Goal: Task Accomplishment & Management: Use online tool/utility

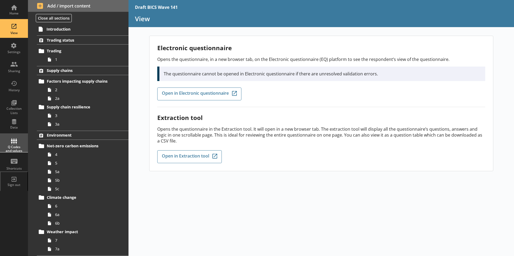
scroll to position [270, 0]
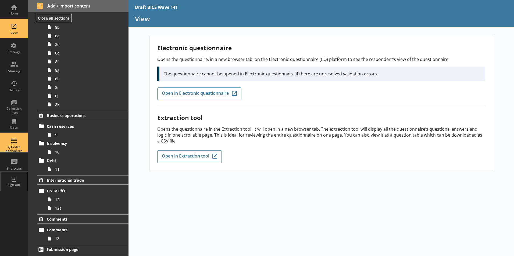
click at [16, 145] on div "Q Codes and values" at bounding box center [14, 143] width 19 height 19
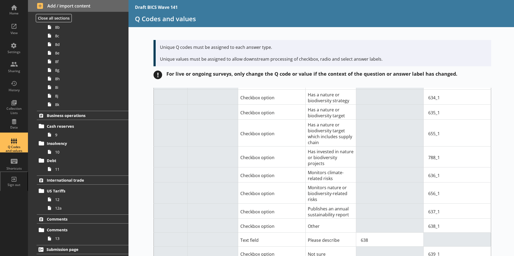
scroll to position [1317, 0]
click at [335, 147] on td "Has invested in nature or biodiversity projects" at bounding box center [330, 157] width 51 height 21
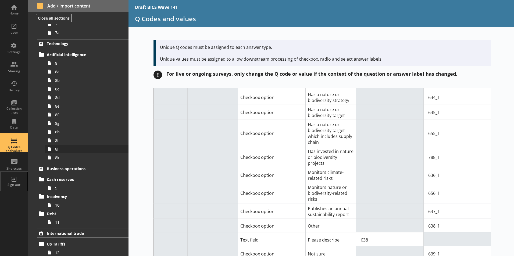
scroll to position [216, 0]
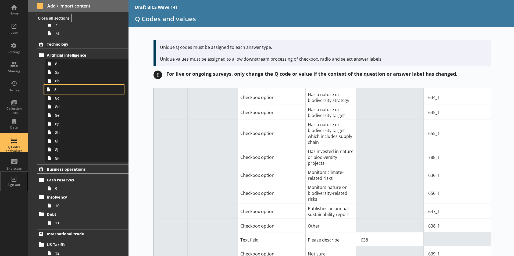
drag, startPoint x: 57, startPoint y: 119, endPoint x: 61, endPoint y: 90, distance: 29.0
click at [61, 90] on ol "Trading status Trading 1 Supply chains Factors impacting supply chains 2 2a Sup…" at bounding box center [78, 57] width 101 height 477
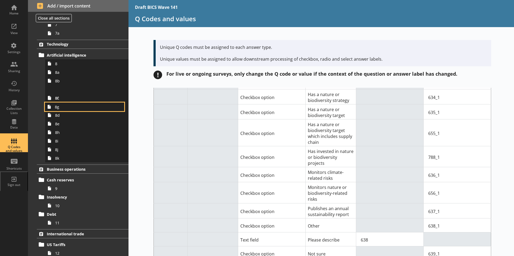
drag, startPoint x: 59, startPoint y: 127, endPoint x: 62, endPoint y: 108, distance: 19.3
click at [62, 108] on ol "Trading status Trading 1 Supply chains Factors impacting supply chains 2 2a Sup…" at bounding box center [78, 57] width 101 height 477
drag, startPoint x: 58, startPoint y: 135, endPoint x: 60, endPoint y: 109, distance: 26.1
click at [60, 109] on ol "Trading status Trading 1 Supply chains Factors impacting supply chains 2 2a Sup…" at bounding box center [78, 57] width 101 height 477
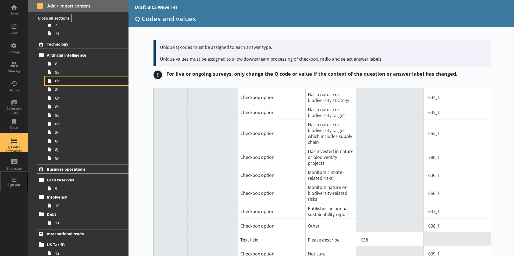
click at [60, 82] on span "8b" at bounding box center [85, 80] width 60 height 5
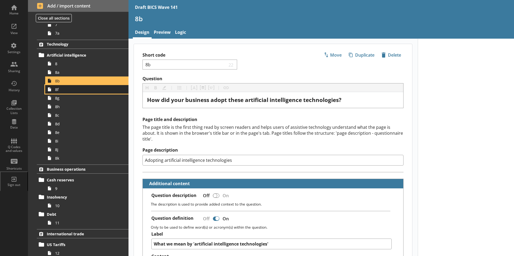
click at [57, 92] on span "8f" at bounding box center [85, 89] width 60 height 5
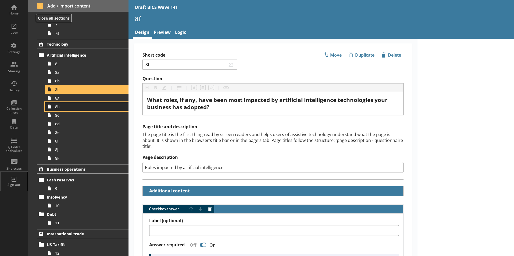
click at [59, 102] on link "8h" at bounding box center [86, 106] width 83 height 9
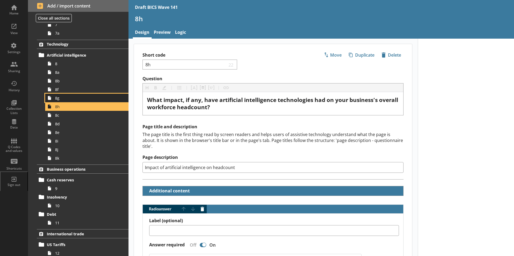
click at [60, 98] on span "8g" at bounding box center [85, 98] width 60 height 5
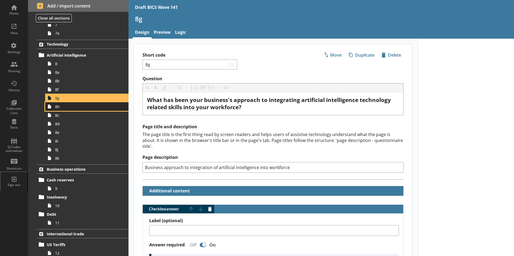
click at [58, 109] on span "8h" at bounding box center [85, 106] width 60 height 5
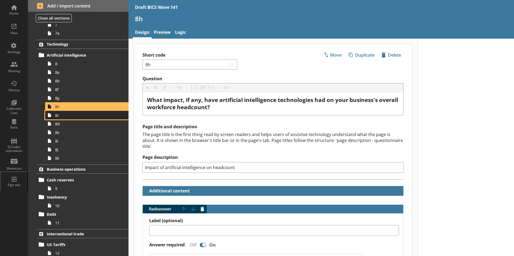
click at [59, 116] on span "8c" at bounding box center [85, 115] width 60 height 5
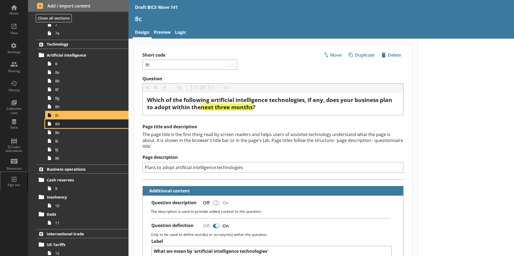
click at [58, 125] on span "8d" at bounding box center [85, 124] width 60 height 5
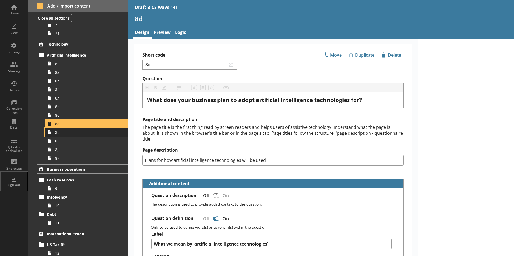
click at [59, 135] on span "8e" at bounding box center [85, 132] width 60 height 5
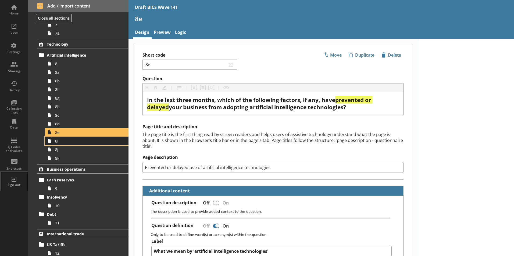
click at [59, 142] on span "8i" at bounding box center [85, 141] width 60 height 5
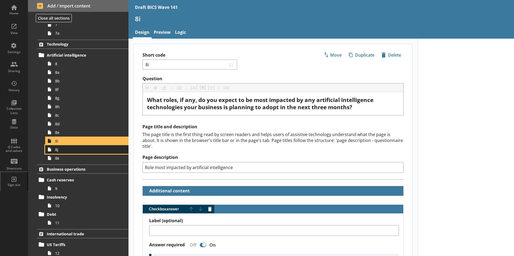
click at [58, 151] on span "8j" at bounding box center [85, 149] width 60 height 5
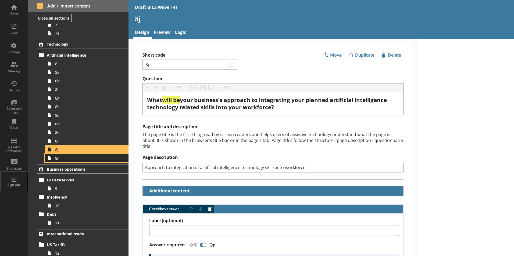
click at [59, 159] on span "8k" at bounding box center [85, 158] width 60 height 5
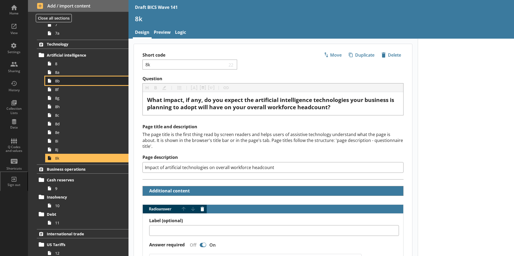
click at [62, 82] on span "8b" at bounding box center [85, 80] width 60 height 5
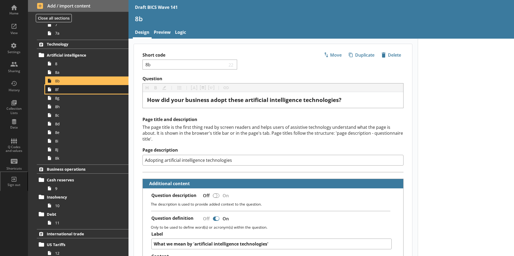
click at [58, 91] on span "8f" at bounding box center [85, 89] width 60 height 5
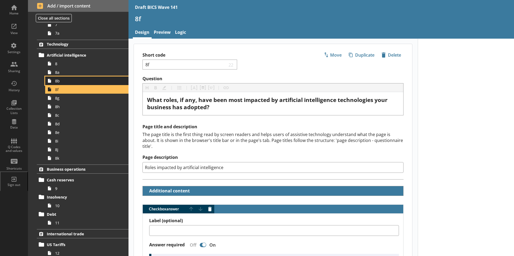
click at [62, 81] on span "8b" at bounding box center [85, 80] width 60 height 5
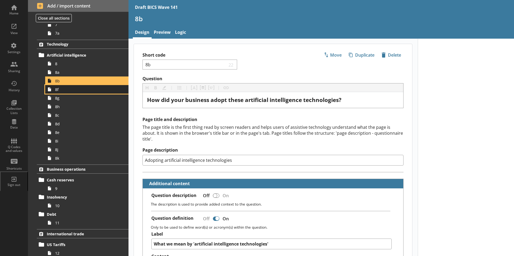
click at [61, 91] on span "8f" at bounding box center [85, 89] width 60 height 5
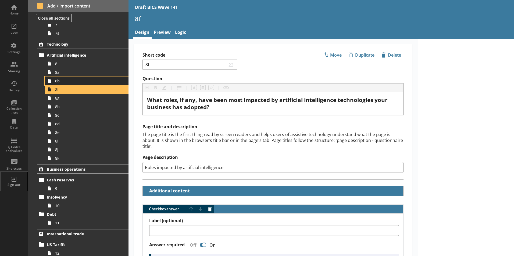
click at [66, 80] on span "8b" at bounding box center [85, 80] width 60 height 5
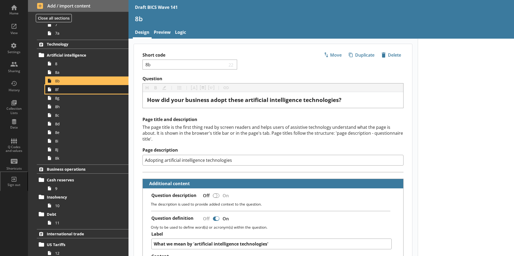
click at [62, 91] on span "8f" at bounding box center [85, 89] width 60 height 5
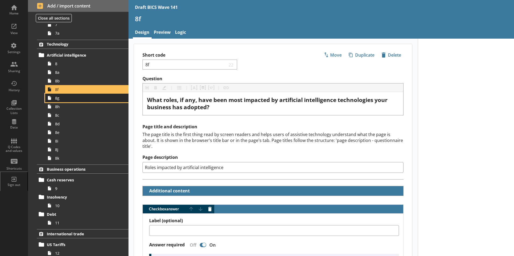
click at [62, 99] on span "8g" at bounding box center [85, 98] width 60 height 5
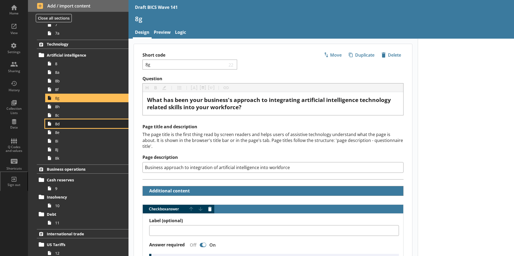
click at [61, 126] on span "8d" at bounding box center [85, 124] width 60 height 5
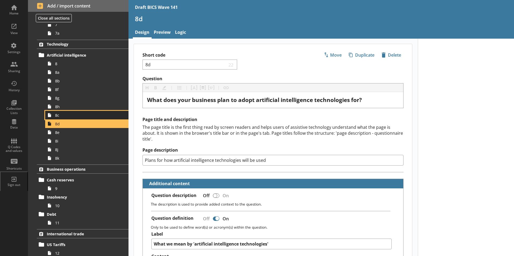
click at [62, 117] on span "8c" at bounding box center [85, 115] width 60 height 5
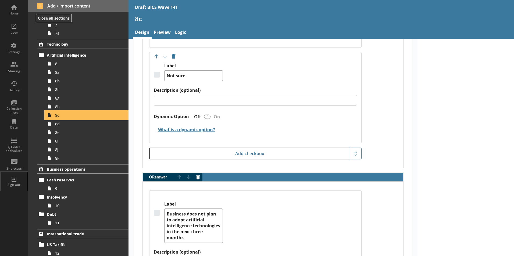
scroll to position [1210, 0]
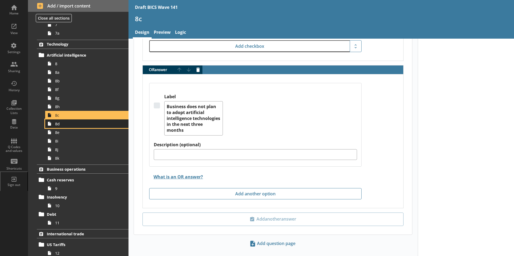
click at [57, 126] on span "8d" at bounding box center [85, 124] width 60 height 5
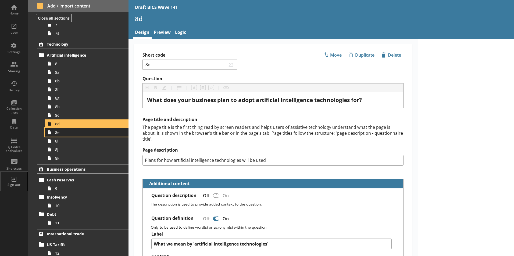
click at [56, 135] on span "8e" at bounding box center [85, 132] width 60 height 5
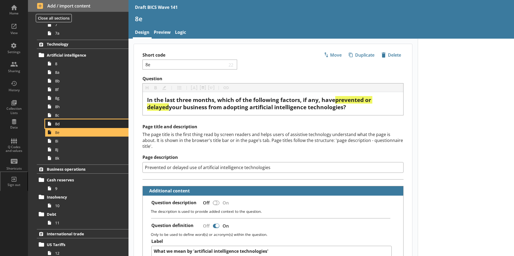
click at [60, 125] on span "8d" at bounding box center [85, 124] width 60 height 5
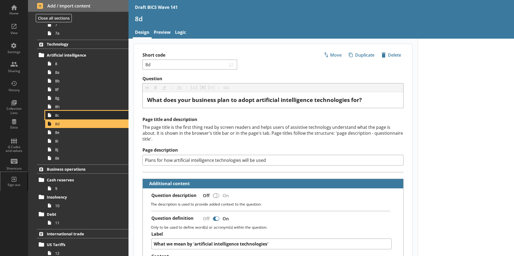
click at [59, 117] on span "8c" at bounding box center [85, 115] width 60 height 5
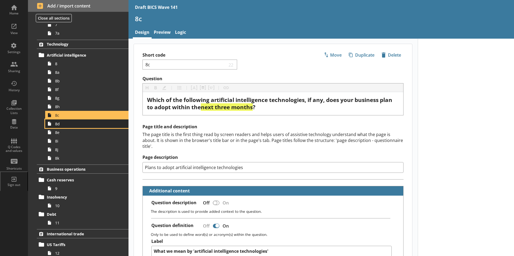
click at [58, 125] on span "8d" at bounding box center [85, 124] width 60 height 5
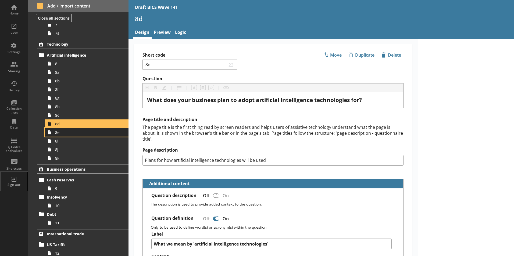
click at [59, 132] on span "8e" at bounding box center [85, 132] width 60 height 5
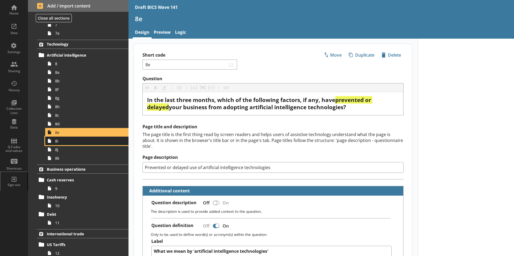
click at [61, 142] on span "8i" at bounding box center [85, 141] width 60 height 5
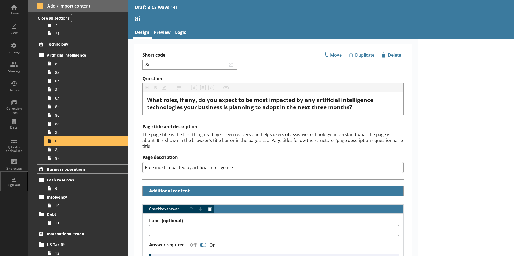
click at [61, 141] on span "8i" at bounding box center [85, 141] width 60 height 5
click at [58, 151] on span "8j" at bounding box center [85, 149] width 60 height 5
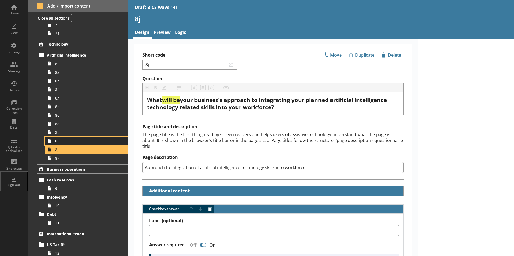
click at [58, 142] on span "8i" at bounding box center [85, 141] width 60 height 5
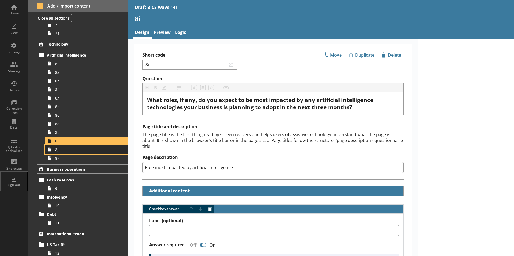
click at [58, 150] on span "8j" at bounding box center [85, 149] width 60 height 5
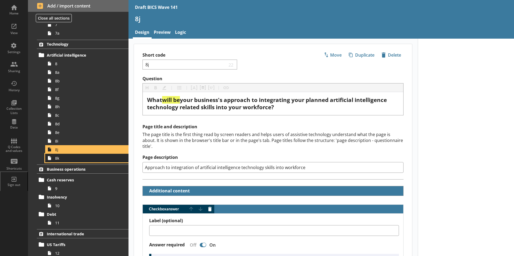
click at [61, 160] on span "8k" at bounding box center [85, 158] width 60 height 5
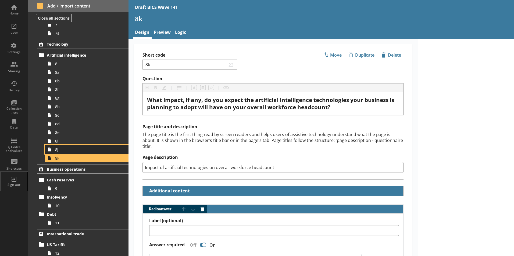
click at [59, 152] on span "8j" at bounding box center [85, 149] width 60 height 5
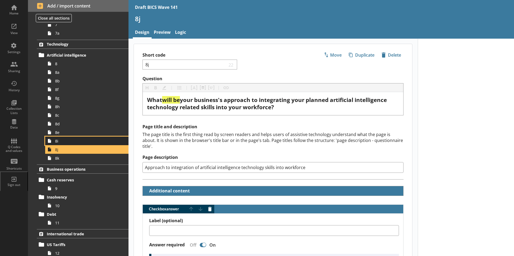
click at [58, 143] on span "8i" at bounding box center [85, 141] width 60 height 5
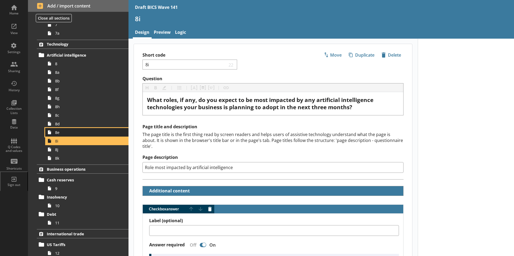
click at [57, 135] on link "8e" at bounding box center [86, 132] width 83 height 9
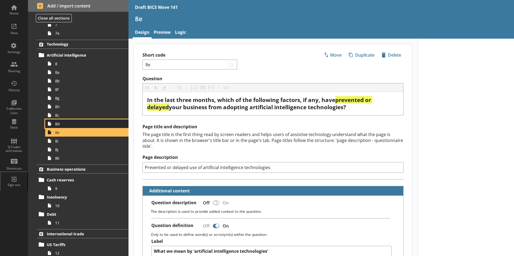
click at [55, 126] on link "8d" at bounding box center [86, 124] width 83 height 9
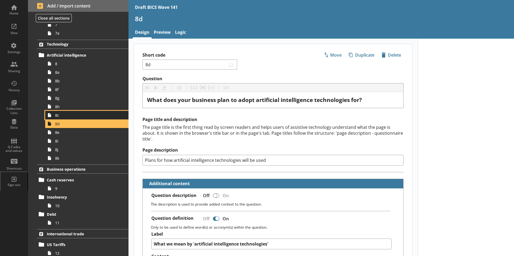
click at [54, 118] on link "8c" at bounding box center [86, 115] width 83 height 9
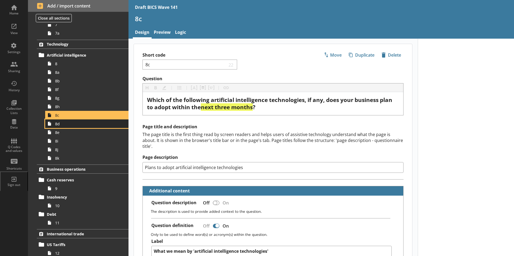
click at [57, 127] on link "8d" at bounding box center [86, 124] width 83 height 9
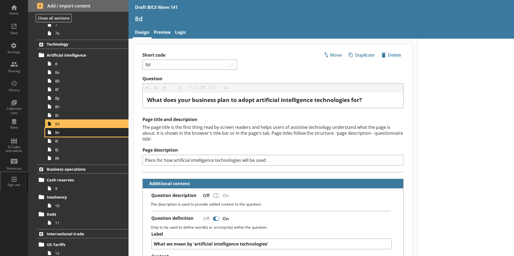
click at [59, 134] on span "8e" at bounding box center [85, 132] width 60 height 5
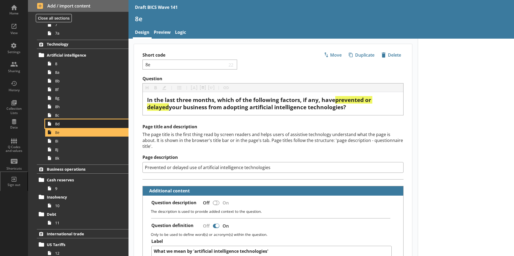
click at [59, 123] on span "8d" at bounding box center [85, 124] width 60 height 5
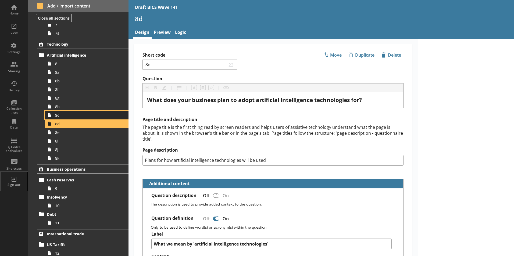
click at [60, 117] on span "8c" at bounding box center [85, 115] width 60 height 5
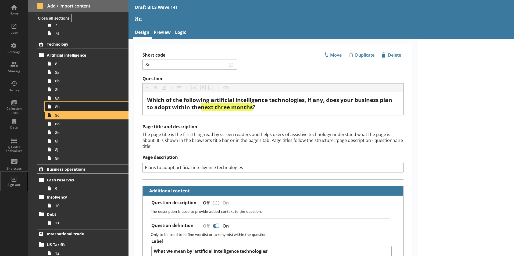
click at [56, 107] on span "8h" at bounding box center [85, 106] width 60 height 5
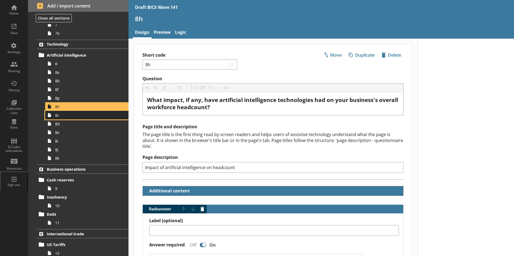
click at [57, 117] on span "8c" at bounding box center [85, 115] width 60 height 5
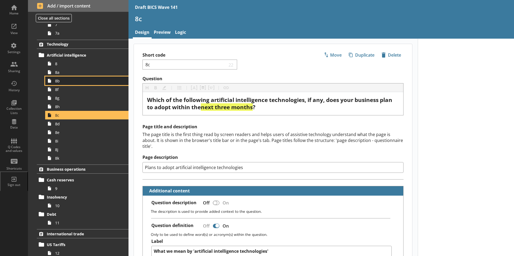
click at [62, 84] on link "8b" at bounding box center [86, 81] width 83 height 9
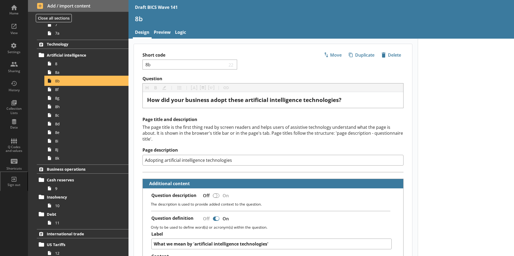
click at [56, 82] on span "8b" at bounding box center [85, 80] width 60 height 5
click at [56, 92] on span "8f" at bounding box center [85, 89] width 60 height 5
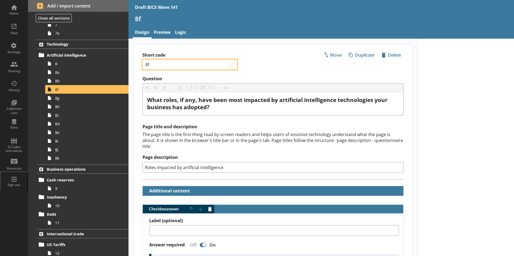
click at [149, 65] on input "8f" at bounding box center [186, 64] width 82 height 5
click at [150, 64] on input "8f" at bounding box center [186, 64] width 82 height 5
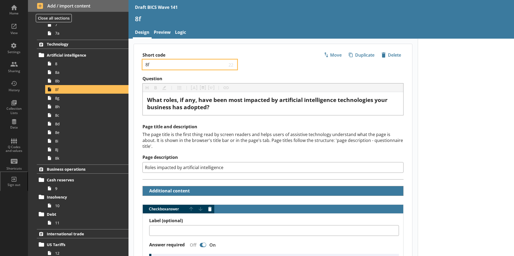
type textarea "x"
type input "8c"
click at [63, 100] on span "8g" at bounding box center [85, 98] width 60 height 5
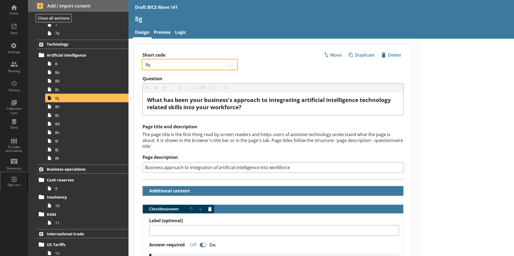
click at [149, 65] on input "8g" at bounding box center [186, 64] width 82 height 5
type textarea "x"
type input "8d"
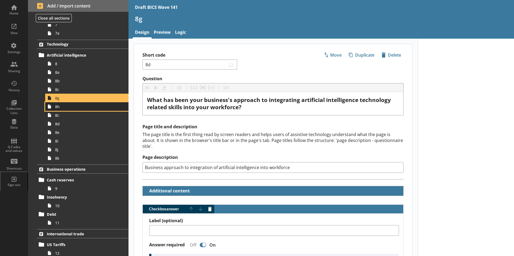
click at [59, 107] on span "8h" at bounding box center [85, 106] width 60 height 5
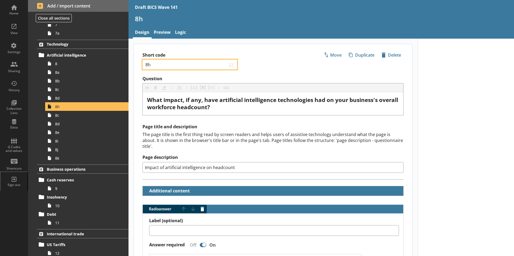
click at [150, 66] on input "8h" at bounding box center [186, 64] width 82 height 5
type textarea "x"
type input "8e"
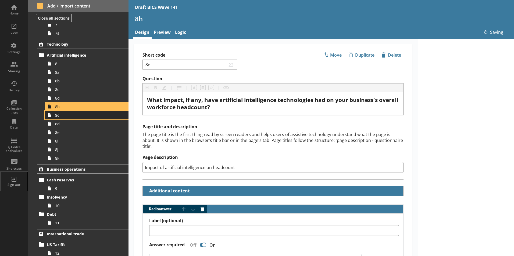
click at [59, 115] on span "8c" at bounding box center [85, 115] width 60 height 5
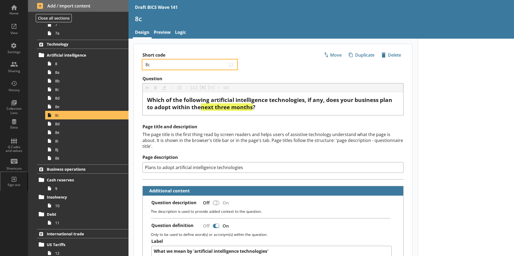
click at [152, 65] on input "8c" at bounding box center [186, 64] width 82 height 5
drag, startPoint x: 147, startPoint y: 65, endPoint x: 151, endPoint y: 66, distance: 3.8
click at [151, 66] on input "8c" at bounding box center [186, 64] width 82 height 5
type textarea "x"
click at [172, 63] on input "8f" at bounding box center [186, 64] width 82 height 5
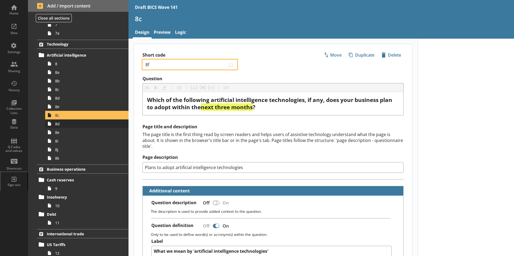
type input "8f"
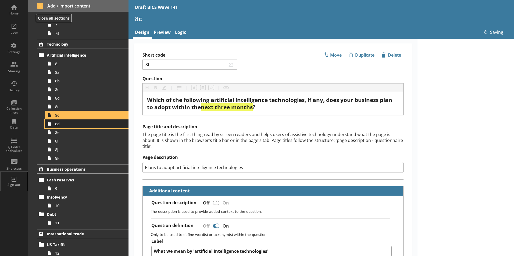
click at [58, 126] on span "8d" at bounding box center [85, 124] width 60 height 5
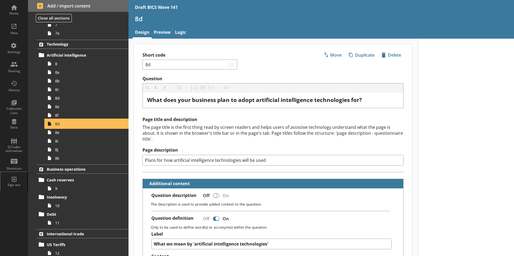
click at [56, 124] on span "8d" at bounding box center [85, 124] width 60 height 5
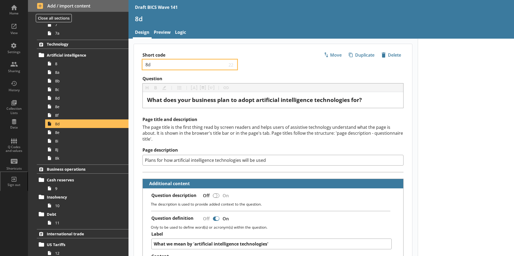
drag, startPoint x: 148, startPoint y: 64, endPoint x: 154, endPoint y: 65, distance: 5.9
click at [154, 65] on input "8d" at bounding box center [186, 64] width 82 height 5
type textarea "x"
type input "8g"
click at [57, 134] on span "8e" at bounding box center [85, 132] width 60 height 5
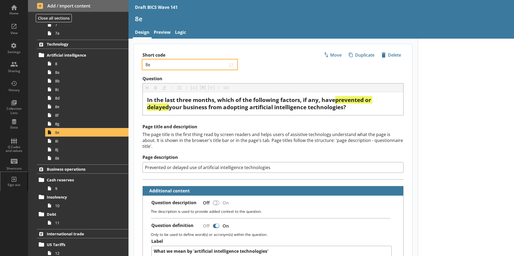
drag, startPoint x: 147, startPoint y: 66, endPoint x: 151, endPoint y: 66, distance: 3.2
click at [151, 66] on input "8e" at bounding box center [186, 64] width 82 height 5
type textarea "x"
type input "8h"
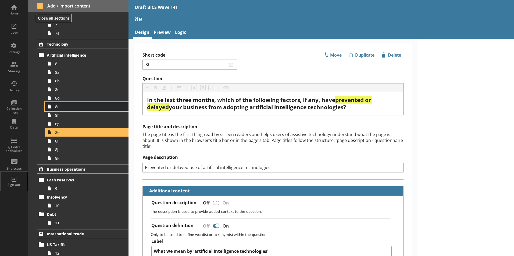
click at [105, 111] on link "8e" at bounding box center [86, 106] width 83 height 9
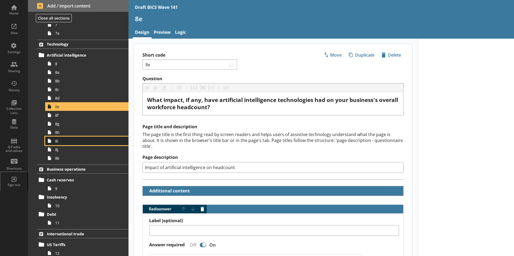
click at [63, 145] on link "8i" at bounding box center [86, 141] width 83 height 9
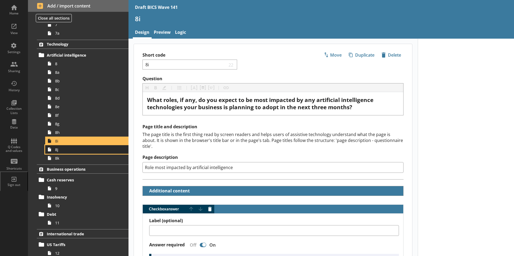
click at [59, 153] on link "8j" at bounding box center [86, 149] width 83 height 9
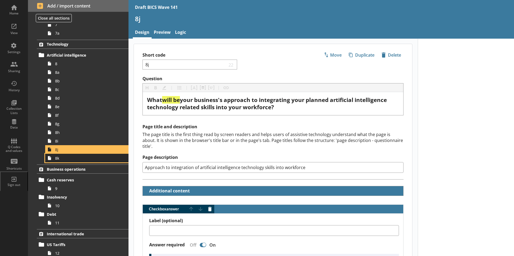
click at [59, 160] on span "8k" at bounding box center [85, 158] width 60 height 5
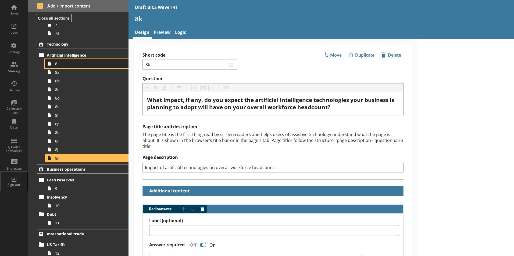
click at [60, 65] on span "8" at bounding box center [85, 63] width 60 height 5
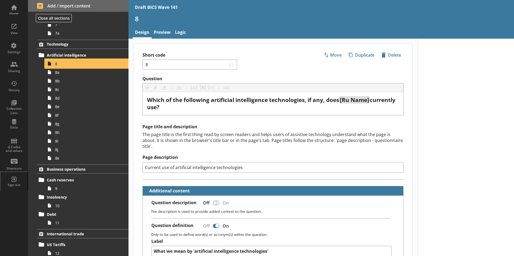
type textarea "x"
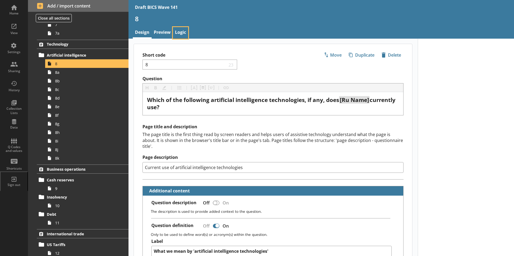
click at [184, 32] on link "Logic" at bounding box center [180, 33] width 15 height 12
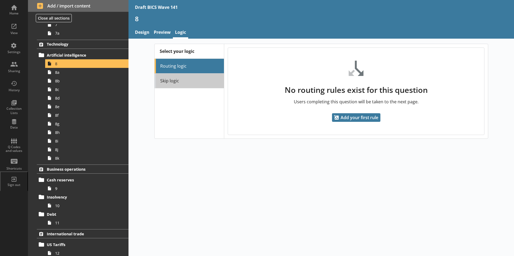
click at [177, 82] on link "Skip logic" at bounding box center [189, 81] width 69 height 15
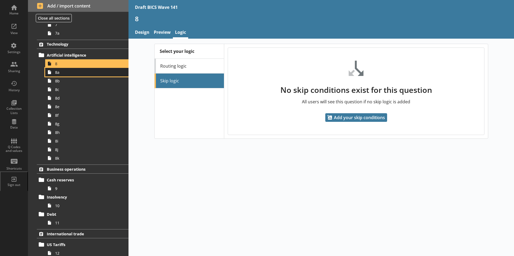
click at [57, 74] on span "8a" at bounding box center [85, 72] width 60 height 5
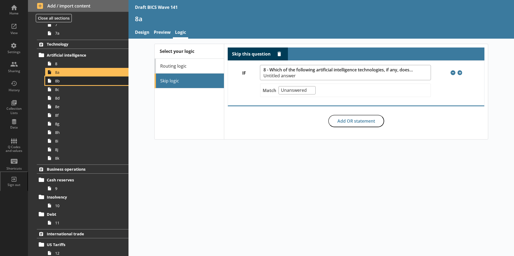
click at [60, 82] on span "8b" at bounding box center [85, 80] width 60 height 5
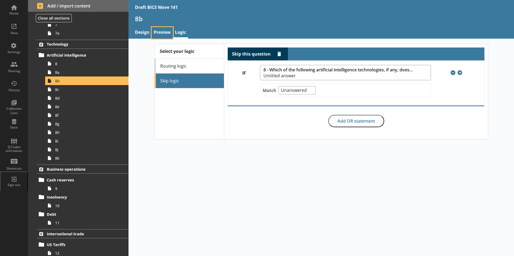
click at [159, 33] on link "Preview" at bounding box center [162, 33] width 21 height 12
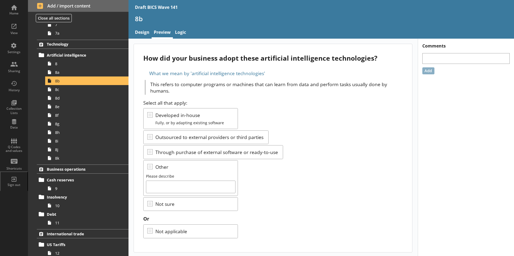
scroll to position [1, 0]
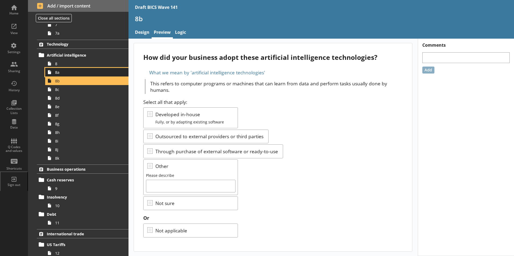
click at [62, 73] on span "8a" at bounding box center [85, 72] width 60 height 5
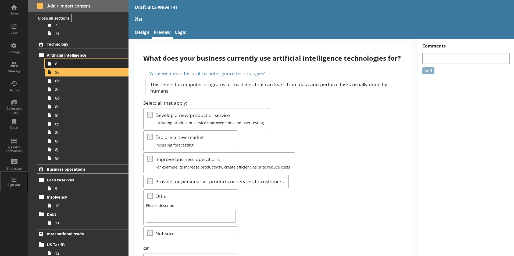
click at [60, 64] on span "8" at bounding box center [85, 63] width 60 height 5
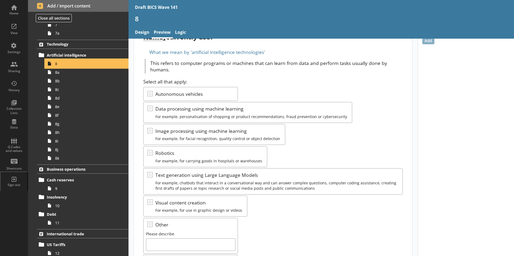
scroll to position [89, 0]
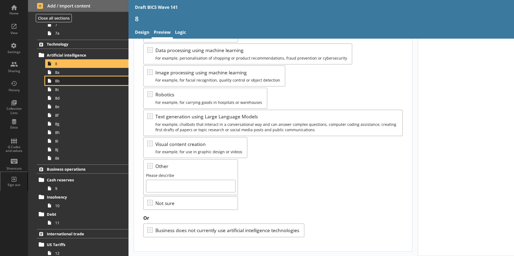
click at [59, 82] on span "8b" at bounding box center [85, 80] width 60 height 5
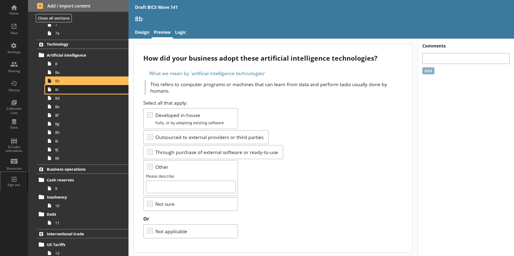
click at [58, 91] on span "8c" at bounding box center [85, 89] width 60 height 5
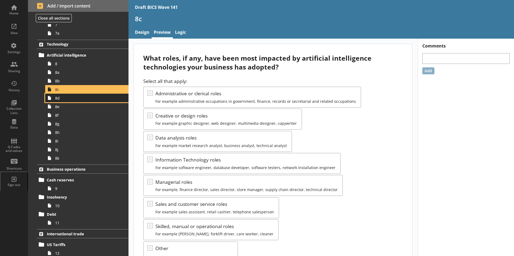
click at [58, 100] on span "8d" at bounding box center [85, 98] width 60 height 5
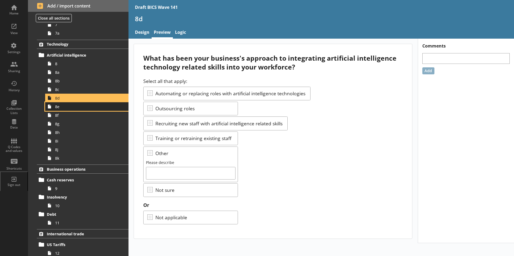
click at [60, 109] on span "8e" at bounding box center [85, 106] width 60 height 5
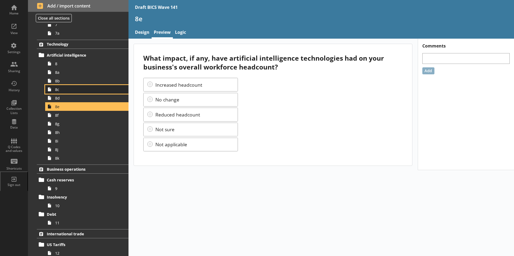
click at [58, 91] on span "8c" at bounding box center [85, 89] width 60 height 5
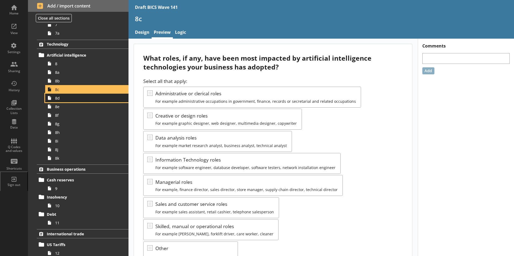
click at [60, 100] on span "8d" at bounding box center [85, 98] width 60 height 5
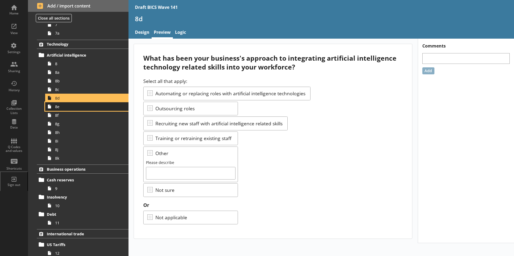
click at [62, 109] on span "8e" at bounding box center [85, 106] width 60 height 5
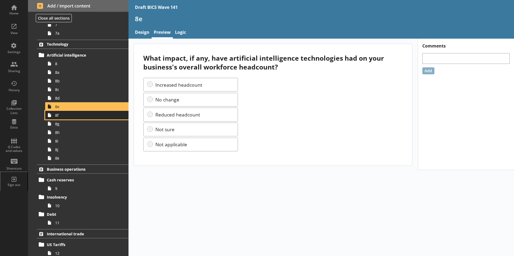
click at [58, 117] on span "8f" at bounding box center [85, 115] width 60 height 5
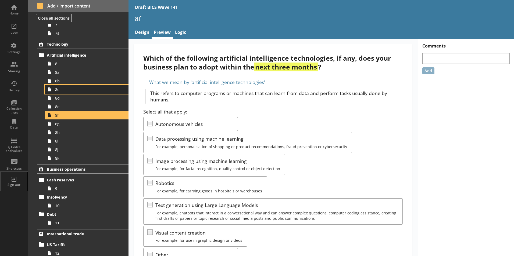
click at [58, 92] on span "8c" at bounding box center [85, 89] width 60 height 5
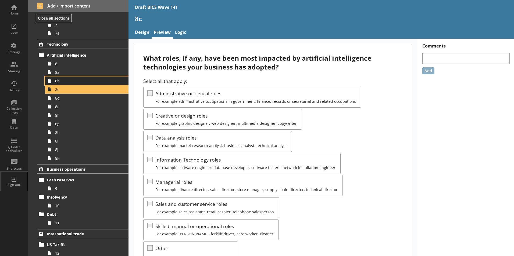
click at [63, 82] on span "8b" at bounding box center [85, 80] width 60 height 5
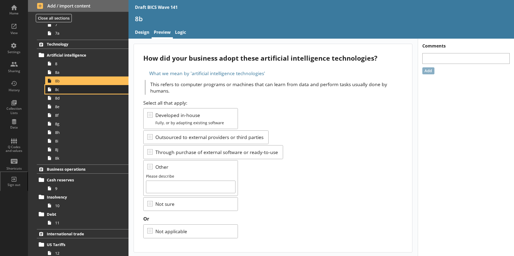
click at [57, 91] on span "8c" at bounding box center [85, 89] width 60 height 5
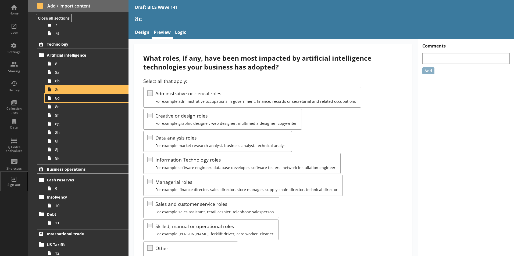
click at [58, 96] on span "8d" at bounding box center [85, 98] width 60 height 5
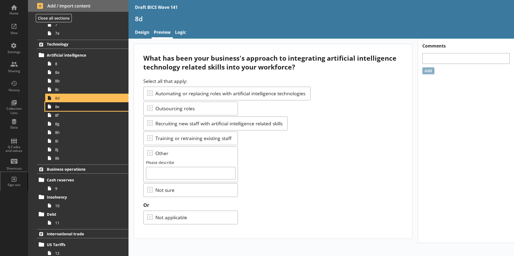
click at [57, 108] on span "8e" at bounding box center [85, 106] width 60 height 5
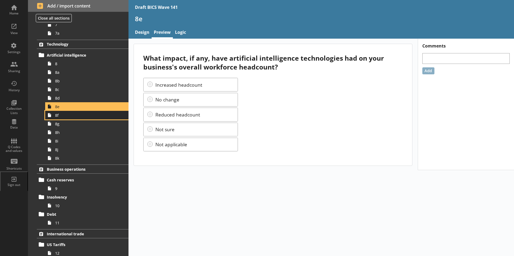
click at [55, 118] on span "8f" at bounding box center [85, 115] width 60 height 5
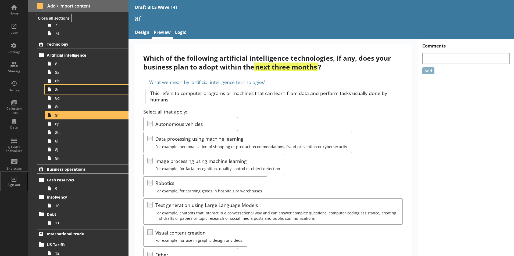
click at [60, 92] on link "8c" at bounding box center [86, 89] width 83 height 9
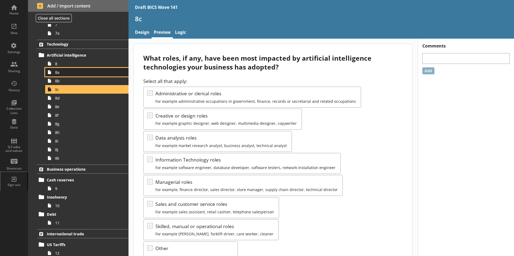
click at [56, 73] on span "8a" at bounding box center [85, 72] width 60 height 5
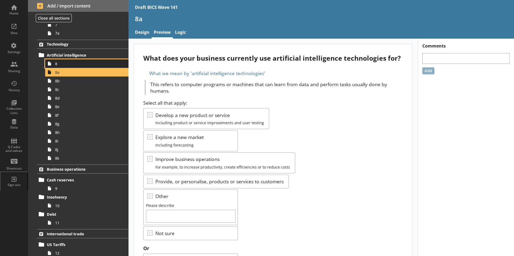
click at [56, 66] on span "8" at bounding box center [85, 63] width 60 height 5
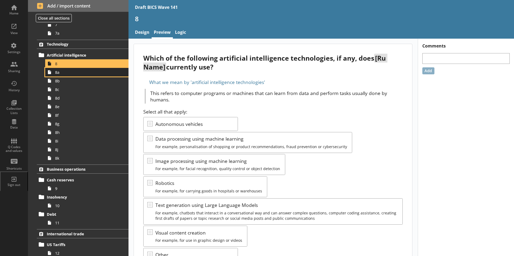
click at [59, 72] on span "8a" at bounding box center [85, 72] width 60 height 5
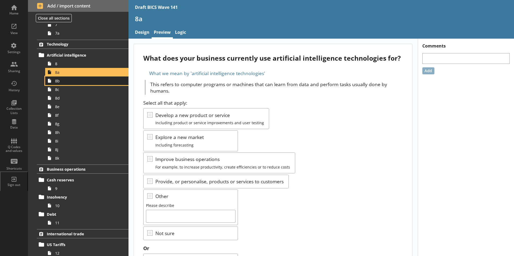
click at [57, 84] on link "8b" at bounding box center [86, 81] width 83 height 9
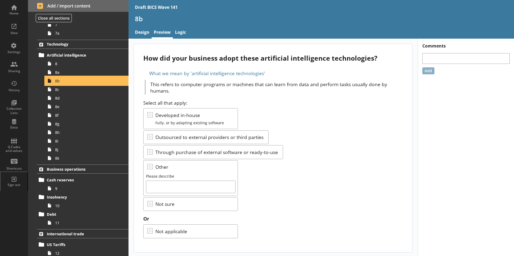
scroll to position [1, 0]
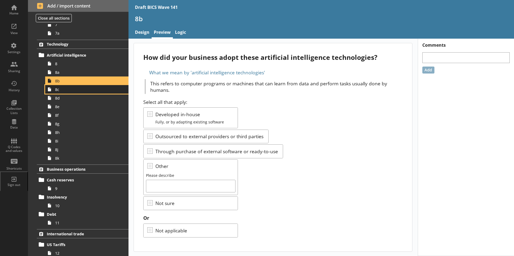
click at [56, 90] on span "8c" at bounding box center [85, 89] width 60 height 5
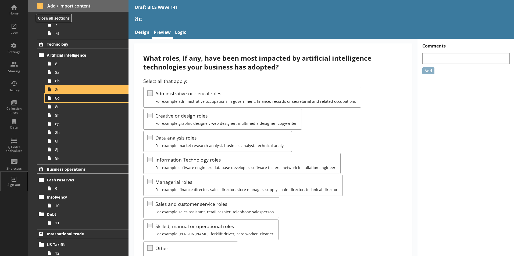
click at [57, 99] on span "8d" at bounding box center [85, 98] width 60 height 5
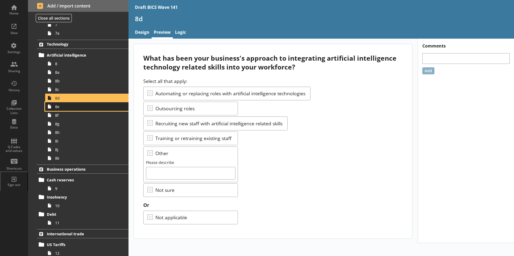
click at [58, 109] on span "8e" at bounding box center [85, 106] width 60 height 5
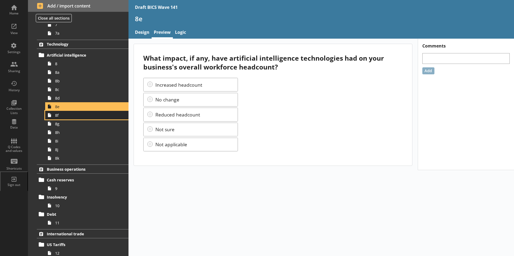
click at [58, 116] on span "8f" at bounding box center [85, 115] width 60 height 5
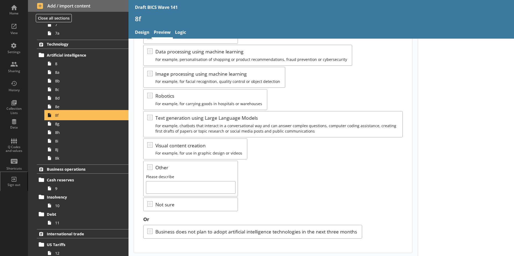
scroll to position [89, 0]
click at [62, 127] on link "8g" at bounding box center [86, 124] width 83 height 9
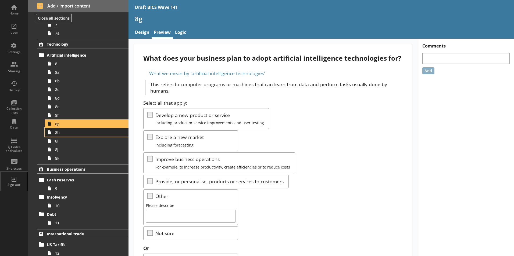
click at [59, 135] on span "8h" at bounding box center [85, 132] width 60 height 5
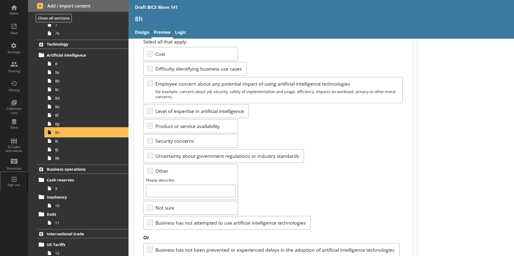
scroll to position [81, 0]
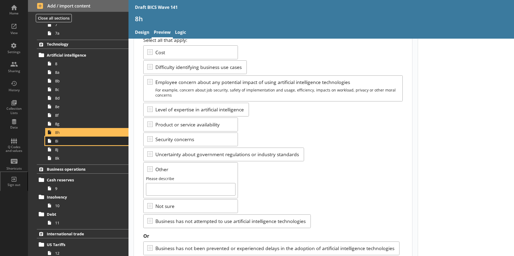
click at [59, 143] on span "8i" at bounding box center [85, 141] width 60 height 5
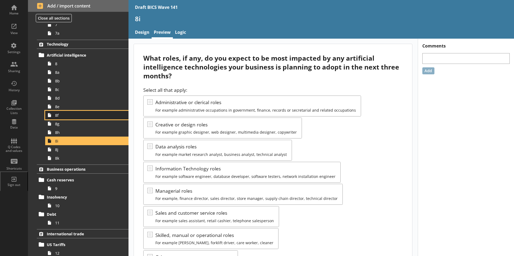
click at [58, 117] on span "8f" at bounding box center [85, 115] width 60 height 5
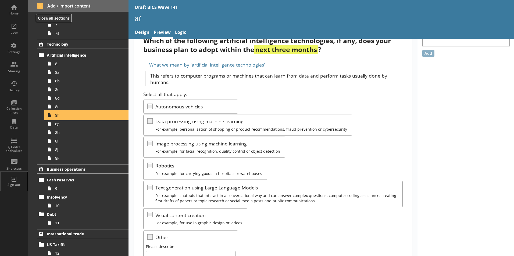
scroll to position [27, 0]
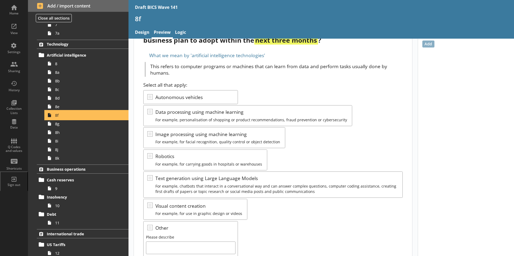
click at [60, 116] on span "8f" at bounding box center [85, 115] width 60 height 5
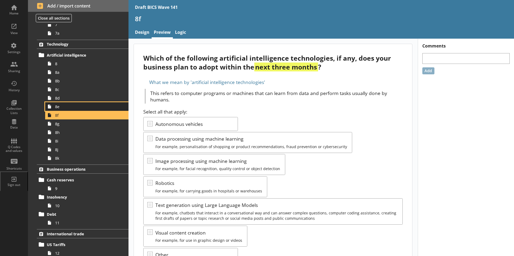
click at [63, 108] on span "8e" at bounding box center [85, 106] width 60 height 5
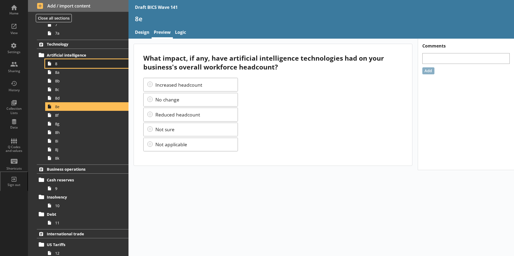
click at [60, 66] on link "8" at bounding box center [86, 63] width 83 height 9
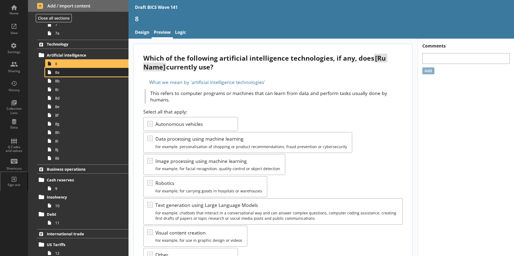
click at [58, 75] on link "8a" at bounding box center [86, 72] width 83 height 9
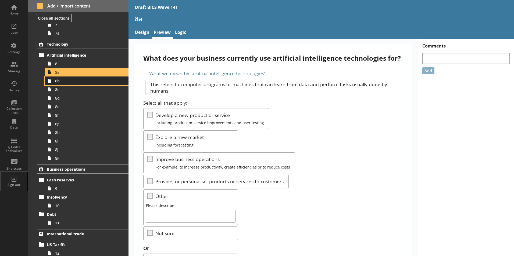
click at [60, 84] on link "8b" at bounding box center [86, 81] width 83 height 9
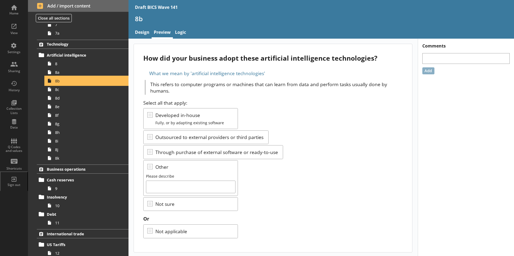
click at [68, 80] on span "8b" at bounding box center [85, 80] width 60 height 5
click at [182, 33] on link "Logic" at bounding box center [180, 33] width 15 height 12
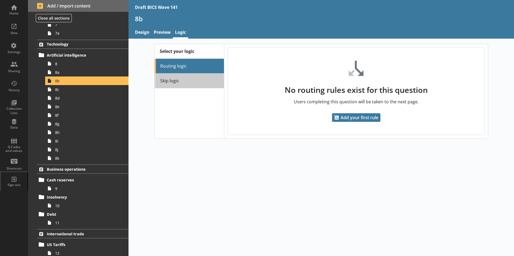
click at [173, 82] on link "Skip logic" at bounding box center [189, 81] width 69 height 15
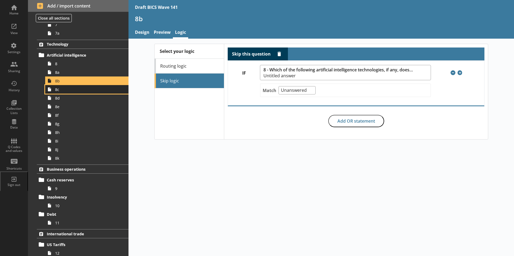
click at [59, 91] on span "8c" at bounding box center [85, 89] width 60 height 5
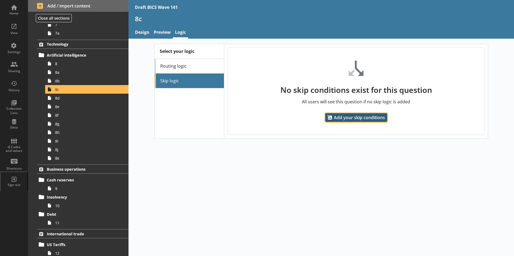
click at [358, 118] on span "Add your skip conditions" at bounding box center [356, 117] width 62 height 9
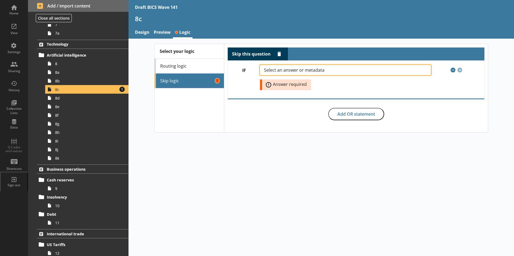
click at [308, 70] on span "Select an answer or metadata" at bounding box center [298, 70] width 69 height 4
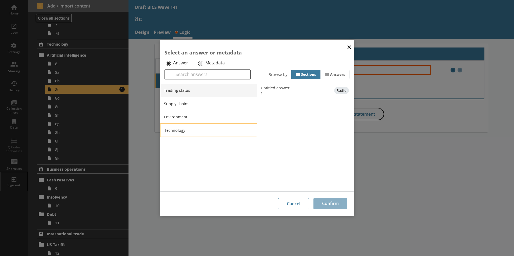
click at [177, 130] on li "Technology" at bounding box center [208, 130] width 97 height 13
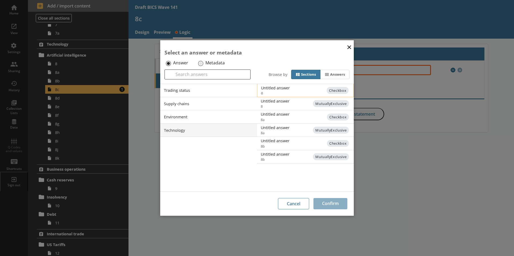
click at [273, 88] on div "Untitled answer" at bounding box center [315, 87] width 108 height 5
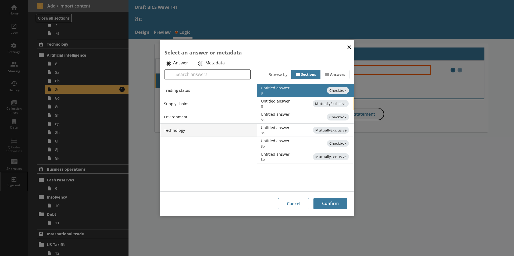
click at [290, 103] on div "Untitled answer" at bounding box center [315, 101] width 108 height 5
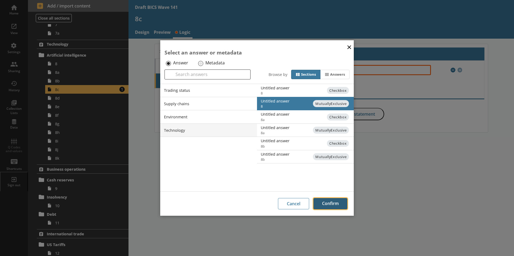
click at [338, 204] on button "Confirm" at bounding box center [330, 203] width 34 height 11
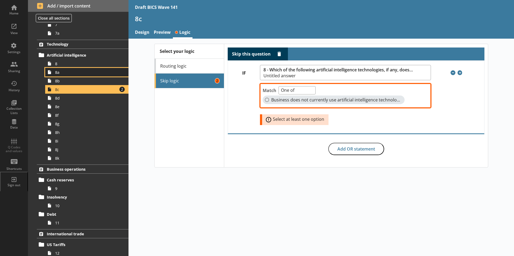
click at [60, 74] on span "8a" at bounding box center [85, 72] width 60 height 5
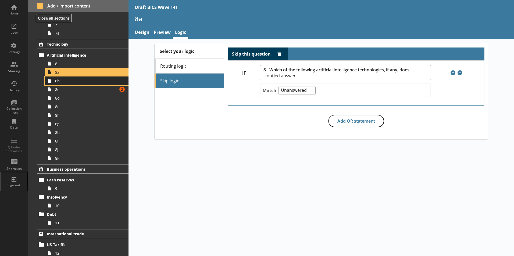
click at [60, 84] on link "8b" at bounding box center [86, 81] width 83 height 9
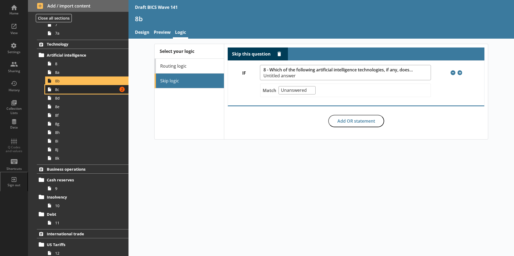
click at [62, 91] on span "8c" at bounding box center [85, 89] width 60 height 5
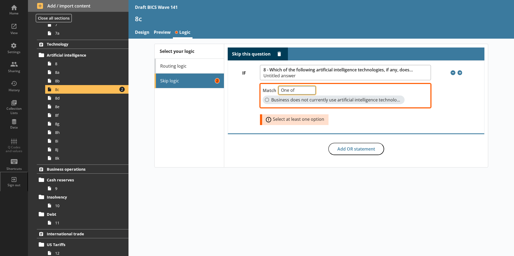
click at [310, 91] on select "One of Unanswered" at bounding box center [296, 90] width 37 height 8
select select "Unanswered"
click at [278, 86] on select "One of Unanswered" at bounding box center [296, 90] width 37 height 8
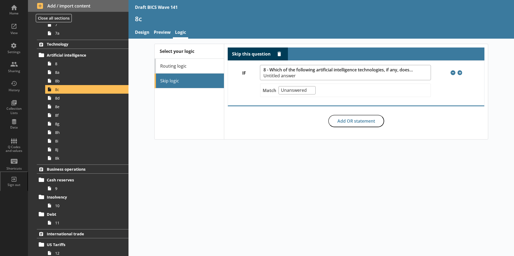
click at [259, 192] on div "Select your logic Routing logic Skip logic Skip this question Delete rule IF 8 …" at bounding box center [320, 148] width 385 height 218
click at [57, 99] on span "8d" at bounding box center [85, 98] width 60 height 5
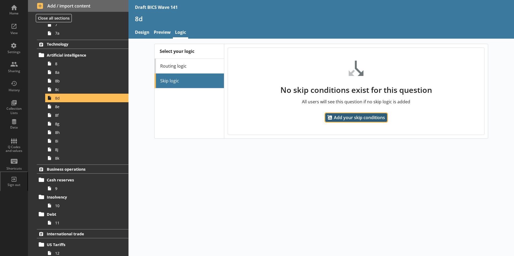
click at [349, 117] on span "Add your skip conditions" at bounding box center [356, 117] width 62 height 9
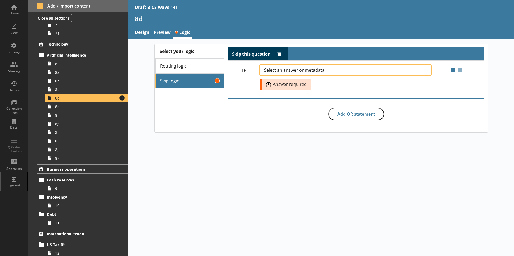
click at [299, 71] on span "Select an answer or metadata" at bounding box center [298, 70] width 69 height 4
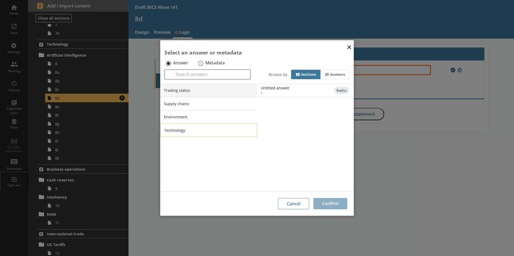
click at [206, 127] on li "Technology" at bounding box center [208, 130] width 97 height 13
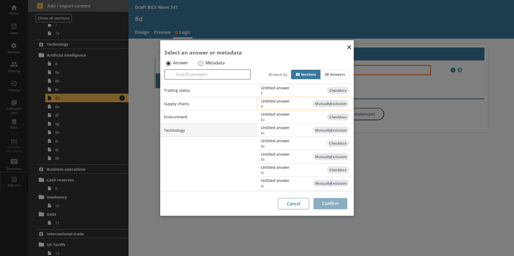
click at [283, 104] on span "8" at bounding box center [310, 106] width 98 height 5
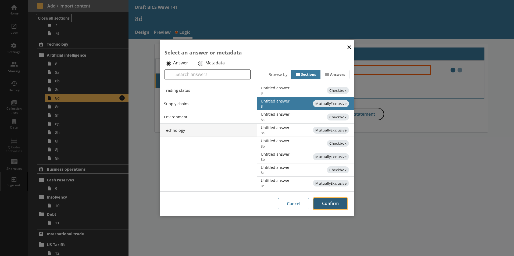
click at [323, 205] on button "Confirm" at bounding box center [330, 203] width 34 height 11
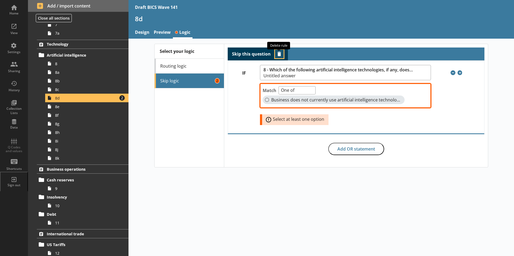
click at [278, 53] on button "Delete routing rule" at bounding box center [279, 54] width 9 height 9
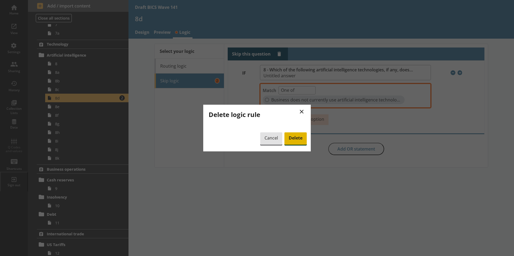
click at [296, 137] on span "Delete" at bounding box center [295, 139] width 22 height 12
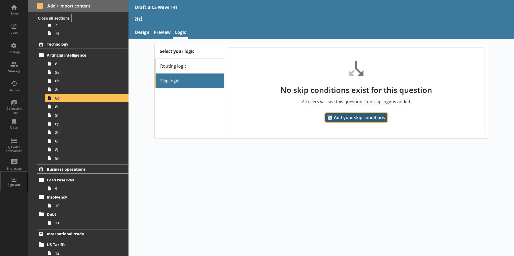
click at [348, 117] on span "Add your skip conditions" at bounding box center [356, 117] width 62 height 9
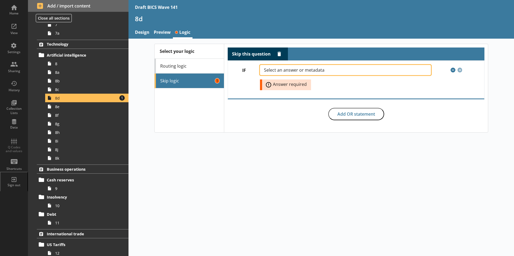
click at [304, 71] on span "Select an answer or metadata" at bounding box center [298, 70] width 69 height 4
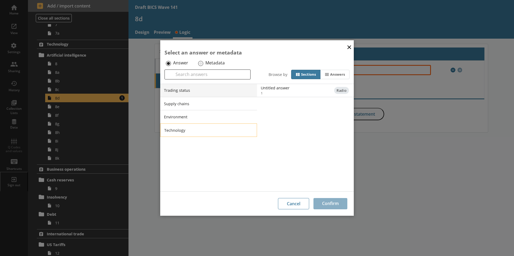
click at [200, 130] on li "Technology" at bounding box center [208, 130] width 97 height 13
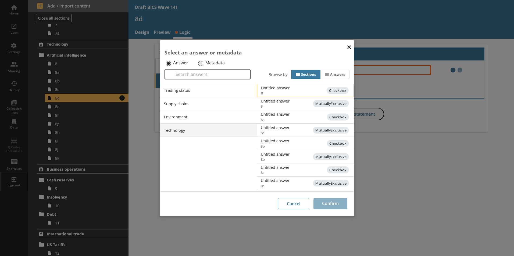
click at [283, 88] on div "Untitled answer" at bounding box center [315, 87] width 108 height 5
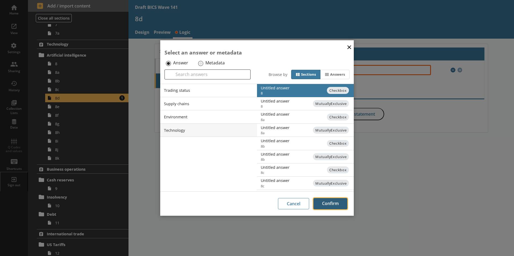
click at [329, 205] on button "Confirm" at bounding box center [330, 203] width 34 height 11
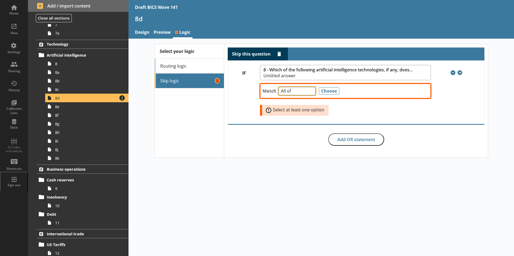
click at [312, 94] on select "Any of Not any of All of Count of Unanswered" at bounding box center [296, 91] width 37 height 8
select select "Unanswered"
click at [278, 87] on select "Any of Not any of All of Count of Unanswered" at bounding box center [296, 91] width 37 height 8
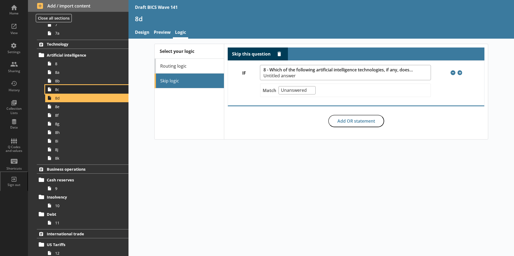
click at [58, 90] on span "8c" at bounding box center [85, 89] width 60 height 5
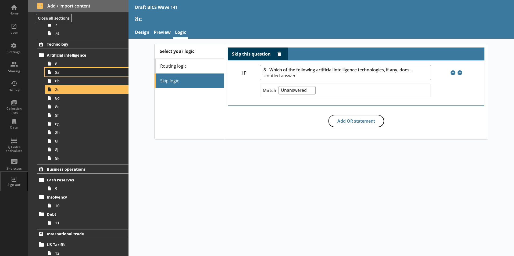
click at [62, 74] on span "8a" at bounding box center [85, 72] width 60 height 5
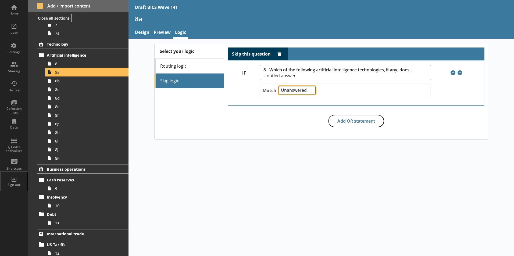
click at [310, 90] on select "Any of Not any of All of Count of Unanswered" at bounding box center [296, 90] width 37 height 8
click at [300, 92] on select "Any of Not any of All of Count of Unanswered" at bounding box center [296, 90] width 37 height 8
click at [60, 83] on span "8b" at bounding box center [85, 80] width 60 height 5
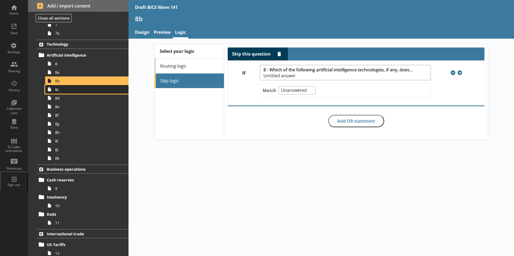
click at [57, 92] on span "8c" at bounding box center [85, 89] width 60 height 5
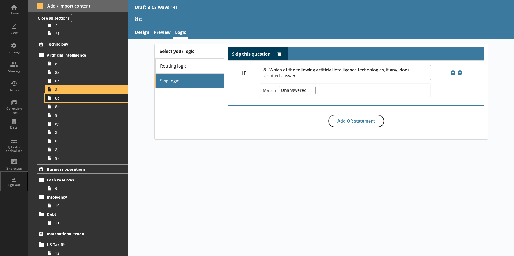
click at [59, 100] on span "8d" at bounding box center [85, 98] width 60 height 5
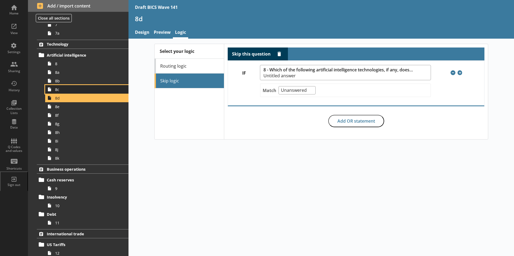
click at [68, 90] on span "8c" at bounding box center [85, 89] width 60 height 5
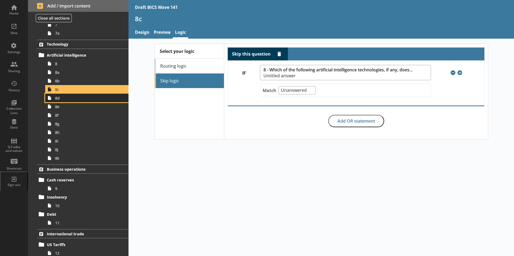
click at [61, 102] on link "8d" at bounding box center [86, 98] width 83 height 9
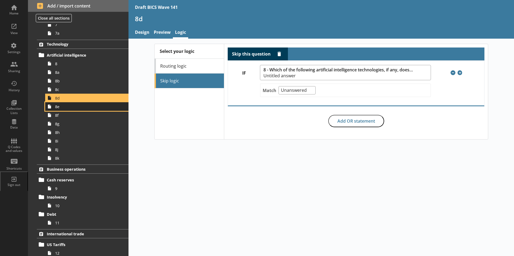
click at [60, 109] on span "8e" at bounding box center [85, 106] width 60 height 5
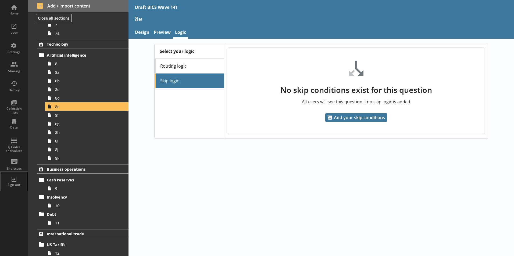
click at [191, 80] on li "Skip logic" at bounding box center [189, 81] width 69 height 15
click at [351, 117] on span "Add your skip conditions" at bounding box center [356, 117] width 62 height 9
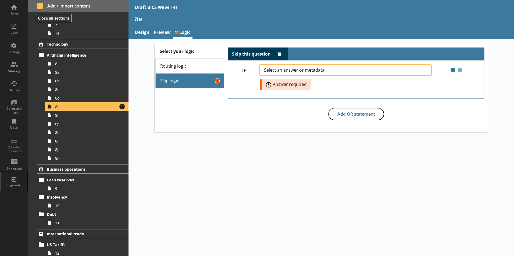
click at [288, 70] on span "Select an answer or metadata" at bounding box center [298, 70] width 69 height 4
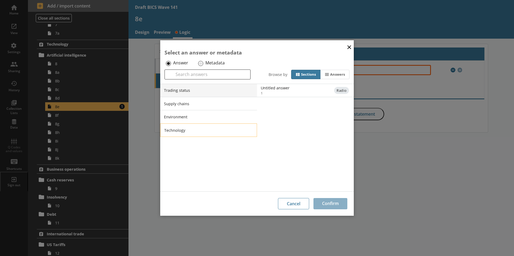
click at [216, 128] on li "Technology" at bounding box center [208, 130] width 97 height 13
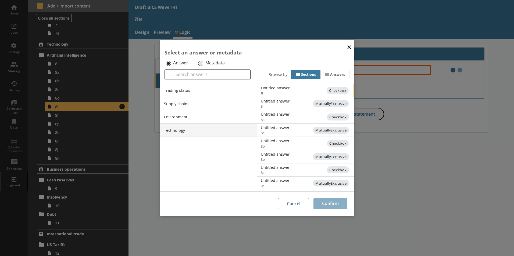
click at [281, 90] on div "Untitled answer" at bounding box center [315, 87] width 108 height 5
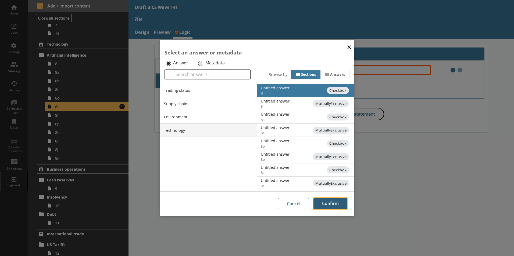
click at [327, 203] on button "Confirm" at bounding box center [330, 203] width 34 height 11
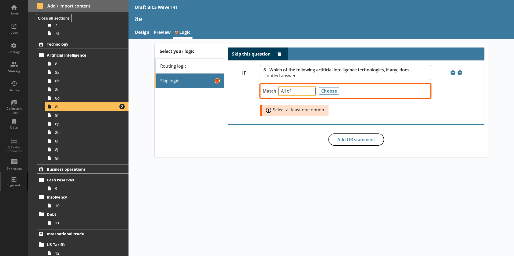
click at [310, 92] on select "Any of Not any of All of Count of Unanswered" at bounding box center [296, 91] width 37 height 8
select select "Unanswered"
click at [278, 87] on select "Any of Not any of All of Count of Unanswered" at bounding box center [296, 91] width 37 height 8
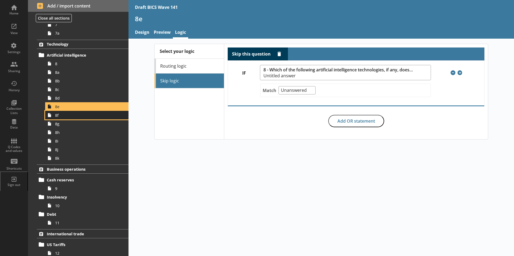
click at [69, 115] on span "8f" at bounding box center [85, 115] width 60 height 5
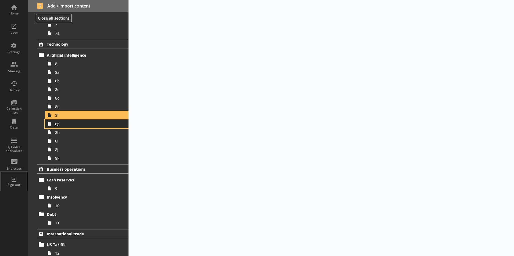
click at [62, 126] on span "8g" at bounding box center [85, 124] width 60 height 5
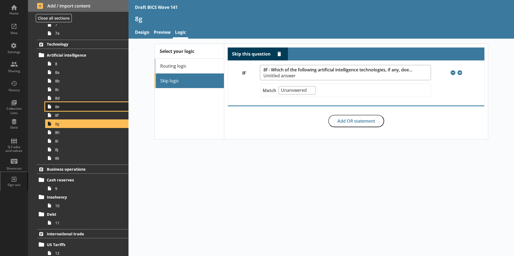
click at [61, 110] on link "8e" at bounding box center [86, 106] width 83 height 9
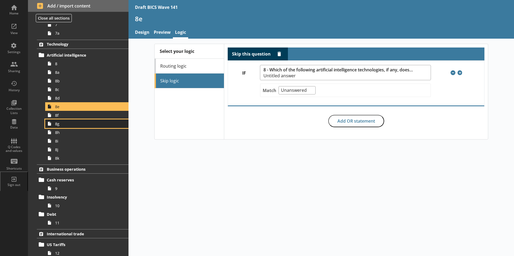
click at [59, 124] on span "8g" at bounding box center [85, 124] width 60 height 5
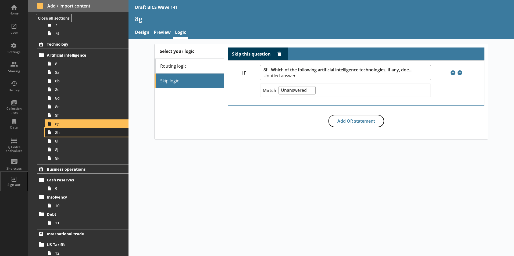
click at [59, 135] on span "8h" at bounding box center [85, 132] width 60 height 5
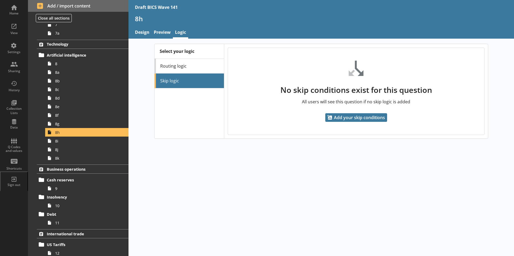
click at [206, 78] on li "Skip logic" at bounding box center [189, 81] width 69 height 15
click at [345, 120] on span "Add your skip conditions" at bounding box center [356, 117] width 62 height 9
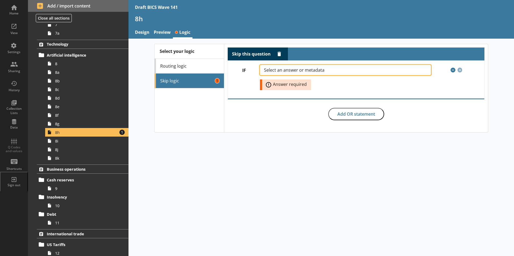
click at [279, 70] on span "Select an answer or metadata" at bounding box center [298, 70] width 69 height 4
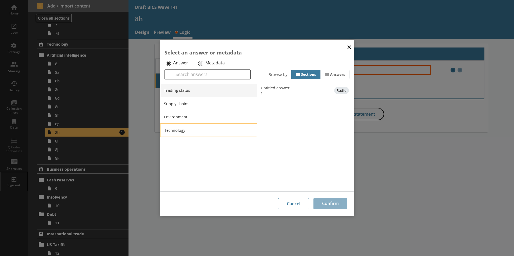
click at [199, 131] on li "Technology" at bounding box center [208, 130] width 97 height 13
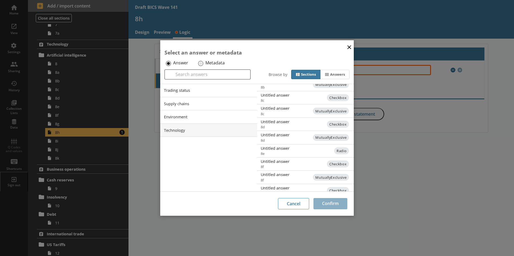
scroll to position [81, 0]
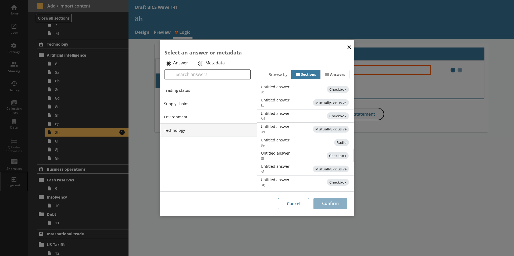
click at [278, 155] on div "Untitled answer" at bounding box center [315, 153] width 108 height 5
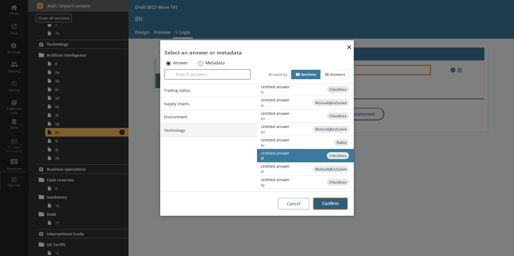
click at [323, 205] on button "Confirm" at bounding box center [330, 203] width 34 height 11
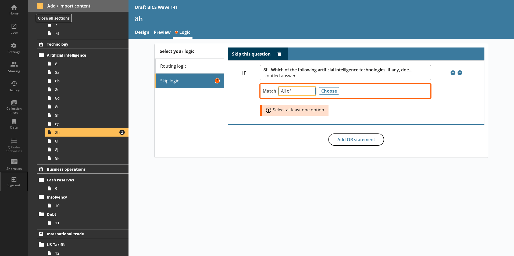
click at [312, 92] on select "Any of Not any of All of Count of Unanswered" at bounding box center [296, 91] width 37 height 8
select select "Unanswered"
click at [278, 87] on select "Any of Not any of All of Count of Unanswered" at bounding box center [296, 91] width 37 height 8
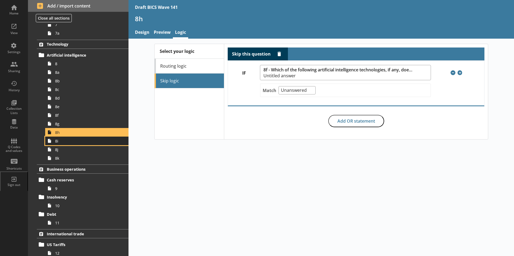
click at [63, 143] on span "8i" at bounding box center [85, 141] width 60 height 5
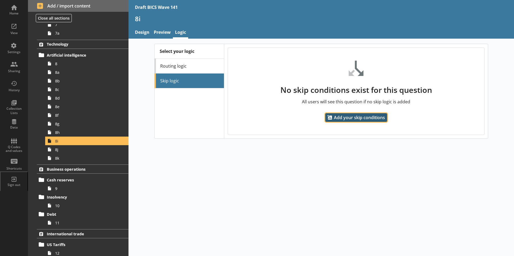
click at [355, 119] on span "Add your skip conditions" at bounding box center [356, 117] width 62 height 9
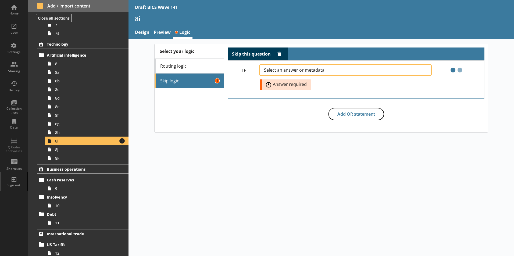
click at [297, 70] on span "Select an answer or metadata" at bounding box center [298, 70] width 69 height 4
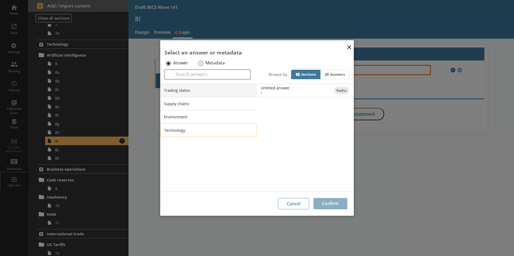
click at [188, 131] on li "Technology" at bounding box center [208, 130] width 97 height 13
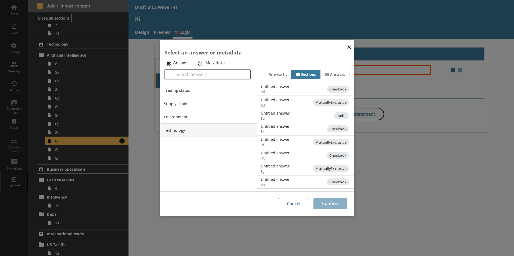
scroll to position [118, 0]
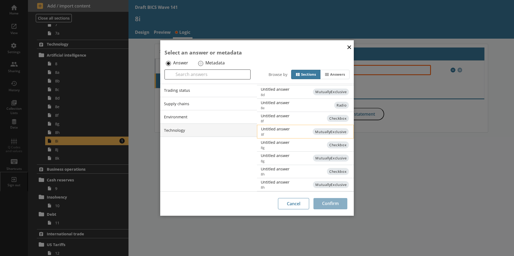
click at [275, 135] on span "8f" at bounding box center [310, 134] width 98 height 5
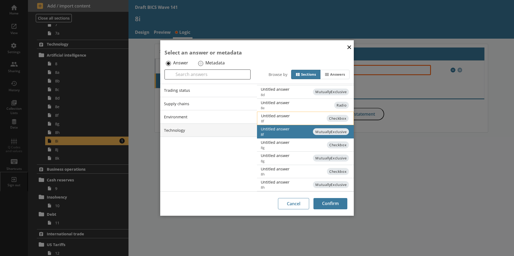
click at [268, 113] on li "Untitled answer 8f Checkbox" at bounding box center [305, 118] width 97 height 13
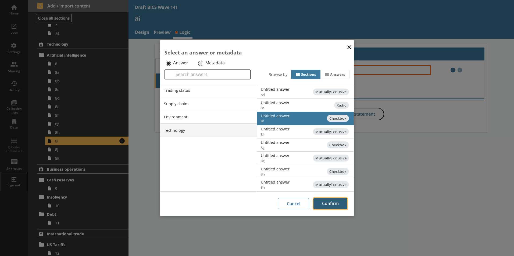
click at [323, 207] on button "Confirm" at bounding box center [330, 203] width 34 height 11
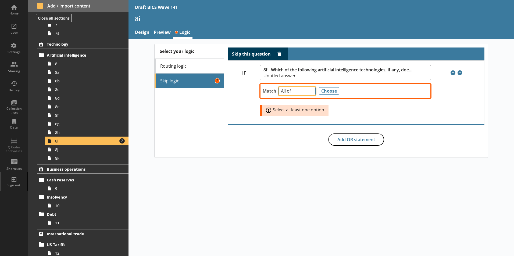
click at [309, 92] on select "Any of Not any of All of Count of Unanswered" at bounding box center [296, 91] width 37 height 8
select select "Unanswered"
click at [278, 87] on select "Any of Not any of All of Count of Unanswered" at bounding box center [296, 91] width 37 height 8
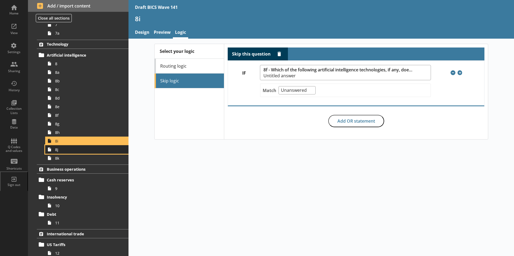
click at [56, 152] on link "8j" at bounding box center [86, 149] width 83 height 9
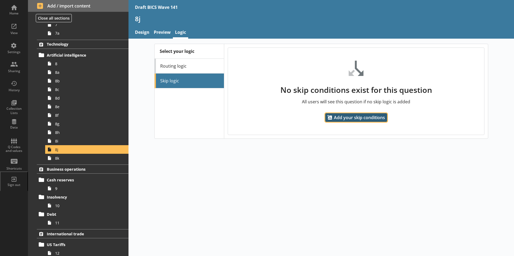
click at [351, 117] on span "Add your skip conditions" at bounding box center [356, 117] width 62 height 9
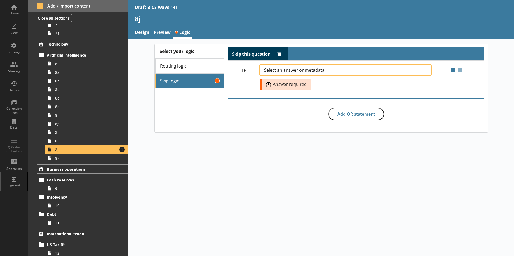
click at [273, 70] on span "Select an answer or metadata" at bounding box center [298, 70] width 69 height 4
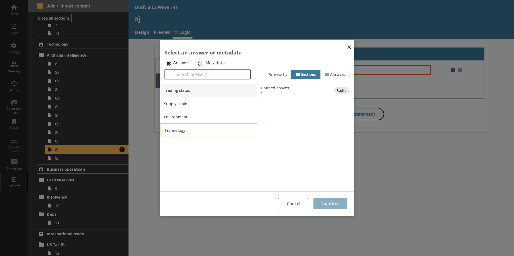
click at [175, 128] on li "Technology" at bounding box center [208, 130] width 97 height 13
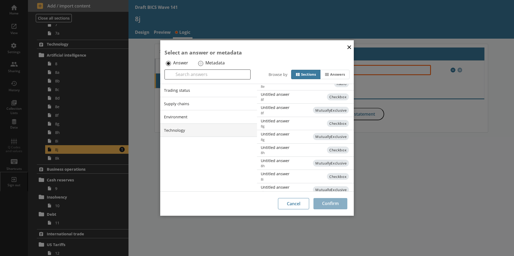
scroll to position [145, 0]
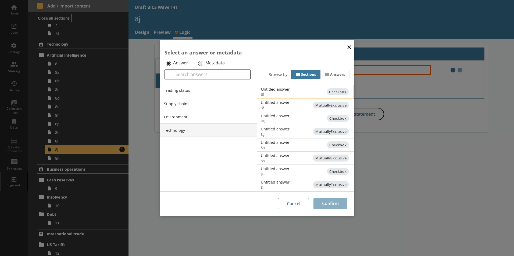
click at [279, 91] on div "Untitled answer" at bounding box center [315, 89] width 108 height 5
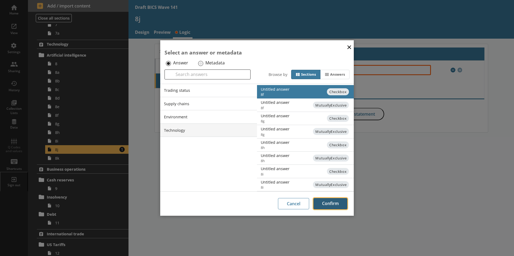
click at [330, 207] on button "Confirm" at bounding box center [330, 203] width 34 height 11
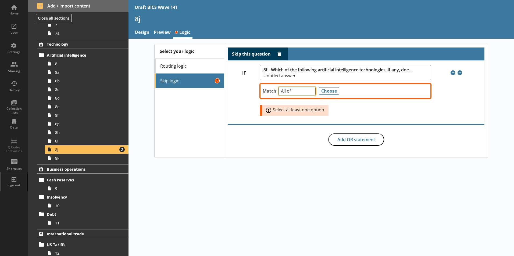
click at [312, 92] on select "Any of Not any of All of Count of Unanswered" at bounding box center [296, 91] width 37 height 8
select select "Unanswered"
click at [278, 87] on select "Any of Not any of All of Count of Unanswered" at bounding box center [296, 91] width 37 height 8
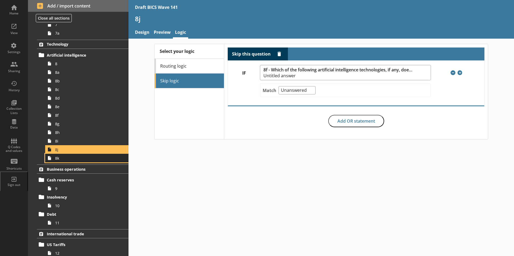
click at [66, 160] on span "8k" at bounding box center [85, 158] width 60 height 5
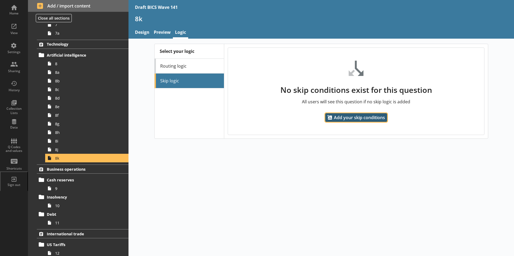
click at [363, 119] on span "Add your skip conditions" at bounding box center [356, 117] width 62 height 9
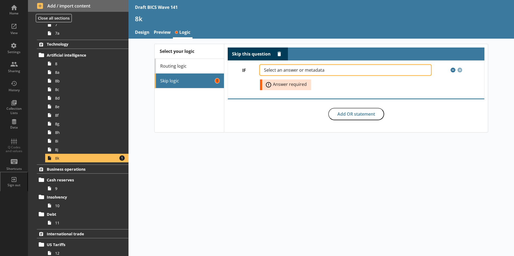
click at [299, 69] on span "Select an answer or metadata" at bounding box center [298, 70] width 69 height 4
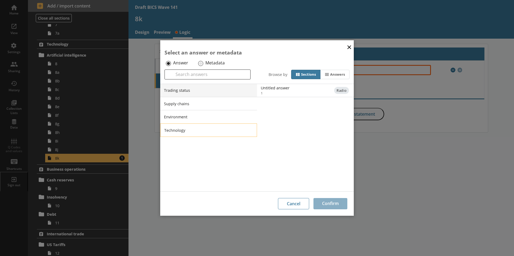
click at [205, 130] on li "Technology" at bounding box center [208, 130] width 97 height 13
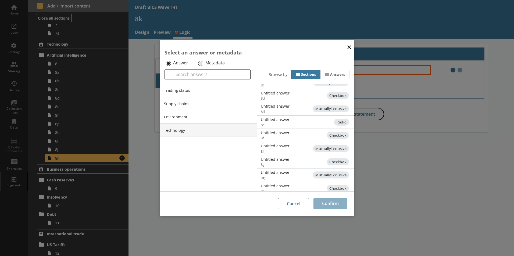
scroll to position [134, 0]
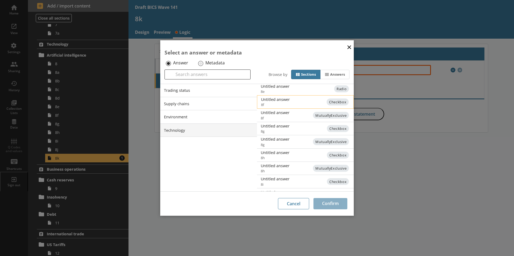
click at [273, 99] on div "Untitled answer" at bounding box center [315, 99] width 108 height 5
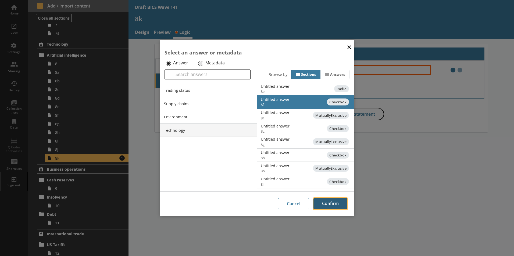
click at [323, 202] on button "Confirm" at bounding box center [330, 203] width 34 height 11
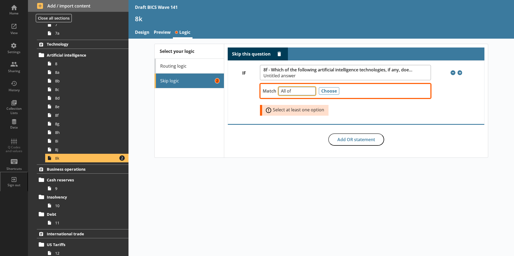
click at [310, 93] on select "Any of Not any of All of Count of Unanswered" at bounding box center [296, 91] width 37 height 8
select select "Unanswered"
click at [278, 87] on select "Any of Not any of All of Count of Unanswered" at bounding box center [296, 91] width 37 height 8
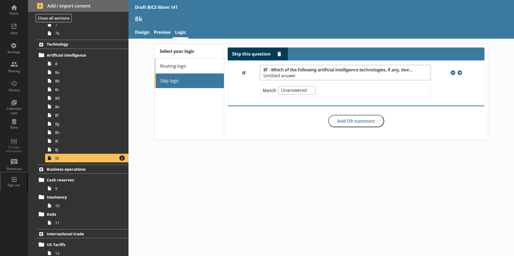
click at [342, 185] on div "Select your logic Routing logic Skip logic Skip this question Delete rule IF 8f…" at bounding box center [320, 148] width 385 height 218
click at [150, 182] on div "Select your logic Routing logic Skip logic Skip this question Delete rule IF 8f…" at bounding box center [320, 148] width 385 height 218
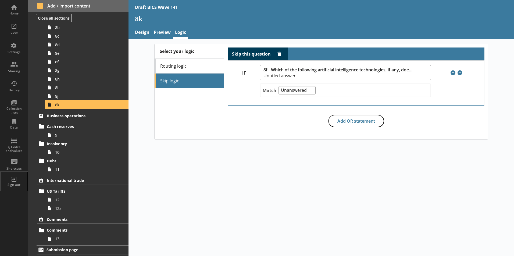
scroll to position [270, 0]
click at [315, 202] on div "Select your logic Routing logic Skip logic Skip this question Delete rule IF 8f…" at bounding box center [320, 148] width 385 height 218
drag, startPoint x: 196, startPoint y: 186, endPoint x: 177, endPoint y: 185, distance: 19.4
click at [196, 186] on div "Select your logic Routing logic Skip logic Skip this question Delete rule IF 8f…" at bounding box center [320, 148] width 385 height 218
click at [71, 6] on span "Add / import content" at bounding box center [78, 6] width 83 height 6
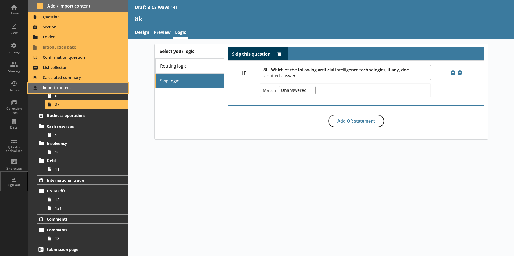
click at [64, 89] on span "Import content" at bounding box center [78, 88] width 94 height 9
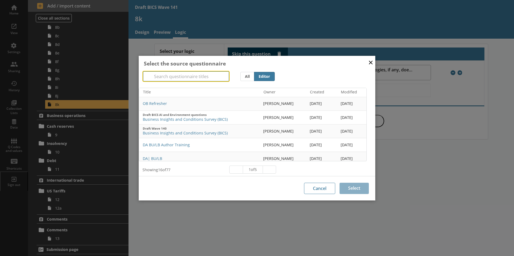
click at [161, 77] on input "Search" at bounding box center [186, 77] width 86 height 10
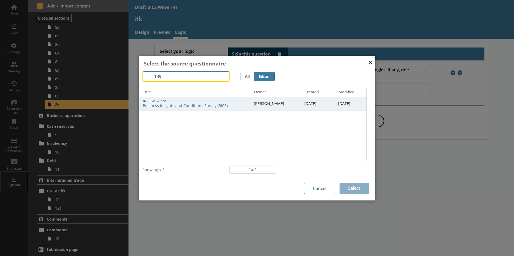
type input "139"
click at [188, 105] on span "Business Insights and Conditions Survey (BICS)" at bounding box center [196, 105] width 107 height 5
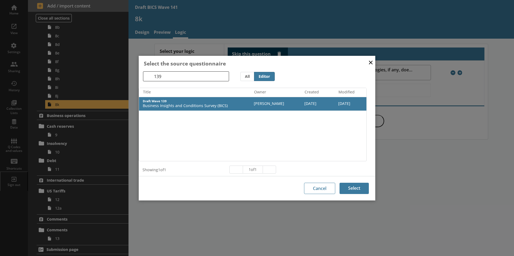
scroll to position [2, 0]
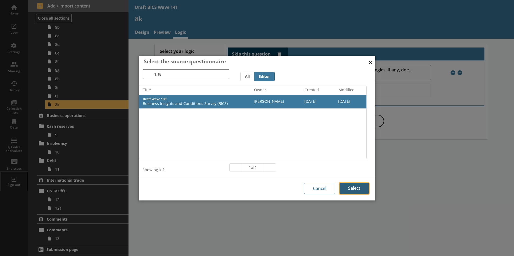
click at [351, 188] on button "Select" at bounding box center [354, 188] width 29 height 11
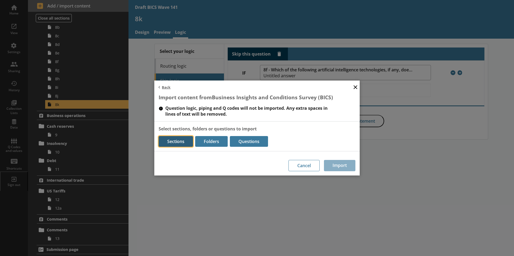
click at [183, 140] on button "Sections" at bounding box center [176, 141] width 34 height 11
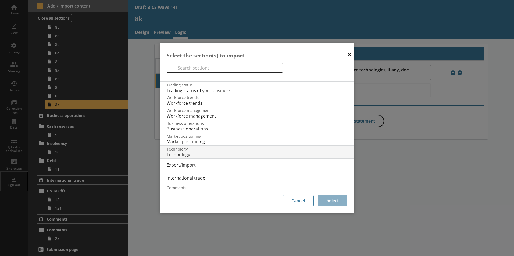
scroll to position [9, 0]
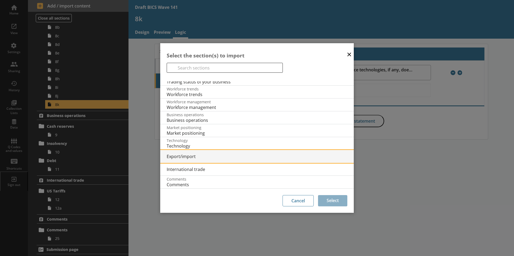
click at [192, 159] on span "Export/import" at bounding box center [260, 157] width 187 height 6
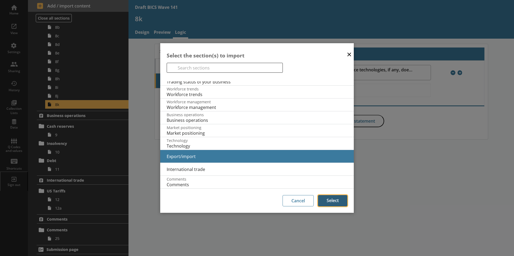
click at [335, 198] on button "Select" at bounding box center [332, 200] width 29 height 11
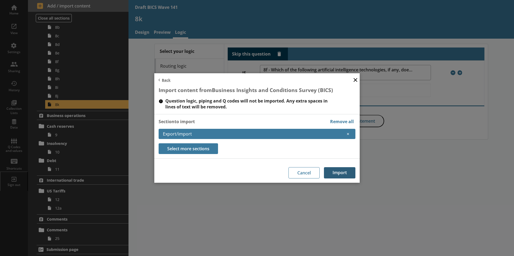
click at [336, 176] on button "Import" at bounding box center [339, 172] width 31 height 11
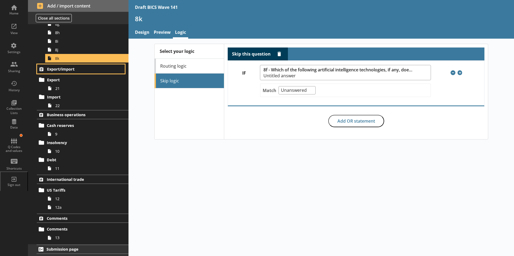
scroll to position [316, 0]
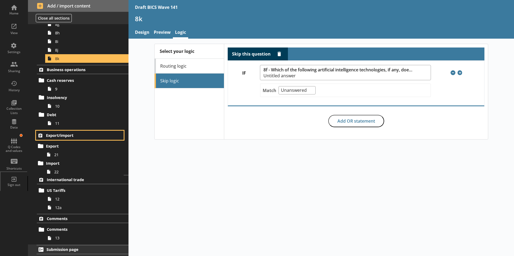
drag, startPoint x: 51, startPoint y: 67, endPoint x: 51, endPoint y: 136, distance: 69.4
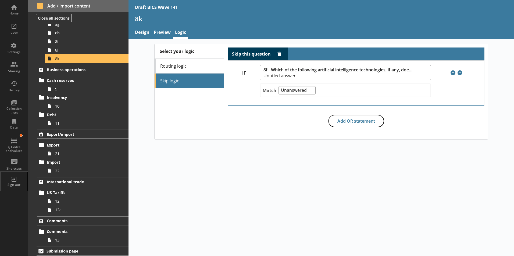
click at [157, 165] on div "Select your logic Routing logic Skip logic Skip this question Delete rule IF 8f…" at bounding box center [320, 148] width 385 height 218
click at [76, 4] on span "Add / import content" at bounding box center [78, 6] width 83 height 6
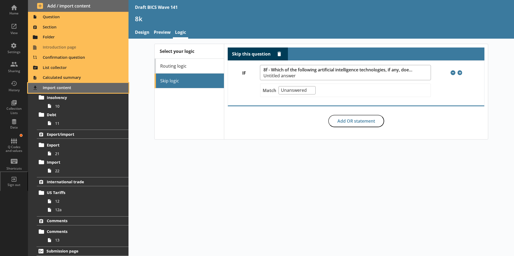
click at [52, 89] on span "Import content" at bounding box center [78, 88] width 94 height 9
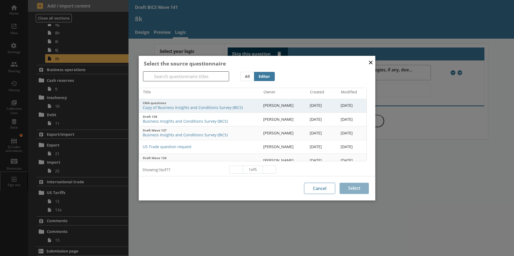
scroll to position [0, 0]
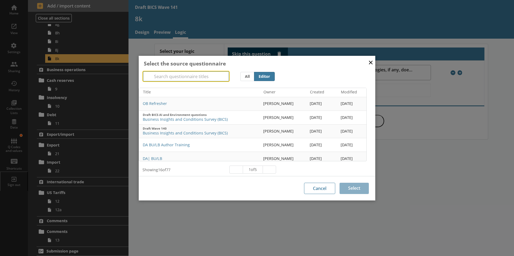
click at [178, 78] on input "Search" at bounding box center [186, 77] width 86 height 10
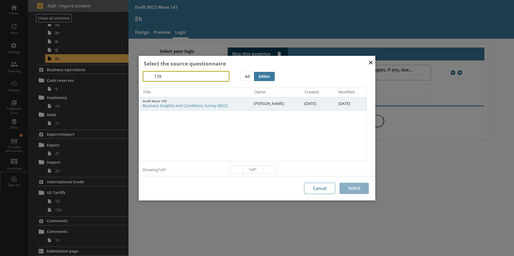
type input "139"
click at [267, 105] on td "[PERSON_NAME]" at bounding box center [277, 104] width 51 height 14
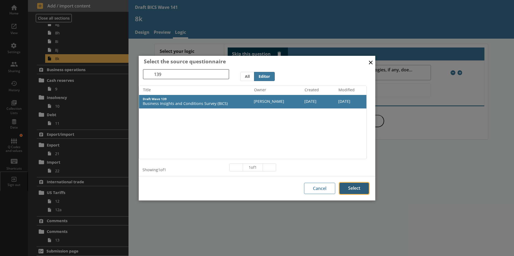
click at [352, 190] on button "Select" at bounding box center [354, 188] width 29 height 11
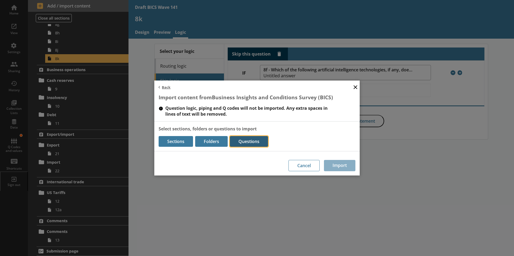
click at [253, 142] on button "Questions" at bounding box center [249, 141] width 38 height 11
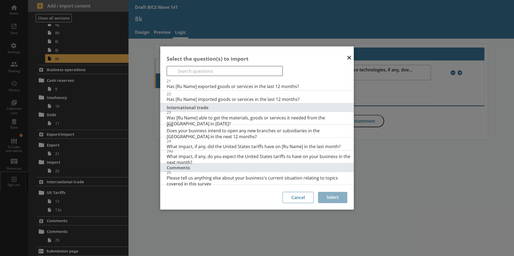
scroll to position [514, 0]
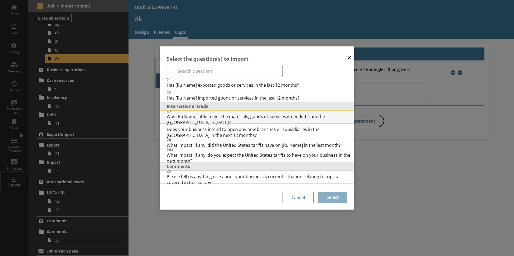
click at [198, 116] on span "Was [Ru Name] able to get the materials, goods or services it needed from the […" at bounding box center [260, 120] width 187 height 12
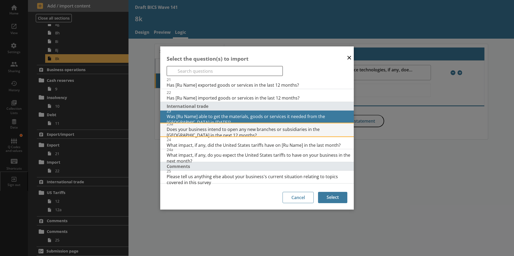
click at [199, 130] on span "Does your business intend to open any new branches or subsidiaries in the [GEOG…" at bounding box center [260, 133] width 187 height 12
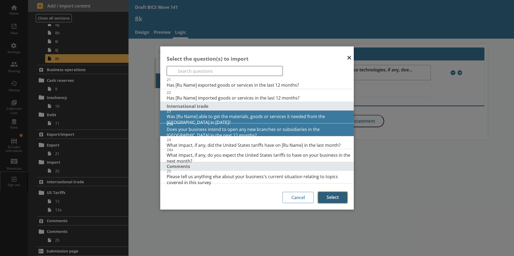
click at [331, 199] on button "Select" at bounding box center [332, 197] width 29 height 11
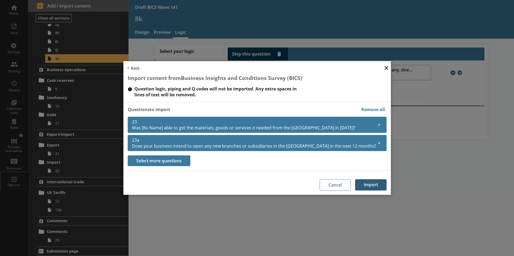
click at [355, 184] on button "Import" at bounding box center [370, 185] width 31 height 11
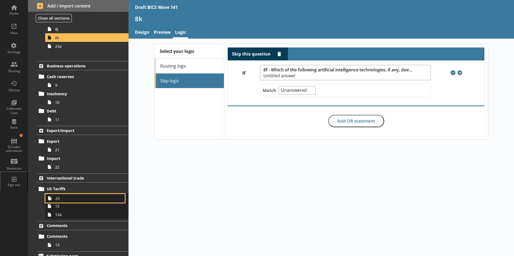
scroll to position [338, 0]
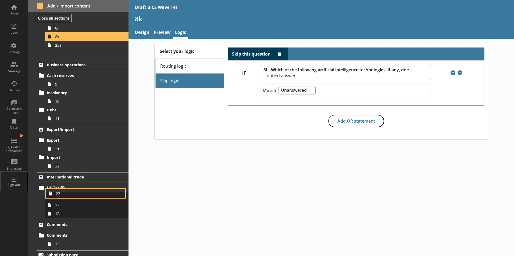
drag, startPoint x: 59, startPoint y: 52, endPoint x: 62, endPoint y: 197, distance: 145.5
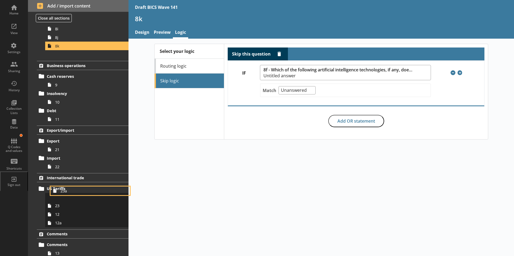
scroll to position [337, 0]
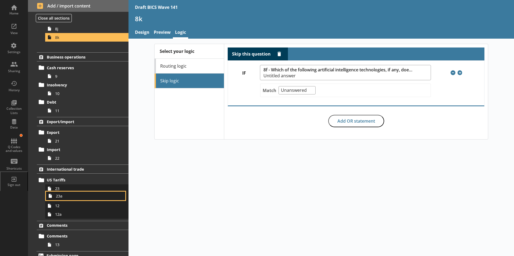
drag, startPoint x: 55, startPoint y: 55, endPoint x: 59, endPoint y: 199, distance: 143.6
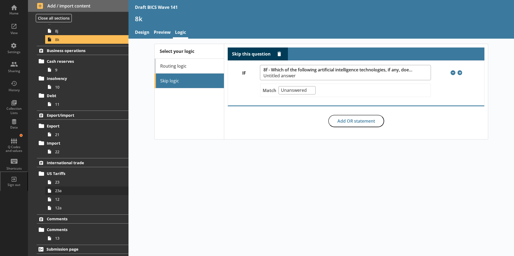
scroll to position [328, 0]
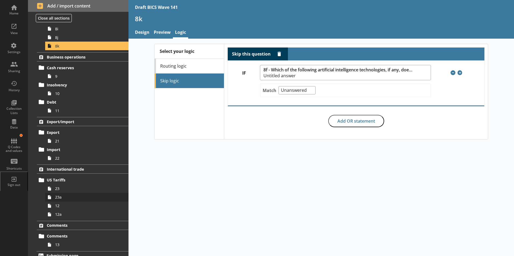
click at [71, 199] on span "23a" at bounding box center [85, 197] width 60 height 5
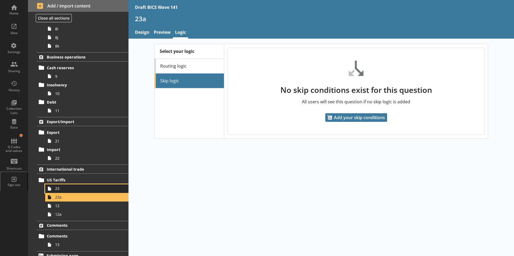
click at [65, 190] on span "23" at bounding box center [85, 188] width 60 height 5
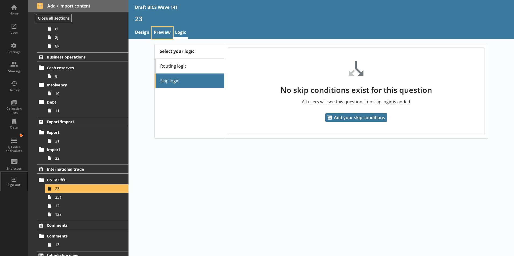
click at [164, 32] on link "Preview" at bounding box center [162, 33] width 21 height 12
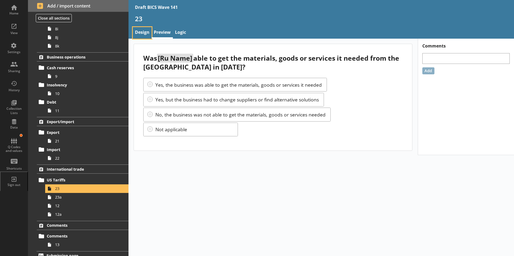
click at [143, 33] on link "Design" at bounding box center [142, 33] width 19 height 12
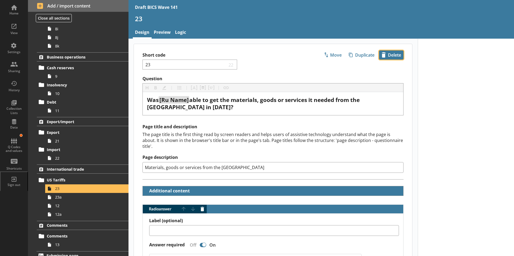
click at [388, 55] on span "icon-delete Created with Sketch. [GEOGRAPHIC_DATA]" at bounding box center [391, 55] width 24 height 9
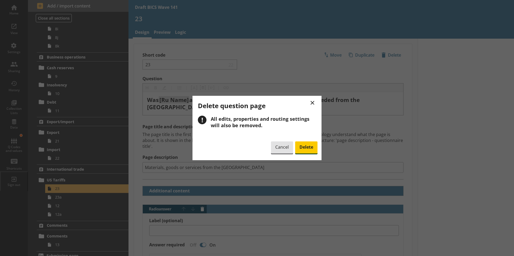
click at [303, 146] on span "Delete" at bounding box center [306, 148] width 22 height 12
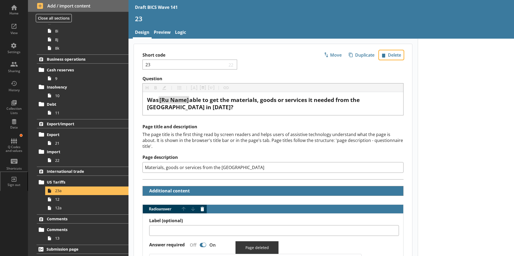
scroll to position [320, 0]
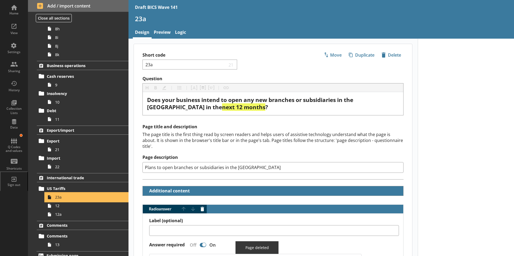
click at [62, 198] on span "23a" at bounding box center [85, 197] width 60 height 5
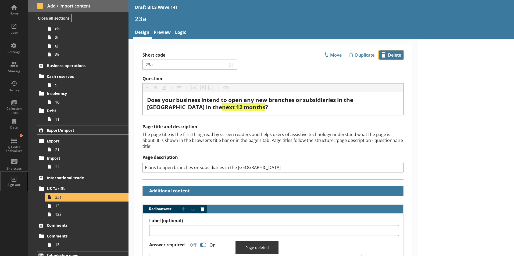
click at [390, 58] on span "icon-delete Created with Sketch. [GEOGRAPHIC_DATA]" at bounding box center [391, 55] width 24 height 9
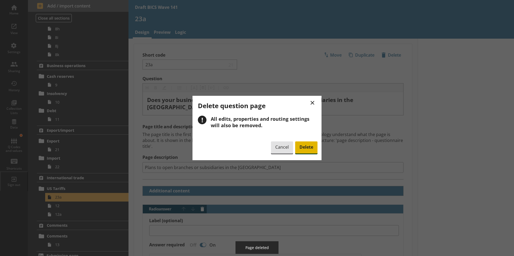
click at [306, 147] on span "Delete" at bounding box center [306, 148] width 22 height 12
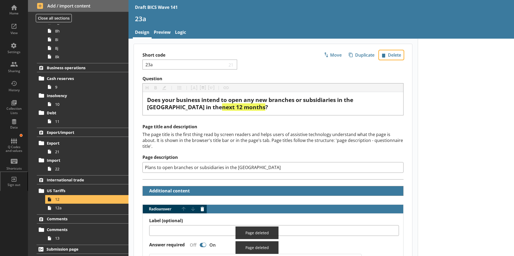
scroll to position [311, 0]
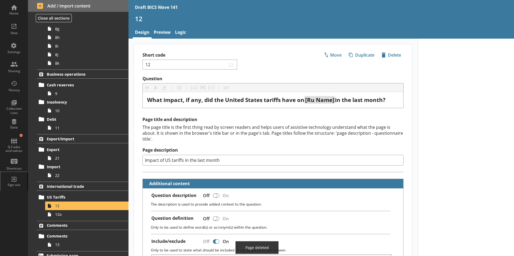
type textarea "x"
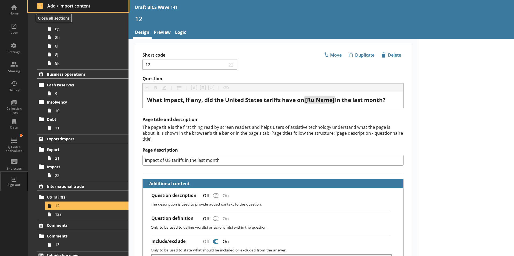
click at [77, 7] on span "Add / import content" at bounding box center [78, 6] width 83 height 6
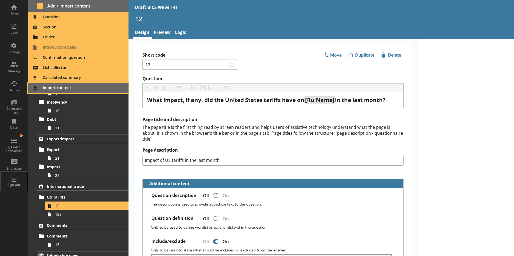
click at [63, 90] on span "Import content" at bounding box center [78, 88] width 94 height 9
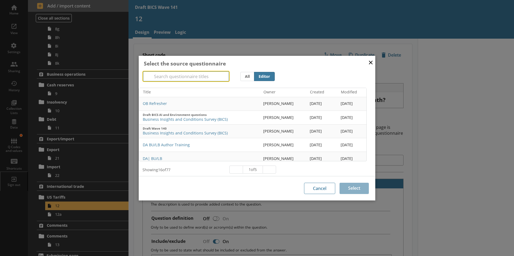
drag, startPoint x: 196, startPoint y: 76, endPoint x: 198, endPoint y: 70, distance: 5.7
click at [198, 73] on input "Search" at bounding box center [186, 77] width 86 height 10
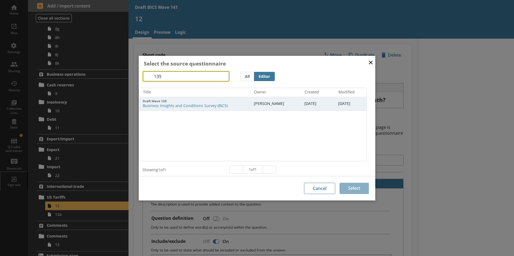
type input "139"
click at [257, 106] on td "[PERSON_NAME]" at bounding box center [277, 104] width 51 height 14
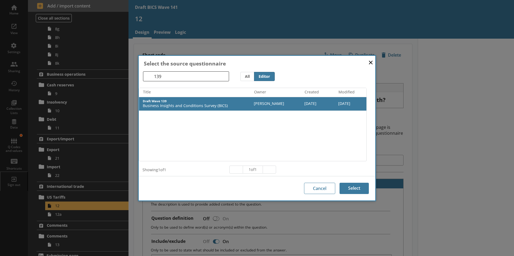
scroll to position [2, 0]
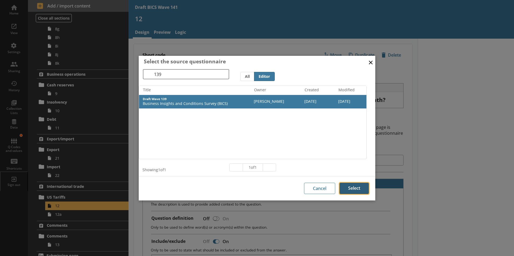
click at [356, 191] on button "Select" at bounding box center [354, 188] width 29 height 11
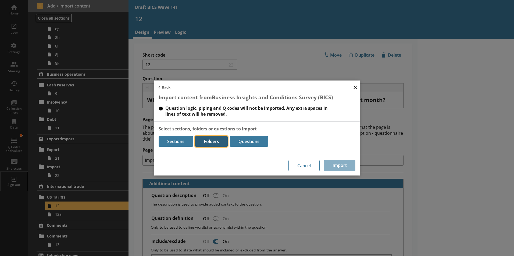
click at [213, 139] on button "Folders" at bounding box center [211, 141] width 33 height 11
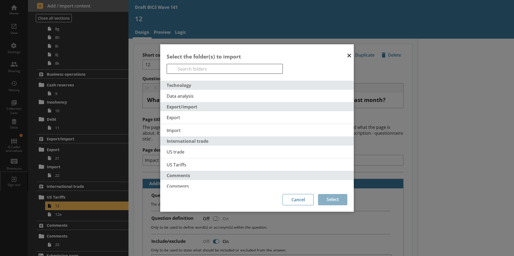
scroll to position [202, 0]
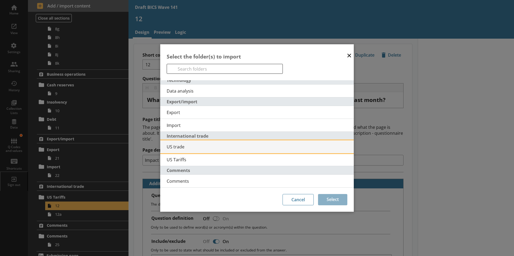
click at [178, 149] on span "US trade" at bounding box center [260, 147] width 187 height 6
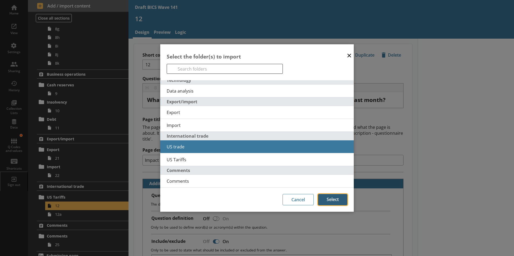
click at [334, 201] on button "Select" at bounding box center [332, 199] width 29 height 11
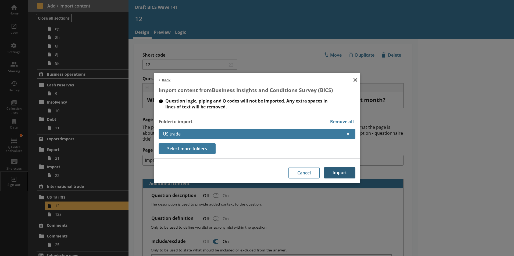
click at [343, 173] on button "Import" at bounding box center [339, 172] width 31 height 11
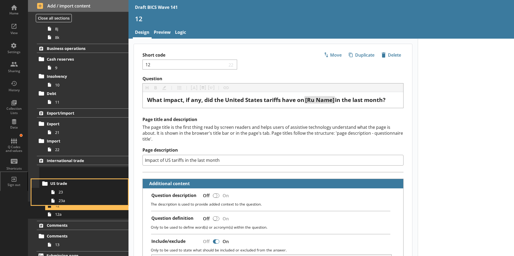
scroll to position [338, 0]
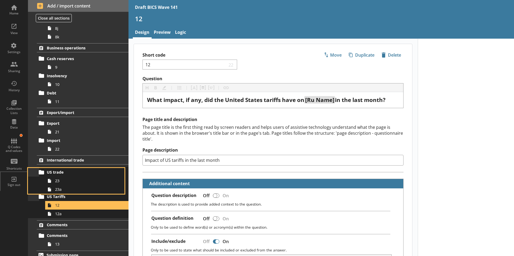
drag, startPoint x: 55, startPoint y: 197, endPoint x: 58, endPoint y: 168, distance: 29.4
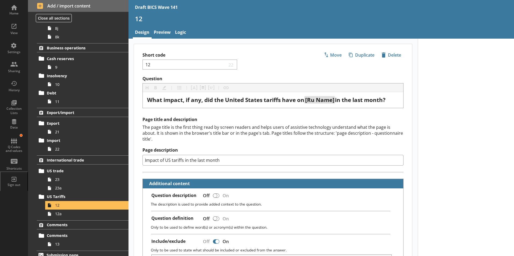
click at [55, 134] on span "21" at bounding box center [85, 132] width 60 height 5
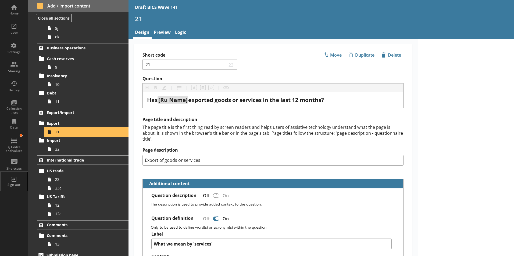
click at [58, 133] on span "21" at bounding box center [85, 132] width 60 height 5
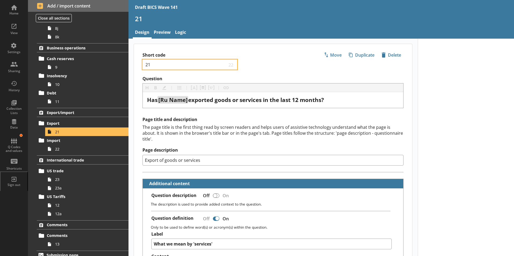
drag, startPoint x: 151, startPoint y: 63, endPoint x: 145, endPoint y: 62, distance: 6.5
click at [145, 62] on div "21 22" at bounding box center [189, 65] width 95 height 10
type textarea "x"
type input "1"
type textarea "x"
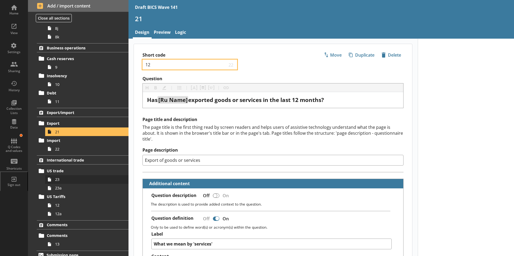
type input "12"
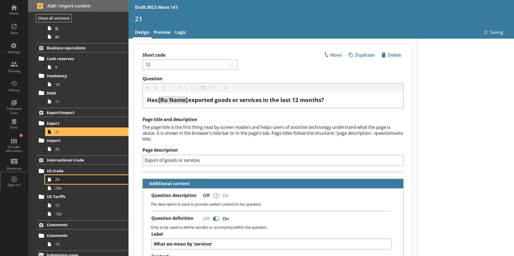
click at [57, 180] on span "23" at bounding box center [85, 179] width 60 height 5
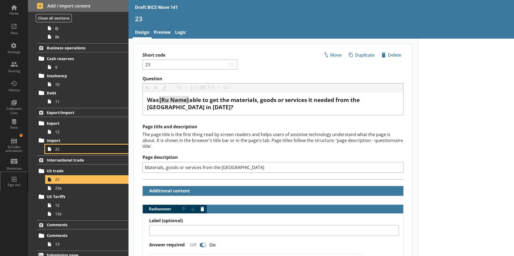
click at [57, 149] on span "22" at bounding box center [85, 149] width 60 height 5
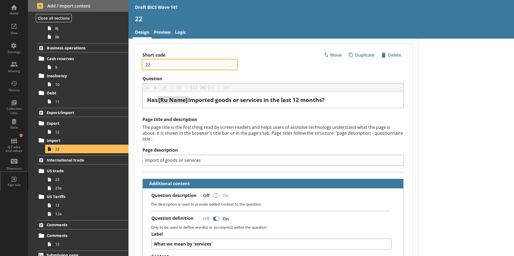
drag, startPoint x: 150, startPoint y: 66, endPoint x: 145, endPoint y: 66, distance: 4.6
click at [145, 66] on input "22" at bounding box center [186, 64] width 82 height 5
type textarea "x"
type input "1"
type textarea "x"
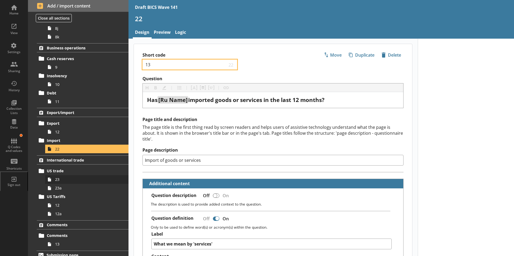
type input "13"
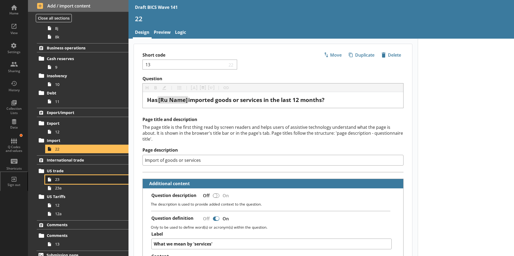
click at [58, 181] on span "23" at bounding box center [85, 179] width 60 height 5
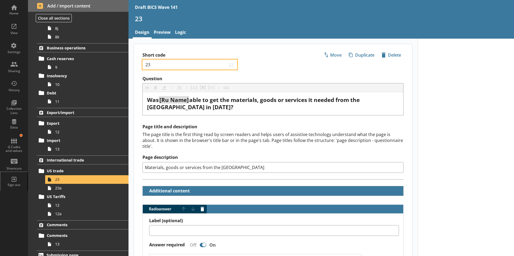
drag, startPoint x: 155, startPoint y: 65, endPoint x: 141, endPoint y: 63, distance: 14.1
click at [141, 63] on div "Short code 23 22 Move icon-copy Duplicate icon-delete Created with Sketch. [GEO…" at bounding box center [273, 60] width 278 height 32
type textarea "x"
type input "1"
type textarea "x"
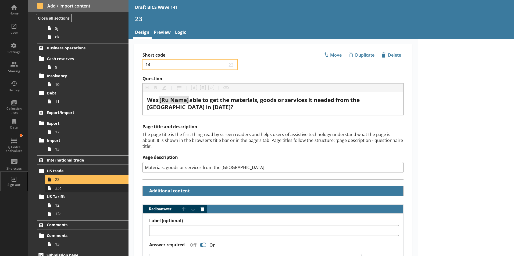
type input "14"
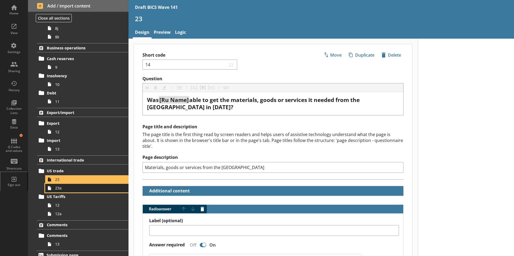
click at [58, 191] on span "23a" at bounding box center [85, 188] width 60 height 5
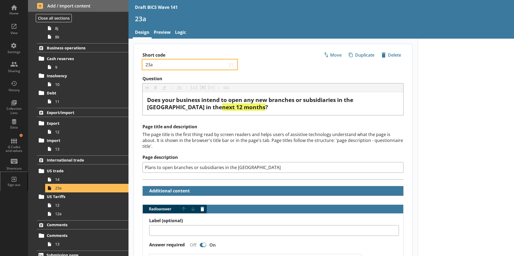
drag, startPoint x: 156, startPoint y: 64, endPoint x: 137, endPoint y: 64, distance: 19.1
click at [137, 64] on div "Short code 23a 21 Move icon-copy Duplicate icon-delete Created with Sketch. [GE…" at bounding box center [273, 60] width 278 height 32
type textarea "x"
type input "1"
type textarea "x"
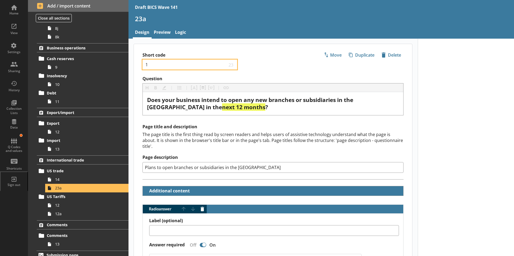
type input "14"
type textarea "x"
type input "14a"
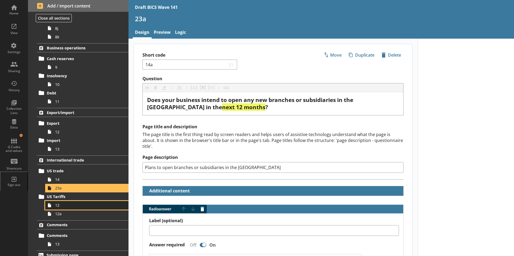
click at [84, 205] on span "12" at bounding box center [85, 205] width 60 height 5
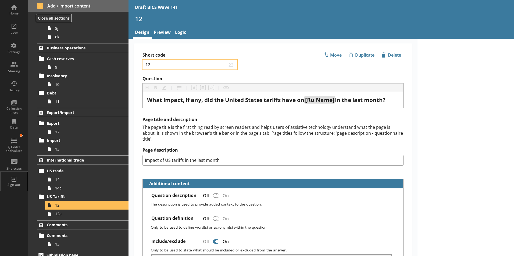
drag, startPoint x: 153, startPoint y: 66, endPoint x: 145, endPoint y: 66, distance: 8.4
click at [145, 66] on div "12 22" at bounding box center [189, 65] width 95 height 10
type textarea "x"
type input "1"
type textarea "x"
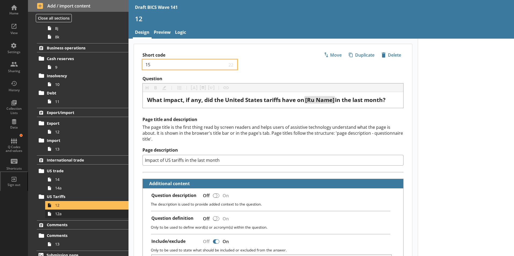
type input "15"
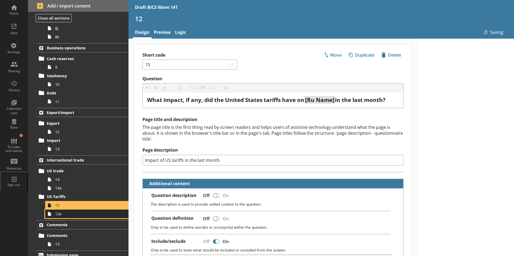
click at [64, 216] on span "12a" at bounding box center [85, 214] width 60 height 5
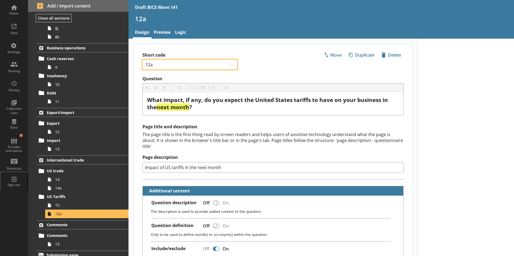
drag, startPoint x: 154, startPoint y: 64, endPoint x: 141, endPoint y: 64, distance: 13.4
click at [141, 64] on div "Short code 12a 21 Move icon-copy Duplicate icon-delete Created with Sketch. [GE…" at bounding box center [273, 60] width 278 height 32
type textarea "x"
type input "1"
type textarea "x"
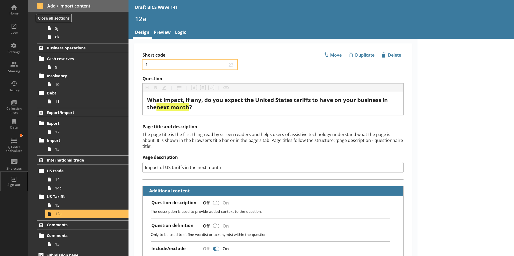
type input "15"
type textarea "x"
type input "15a"
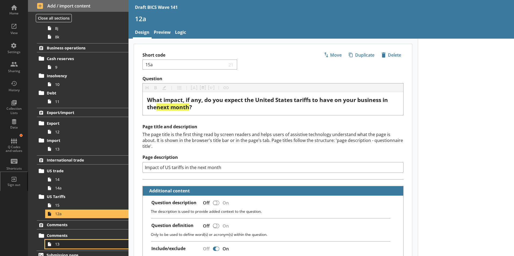
click at [58, 243] on span "13" at bounding box center [85, 244] width 60 height 5
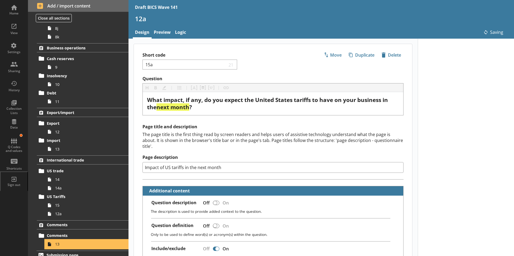
type textarea "x"
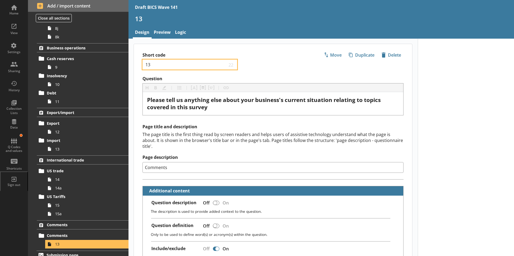
drag, startPoint x: 154, startPoint y: 65, endPoint x: 146, endPoint y: 63, distance: 8.2
click at [146, 63] on input "13" at bounding box center [186, 64] width 82 height 5
type input "16"
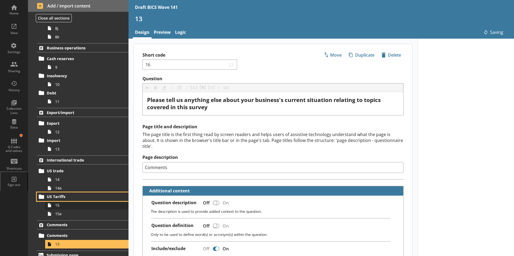
click at [94, 201] on div "US Tariffs 15 15a" at bounding box center [78, 206] width 101 height 26
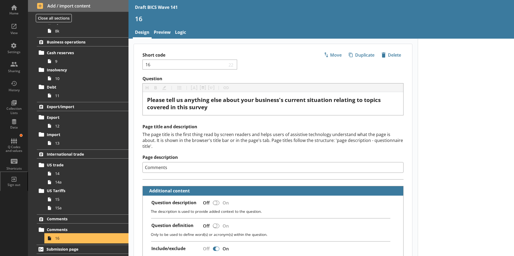
click at [71, 240] on span "16" at bounding box center [85, 238] width 60 height 5
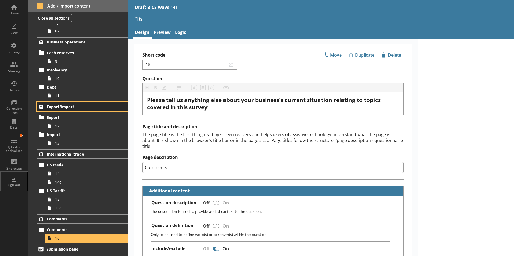
click at [56, 107] on span "Export/import" at bounding box center [80, 106] width 66 height 5
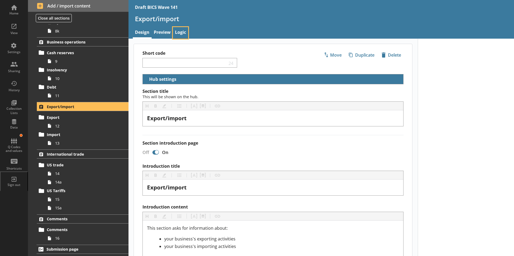
click at [177, 33] on link "Logic" at bounding box center [180, 33] width 15 height 12
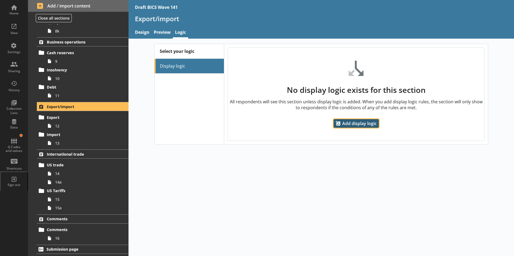
click at [356, 124] on span "Add display logic" at bounding box center [356, 123] width 45 height 9
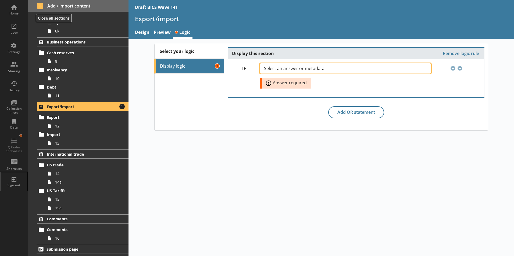
click at [317, 68] on span "Select an answer or metadata" at bounding box center [298, 68] width 69 height 4
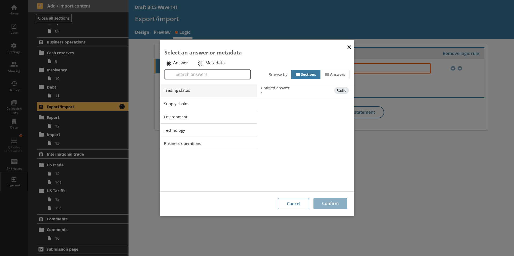
click at [188, 91] on li "Trading status" at bounding box center [208, 90] width 97 height 13
click at [199, 90] on li "Trading status" at bounding box center [208, 90] width 97 height 13
click at [191, 92] on li "Trading status" at bounding box center [208, 90] width 97 height 13
click at [280, 88] on div "Untitled answer" at bounding box center [315, 87] width 108 height 5
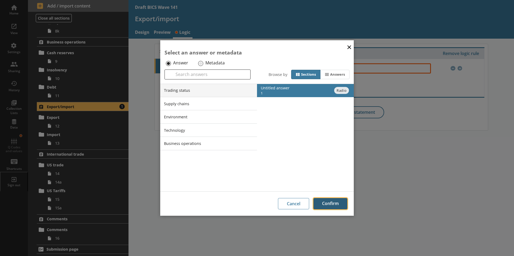
click at [333, 202] on button "Confirm" at bounding box center [330, 203] width 34 height 11
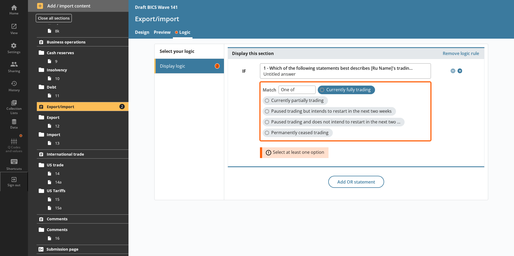
click at [320, 89] on label "Currently fully trading" at bounding box center [346, 90] width 57 height 9
click at [320, 89] on input "Currently fully trading" at bounding box center [322, 90] width 4 height 4
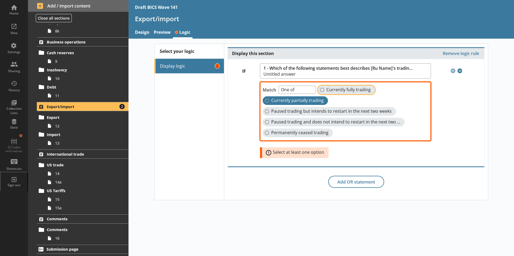
checkbox input "true"
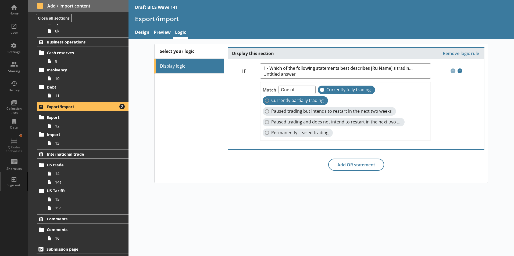
click at [267, 100] on label "Currently partially trading" at bounding box center [295, 101] width 65 height 9
click at [267, 100] on input "Currently partially trading" at bounding box center [267, 101] width 4 height 4
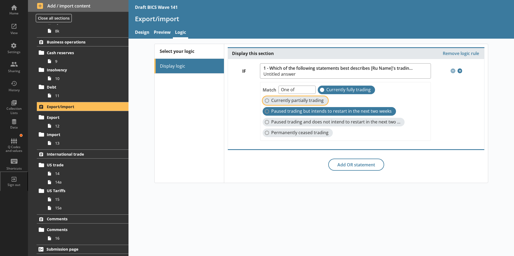
checkbox input "true"
click at [267, 110] on label "Paused trading but intends to restart in the next two weeks" at bounding box center [329, 111] width 133 height 9
click at [267, 110] on input "Paused trading but intends to restart in the next two weeks" at bounding box center [267, 111] width 4 height 4
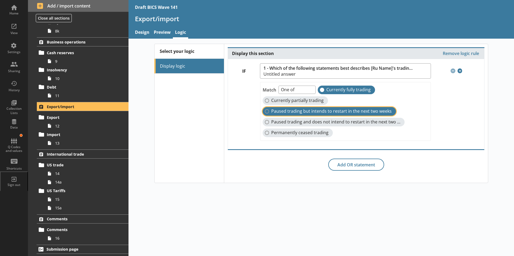
checkbox input "false"
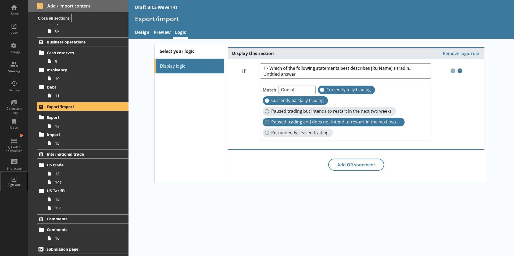
click at [267, 120] on label "Paused trading and does not intend to restart in the next two weeks" at bounding box center [334, 122] width 142 height 9
click at [267, 120] on input "Paused trading and does not intend to restart in the next two weeks" at bounding box center [267, 122] width 4 height 4
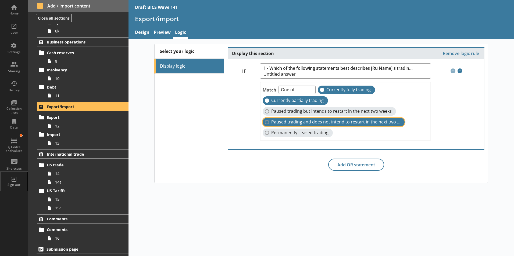
checkbox input "false"
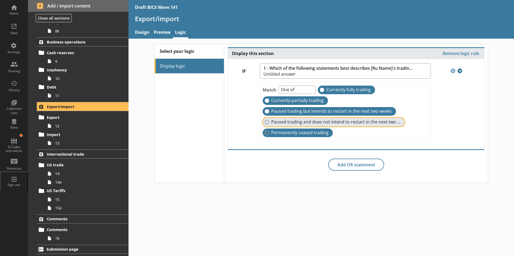
checkbox input "false"
checkbox input "true"
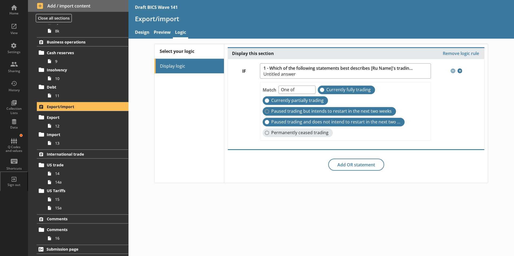
click at [267, 111] on label "Paused trading but intends to restart in the next two weeks" at bounding box center [329, 111] width 133 height 9
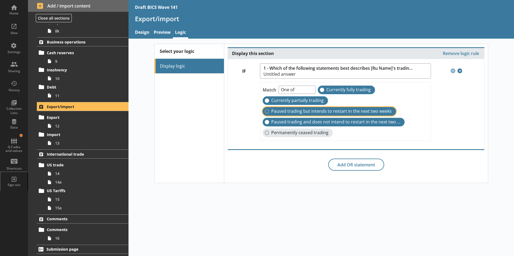
click at [267, 111] on input "Paused trading but intends to restart in the next two weeks" at bounding box center [267, 111] width 4 height 4
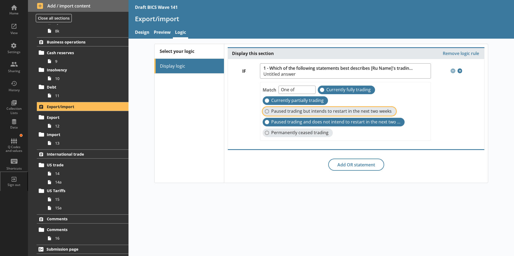
checkbox input "true"
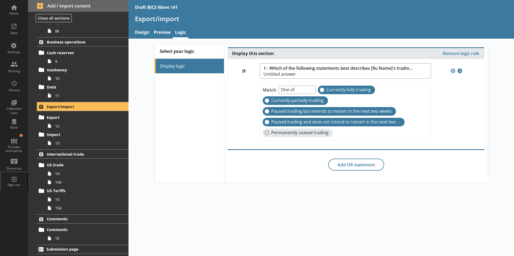
click at [444, 174] on div "Display this section Remove logic rule IF 1 - Which of the following statements…" at bounding box center [356, 113] width 264 height 139
click at [66, 153] on span "International trade" at bounding box center [80, 154] width 66 height 5
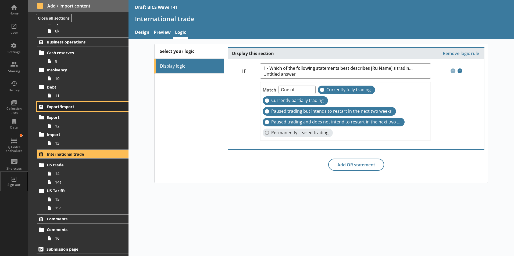
click at [54, 105] on span "Export/import" at bounding box center [80, 106] width 66 height 5
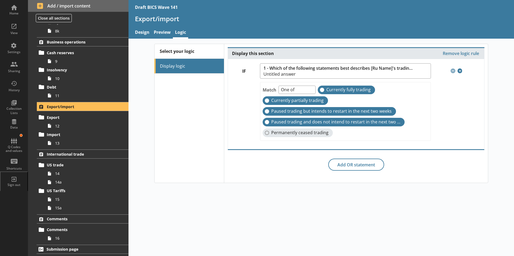
drag, startPoint x: 311, startPoint y: 219, endPoint x: 299, endPoint y: 223, distance: 12.8
click at [311, 220] on div "Select your logic Display logic Display this section Remove logic rule IF 1 - W…" at bounding box center [320, 148] width 385 height 218
click at [18, 145] on div "Q Codes and values" at bounding box center [14, 143] width 19 height 19
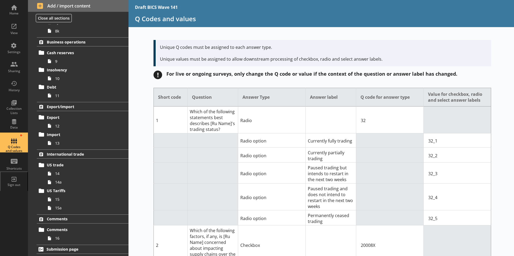
click at [12, 146] on div "Q Codes and values" at bounding box center [14, 143] width 19 height 19
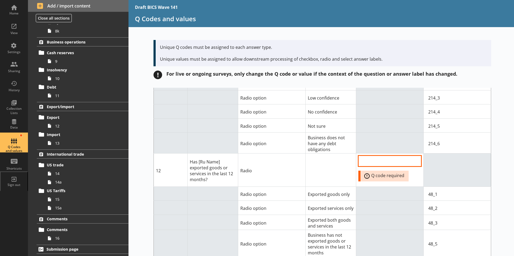
scroll to position [5511, 0]
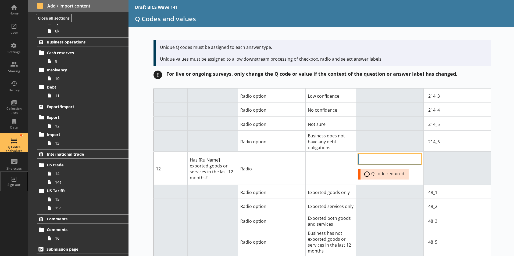
click at [388, 154] on input "QCode input field" at bounding box center [389, 159] width 63 height 11
type input "48"
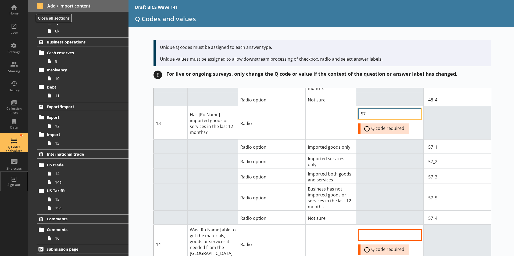
scroll to position [5672, 0]
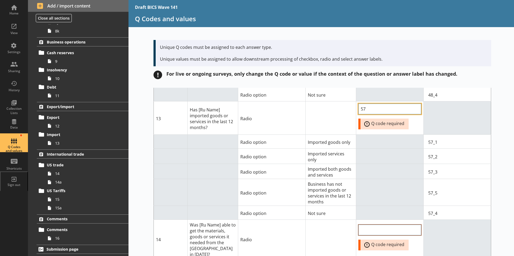
type input "57"
click at [373, 225] on input "QCode input field" at bounding box center [389, 230] width 63 height 11
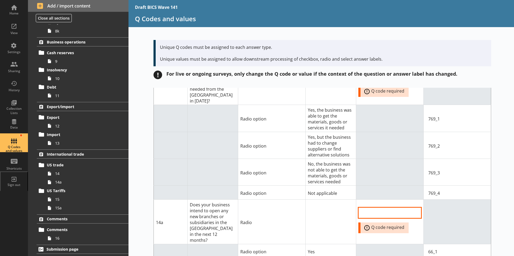
scroll to position [5827, 0]
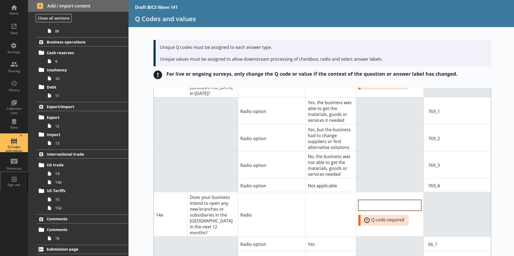
type input "769"
click at [392, 200] on input "QCode input field" at bounding box center [389, 205] width 63 height 11
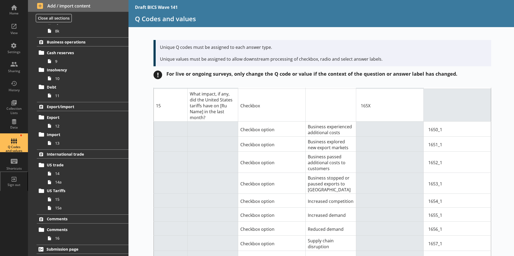
scroll to position [6016, 0]
type input "66"
click at [53, 55] on span "Cash reserves" at bounding box center [80, 52] width 66 height 5
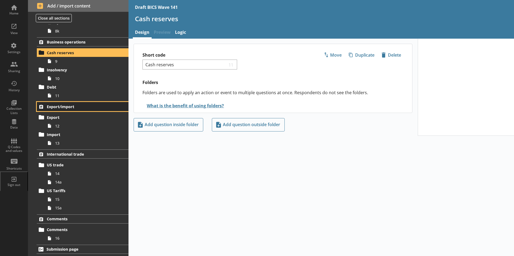
click at [66, 105] on span "Export/import" at bounding box center [80, 106] width 66 height 5
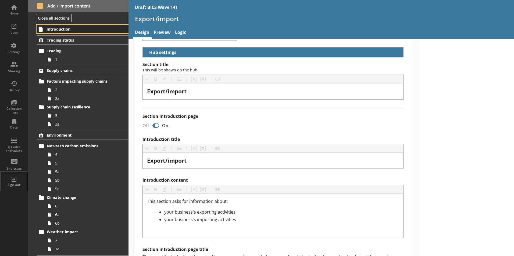
click at [49, 26] on link "Introduction" at bounding box center [83, 29] width 92 height 9
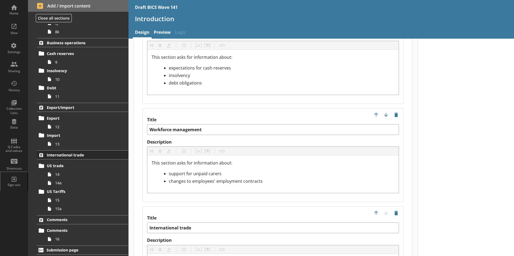
scroll to position [344, 0]
click at [55, 124] on span "12" at bounding box center [85, 126] width 60 height 5
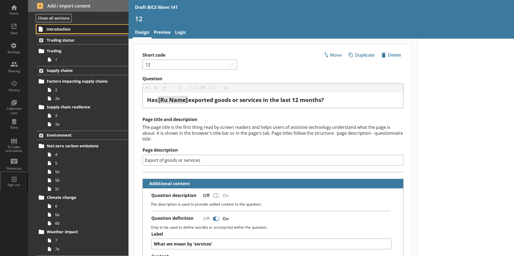
click at [59, 31] on span "Introduction" at bounding box center [80, 29] width 66 height 5
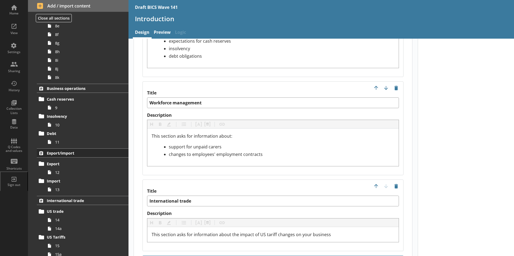
scroll to position [344, 0]
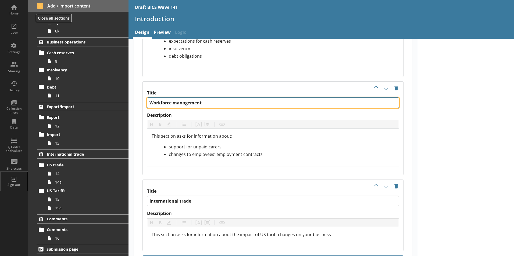
drag, startPoint x: 210, startPoint y: 97, endPoint x: 148, endPoint y: 93, distance: 61.7
click at [148, 98] on textarea "Workforce management" at bounding box center [273, 103] width 252 height 11
type textarea "x"
type textarea "E"
type textarea "x"
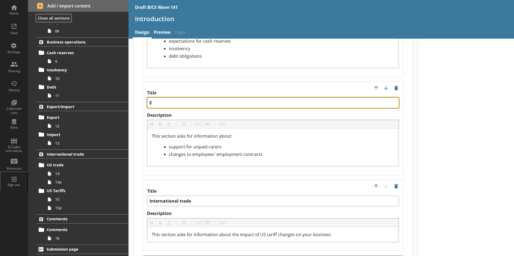
type textarea "Ex"
type textarea "x"
type textarea "Exp"
type textarea "x"
type textarea "Expo"
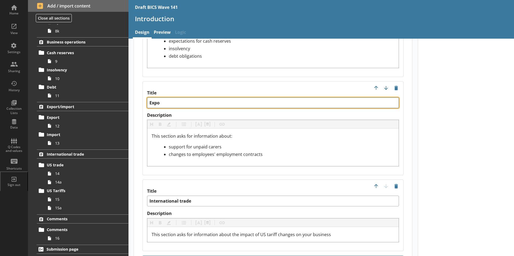
type textarea "x"
type textarea "Expor"
type textarea "x"
type textarea "Export"
type textarea "x"
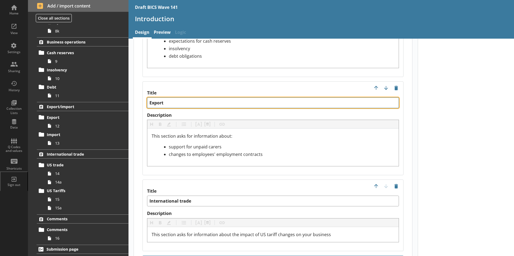
type textarea "Export/"
type textarea "x"
type textarea "Export/I"
type textarea "x"
type textarea "Export/Im"
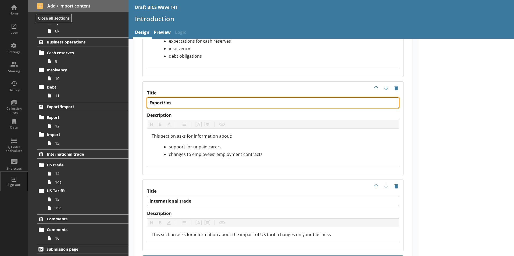
type textarea "x"
type textarea "Export/Imp"
type textarea "x"
type textarea "Export/Impo"
type textarea "x"
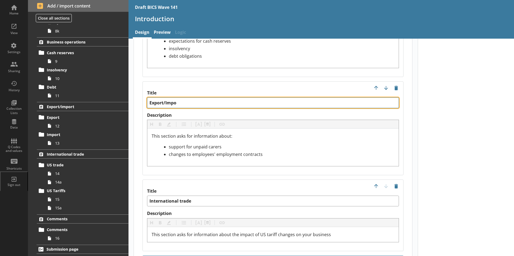
type textarea "Export/Impor"
type textarea "x"
type textarea "Export/Import"
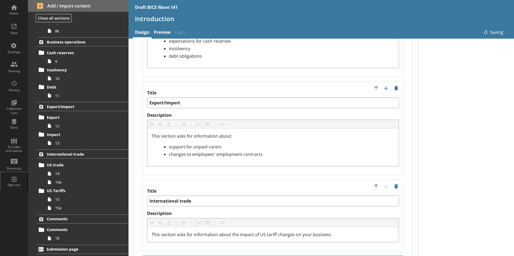
type textarea "x"
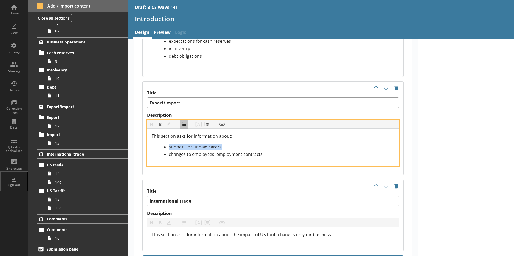
drag, startPoint x: 214, startPoint y: 141, endPoint x: 164, endPoint y: 138, distance: 50.3
click at [151, 140] on div "This section asks for information about: support for unpaid carers changes to e…" at bounding box center [272, 148] width 251 height 38
drag, startPoint x: 250, startPoint y: 148, endPoint x: 155, endPoint y: 152, distance: 95.5
click at [155, 152] on div "This section asks for information about: your business's exporting activities c…" at bounding box center [272, 148] width 251 height 38
drag, startPoint x: 191, startPoint y: 147, endPoint x: 202, endPoint y: 148, distance: 11.9
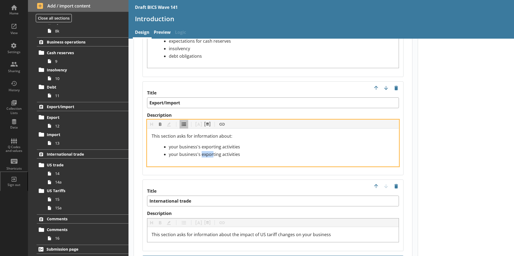
click at [202, 152] on span "your business's exporting activities" at bounding box center [204, 155] width 71 height 6
click at [245, 144] on div "your business's exporting activities" at bounding box center [282, 147] width 226 height 6
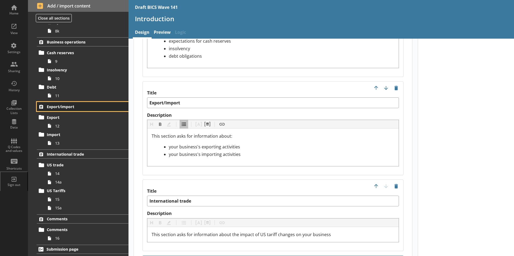
click at [61, 106] on span "Export/import" at bounding box center [80, 106] width 66 height 5
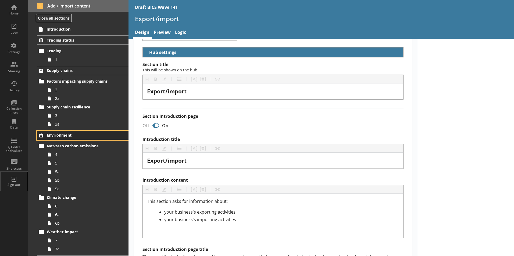
click at [50, 134] on span "Environment" at bounding box center [80, 135] width 66 height 5
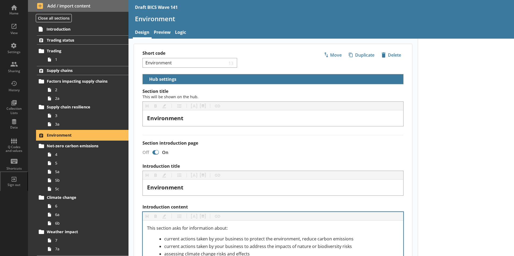
scroll to position [81, 0]
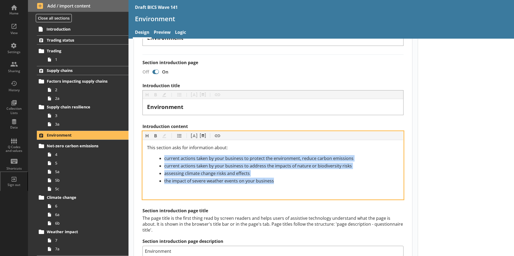
drag, startPoint x: 153, startPoint y: 158, endPoint x: 220, endPoint y: 170, distance: 68.0
click at [266, 182] on ul "current actions taken by your business to protect the environment, reduce carbo…" at bounding box center [273, 169] width 252 height 29
copy ul "current actions taken by your business to protect the environment, reduce carbo…"
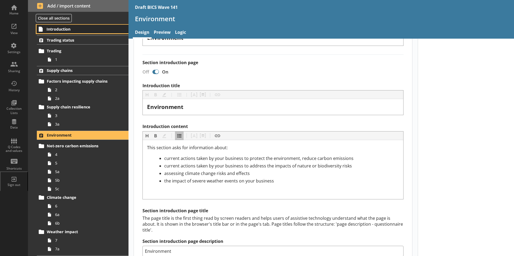
click at [66, 29] on span "Introduction" at bounding box center [80, 29] width 66 height 5
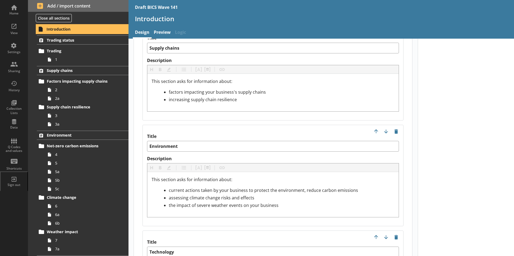
scroll to position [645, 0]
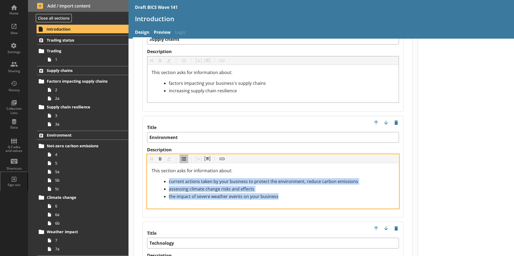
drag, startPoint x: 271, startPoint y: 189, endPoint x: 156, endPoint y: 174, distance: 115.7
click at [156, 178] on ul "current actions taken by your business to protect the environment, reduce carbo…" at bounding box center [273, 189] width 243 height 22
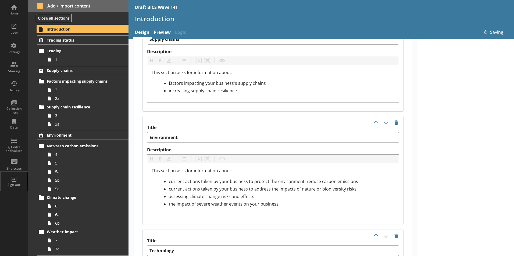
type textarea "x"
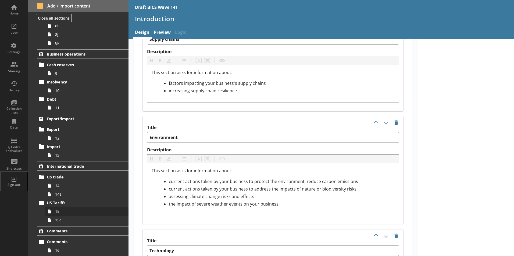
scroll to position [344, 0]
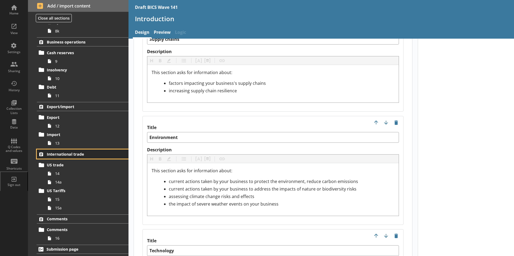
click at [66, 152] on span "International trade" at bounding box center [80, 154] width 66 height 5
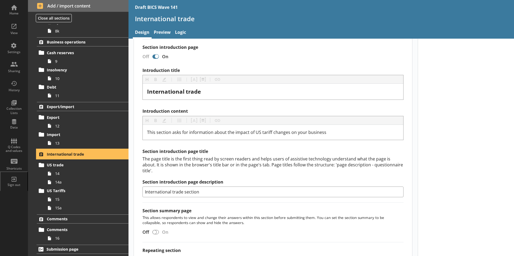
scroll to position [21, 0]
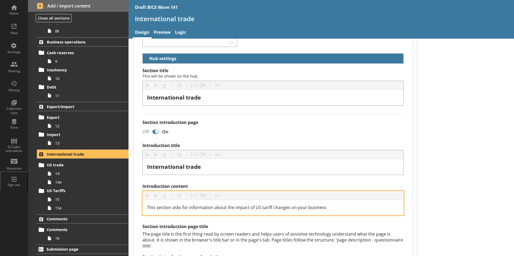
click at [225, 208] on span "This section asks for information about the impact of US tariff changes on your…" at bounding box center [236, 208] width 179 height 6
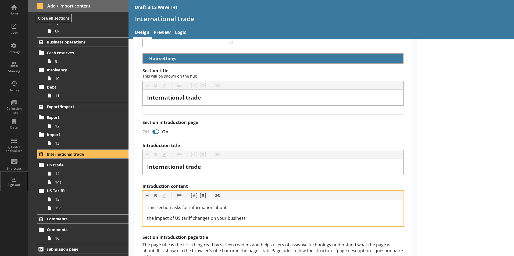
drag, startPoint x: 248, startPoint y: 218, endPoint x: 152, endPoint y: 226, distance: 96.0
click at [147, 228] on div "Introduction title Heading Heading Bold Bold Highlight Highlight List List Pipe…" at bounding box center [272, 213] width 261 height 141
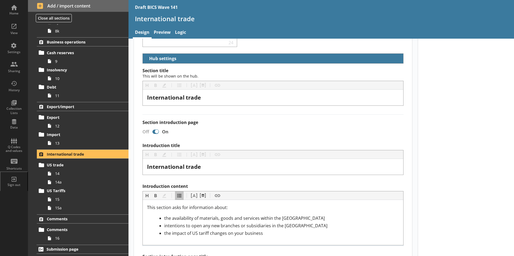
drag, startPoint x: 260, startPoint y: 237, endPoint x: 238, endPoint y: 234, distance: 22.1
click at [260, 237] on div "This section asks for information about: the availability of materials, goods a…" at bounding box center [273, 222] width 260 height 45
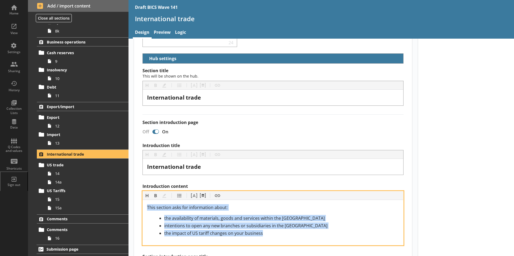
drag, startPoint x: 148, startPoint y: 207, endPoint x: 268, endPoint y: 235, distance: 124.0
click at [268, 235] on div "This section asks for information about: the availability of materials, goods a…" at bounding box center [273, 221] width 252 height 32
copy div "This section asks for information about: the availability of materials, goods a…"
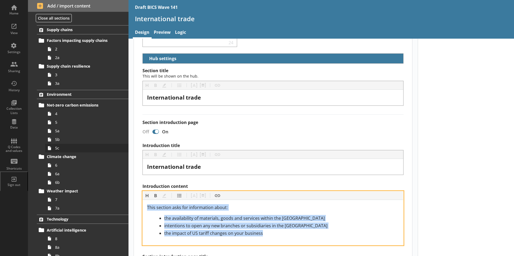
scroll to position [0, 0]
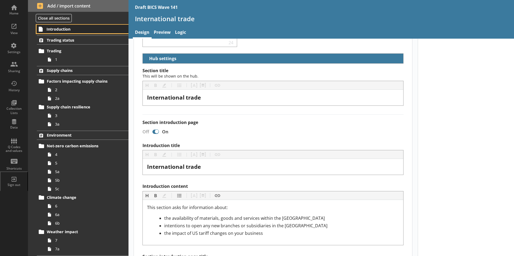
click at [57, 29] on span "Introduction" at bounding box center [80, 29] width 66 height 5
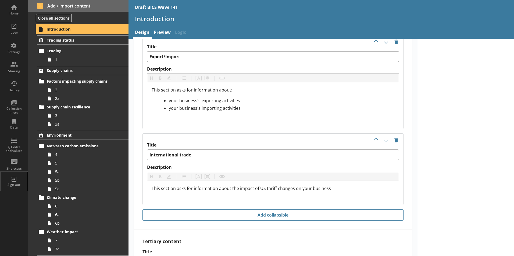
scroll to position [1126, 0]
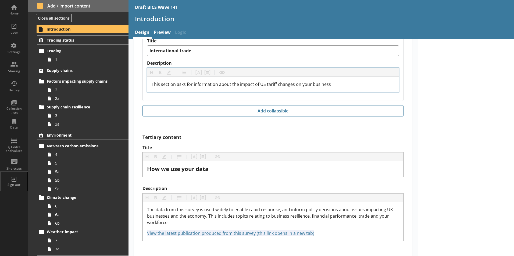
click at [153, 77] on div "This section asks for information about the impact of US tariff changes on your…" at bounding box center [272, 84] width 251 height 15
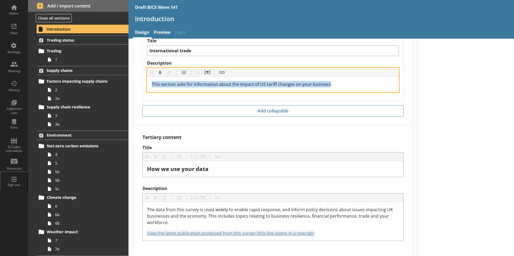
drag, startPoint x: 153, startPoint y: 77, endPoint x: 337, endPoint y: 84, distance: 184.5
click at [337, 84] on div "This section asks for information about the impact of US tariff changes on your…" at bounding box center [272, 84] width 251 height 15
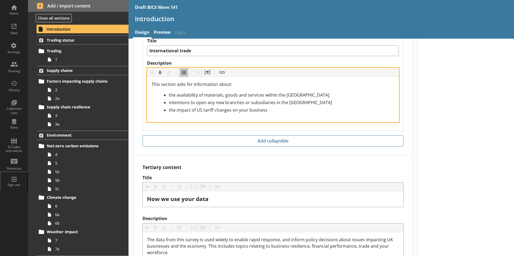
click at [297, 99] on div "intentions to open any new branches or subsidiaries in the [GEOGRAPHIC_DATA]" at bounding box center [282, 102] width 226 height 6
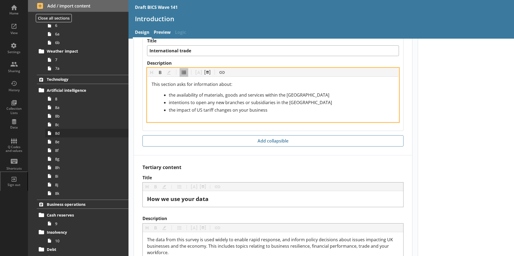
scroll to position [134, 0]
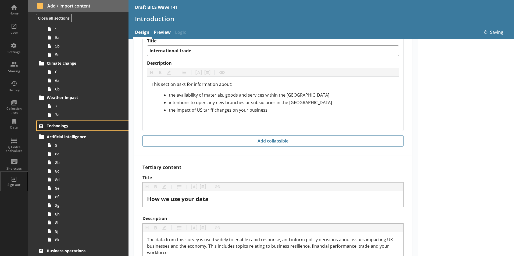
click at [59, 126] on span "Technology" at bounding box center [80, 125] width 66 height 5
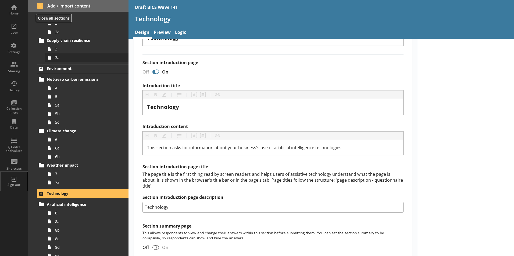
scroll to position [134, 0]
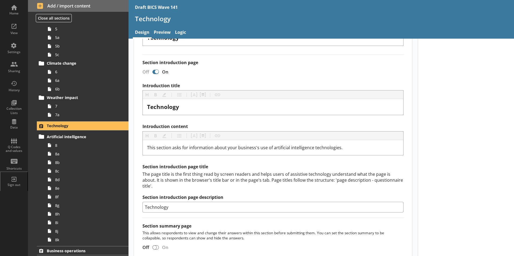
click at [216, 120] on div "Introduction title Heading Heading Bold Bold Highlight Highlight List List Pipe…" at bounding box center [272, 148] width 261 height 130
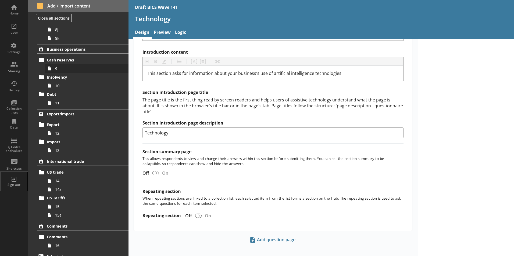
scroll to position [344, 0]
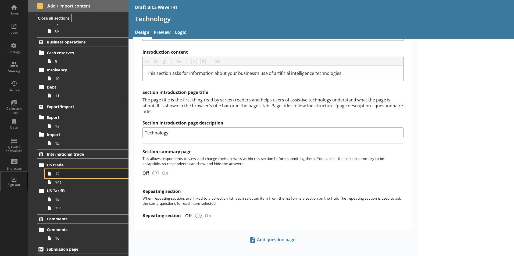
click at [57, 174] on span "14" at bounding box center [85, 173] width 60 height 5
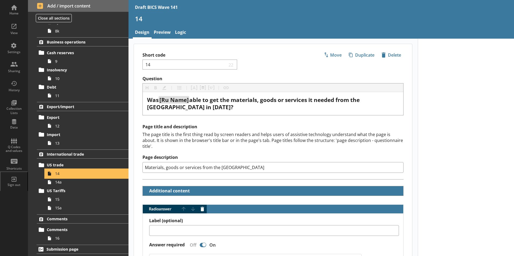
type textarea "x"
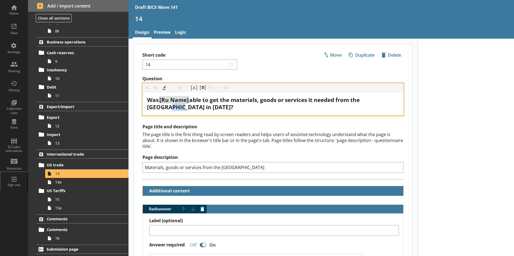
drag, startPoint x: 382, startPoint y: 100, endPoint x: 392, endPoint y: 104, distance: 10.4
click at [361, 101] on span "able to get the materials, goods or services it needed from the [GEOGRAPHIC_DAT…" at bounding box center [254, 103] width 214 height 15
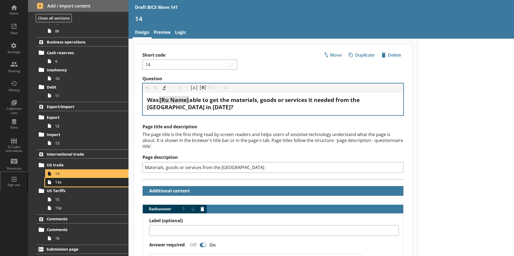
click at [63, 184] on span "14a" at bounding box center [85, 182] width 60 height 5
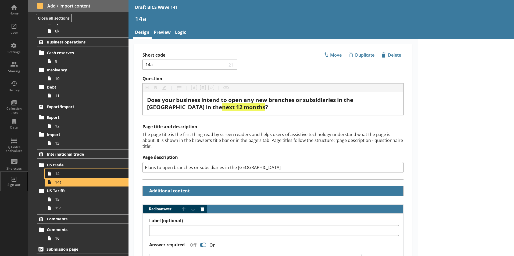
click at [65, 174] on span "14" at bounding box center [85, 173] width 60 height 5
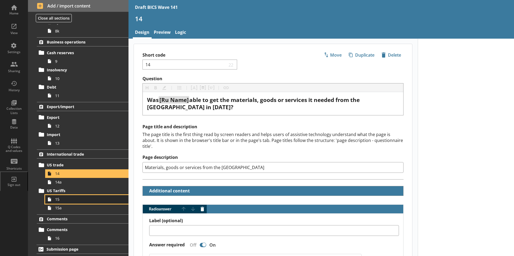
click at [62, 201] on span "15" at bounding box center [85, 199] width 60 height 5
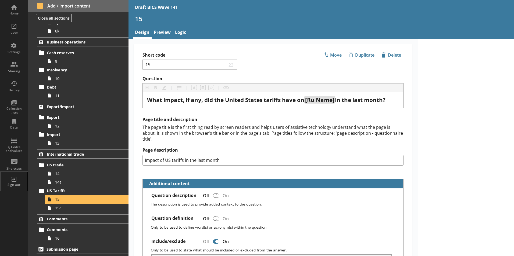
drag, startPoint x: 428, startPoint y: 114, endPoint x: 426, endPoint y: 120, distance: 6.3
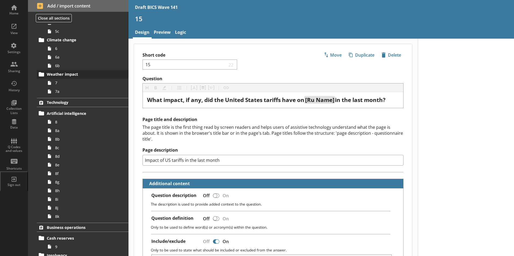
scroll to position [209, 0]
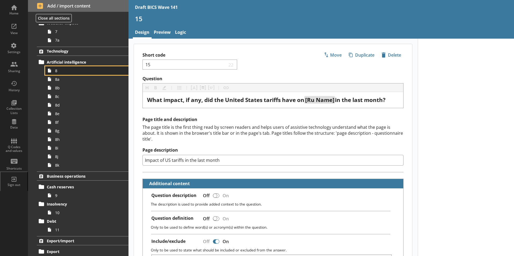
click at [60, 72] on span "8" at bounding box center [85, 70] width 60 height 5
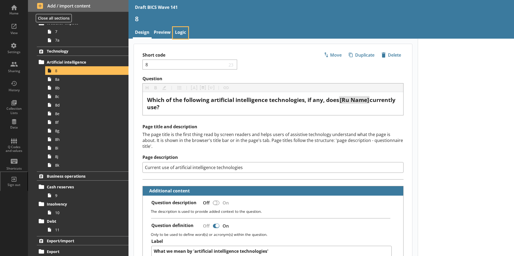
click at [180, 33] on link "Logic" at bounding box center [180, 33] width 15 height 12
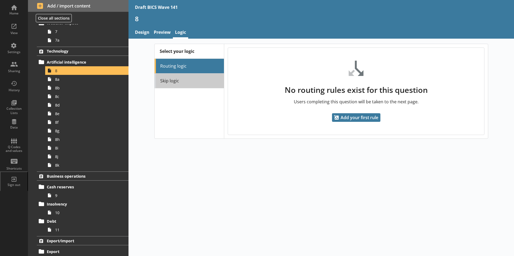
click at [169, 83] on link "Skip logic" at bounding box center [189, 81] width 69 height 15
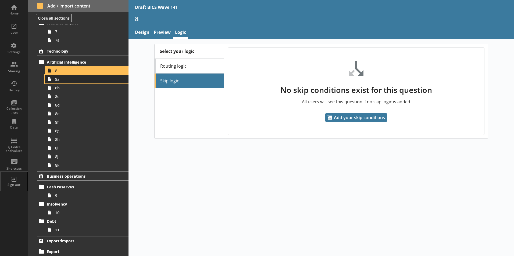
click at [62, 83] on link "8a" at bounding box center [86, 79] width 83 height 9
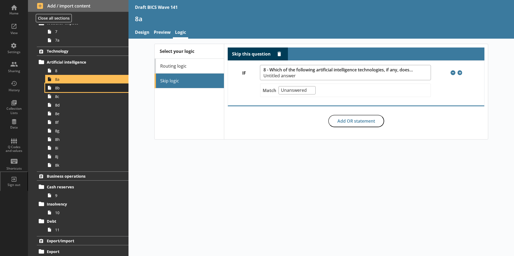
click at [60, 90] on span "8b" at bounding box center [85, 87] width 60 height 5
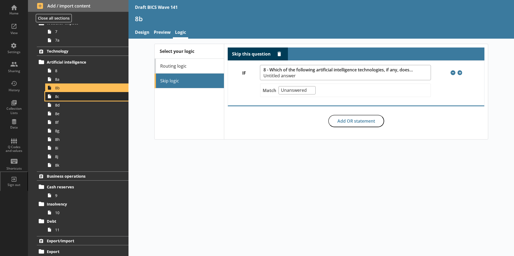
click at [59, 97] on span "8c" at bounding box center [85, 96] width 60 height 5
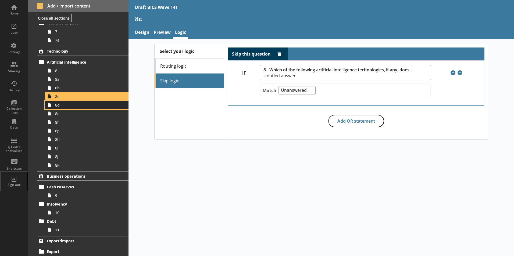
click at [58, 108] on link "8d" at bounding box center [86, 105] width 83 height 9
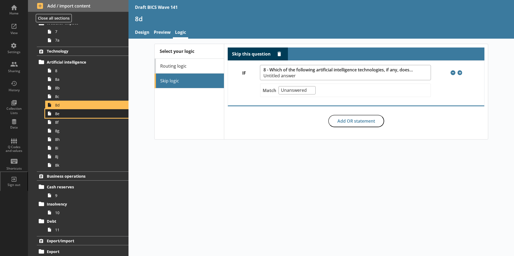
click at [58, 116] on link "8e" at bounding box center [86, 113] width 83 height 9
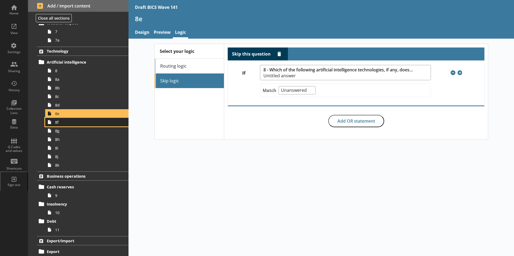
click at [59, 124] on span "8f" at bounding box center [85, 122] width 60 height 5
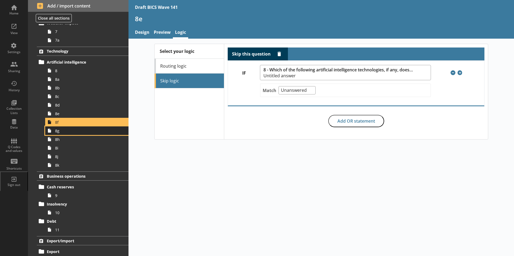
click at [58, 133] on span "8g" at bounding box center [85, 130] width 60 height 5
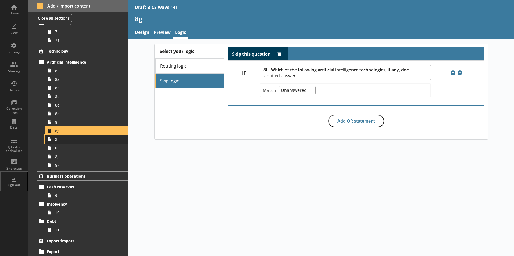
click at [58, 141] on span "8h" at bounding box center [85, 139] width 60 height 5
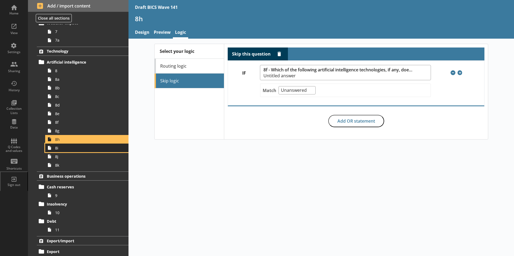
click at [60, 149] on span "8i" at bounding box center [85, 148] width 60 height 5
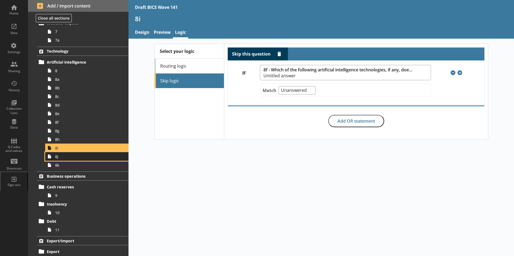
click at [59, 157] on span "8j" at bounding box center [85, 156] width 60 height 5
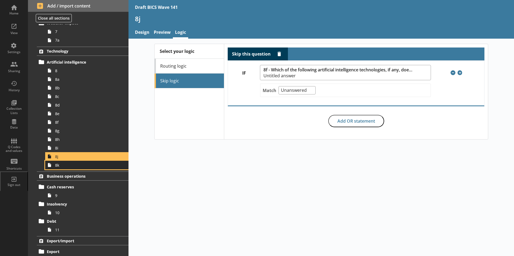
click at [59, 167] on span "8k" at bounding box center [85, 165] width 60 height 5
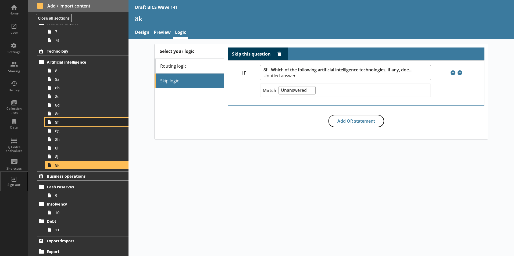
click at [57, 123] on span "8f" at bounding box center [85, 122] width 60 height 5
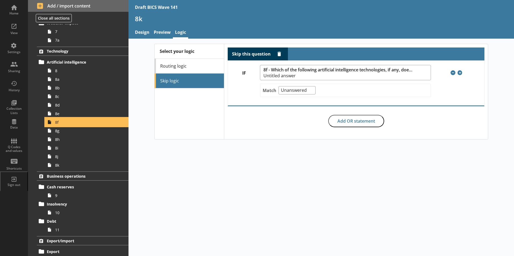
click at [58, 123] on span "8f" at bounding box center [85, 122] width 60 height 5
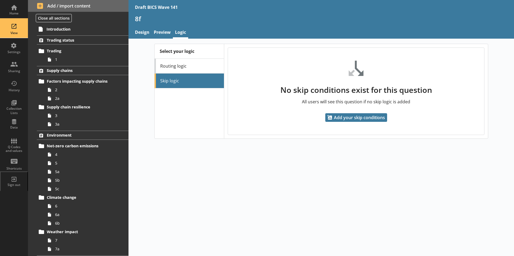
click at [15, 27] on div "View" at bounding box center [14, 28] width 19 height 19
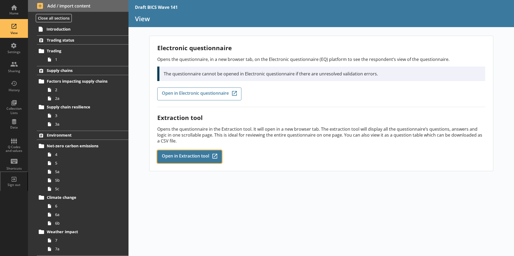
click at [194, 156] on span "Open in Extraction tool" at bounding box center [185, 157] width 47 height 6
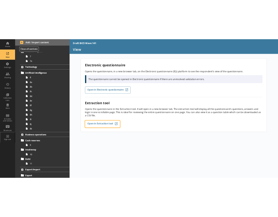
scroll to position [215, 0]
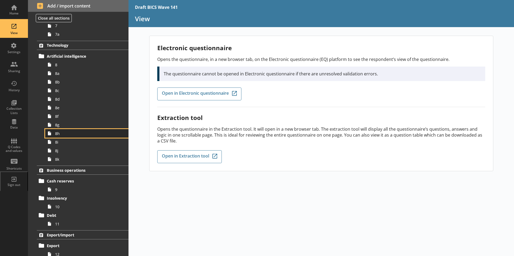
click at [56, 134] on span "8h" at bounding box center [85, 133] width 60 height 5
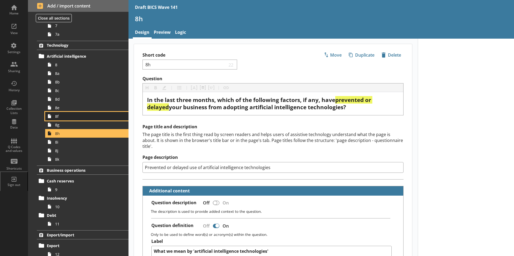
click at [53, 117] on icon at bounding box center [49, 116] width 9 height 9
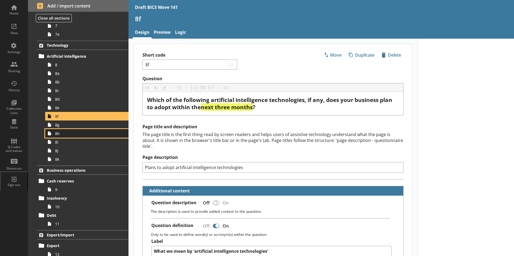
click at [55, 136] on span "8h" at bounding box center [85, 133] width 60 height 5
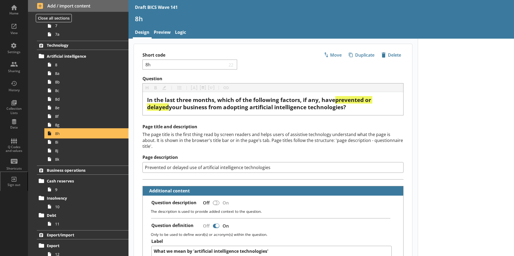
click at [97, 135] on span "8h" at bounding box center [85, 133] width 60 height 5
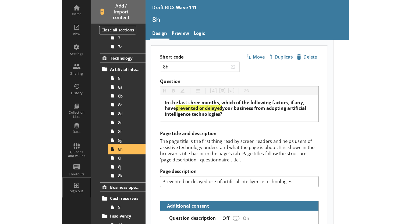
scroll to position [215, 0]
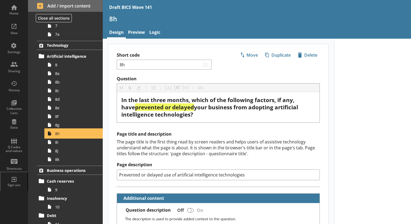
click at [55, 133] on link "8h" at bounding box center [74, 133] width 58 height 9
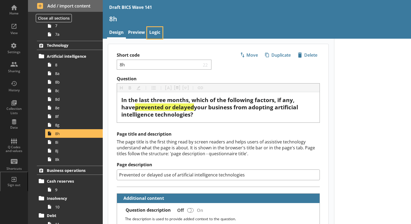
click at [155, 35] on link "Logic" at bounding box center [154, 33] width 15 height 12
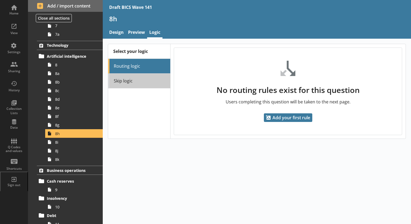
click at [138, 81] on link "Skip logic" at bounding box center [139, 81] width 62 height 15
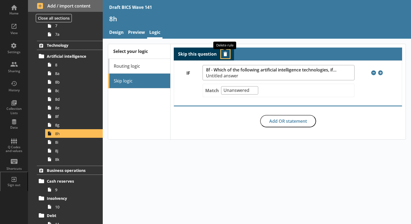
click at [226, 55] on button "Delete routing rule" at bounding box center [225, 54] width 9 height 9
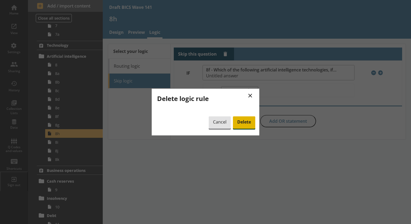
click at [243, 126] on span "Delete" at bounding box center [244, 122] width 22 height 12
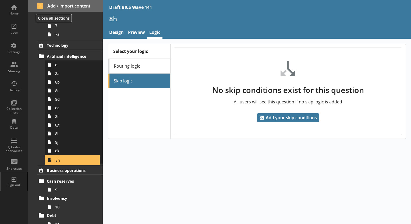
drag, startPoint x: 55, startPoint y: 133, endPoint x: 58, endPoint y: 160, distance: 27.2
click at [58, 160] on ol "Trading status Trading 1 Supply chains Factors impacting supply chains 2 2a Sup…" at bounding box center [65, 95] width 75 height 551
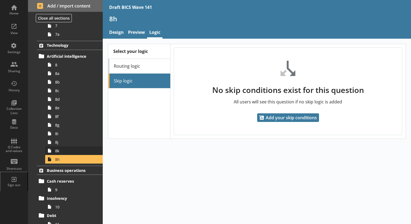
scroll to position [206, 0]
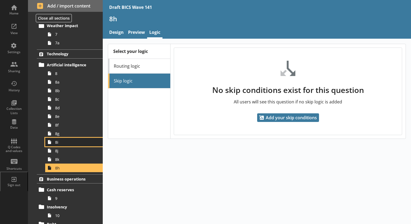
click at [56, 142] on span "8i" at bounding box center [75, 142] width 40 height 5
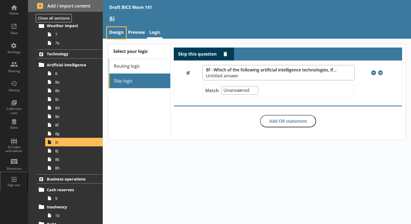
click at [117, 34] on link "Design" at bounding box center [116, 33] width 19 height 12
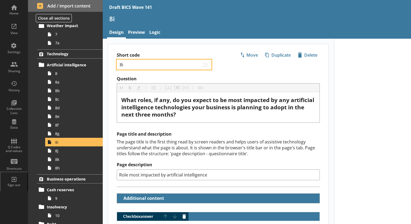
click at [124, 66] on input "8i" at bounding box center [160, 64] width 82 height 5
type textarea "x"
type input "8h"
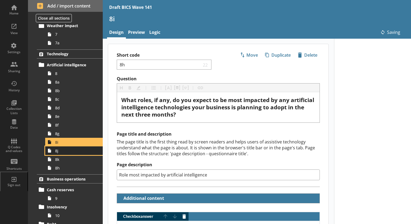
click at [58, 152] on span "8j" at bounding box center [75, 150] width 40 height 5
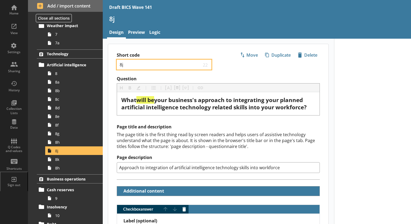
click at [124, 65] on input "8j" at bounding box center [160, 64] width 82 height 5
type textarea "x"
type input "8i"
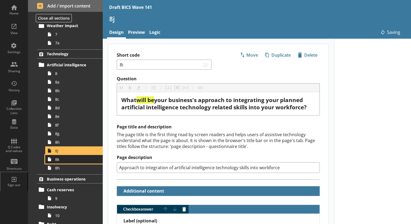
click at [59, 160] on span "8k" at bounding box center [75, 159] width 40 height 5
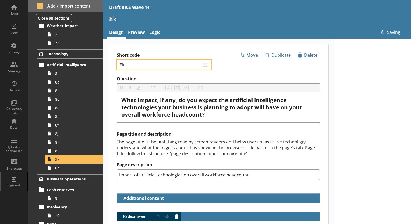
drag, startPoint x: 122, startPoint y: 64, endPoint x: 126, endPoint y: 65, distance: 4.1
click at [126, 65] on input "8k" at bounding box center [160, 64] width 82 height 5
type textarea "x"
type input "8j"
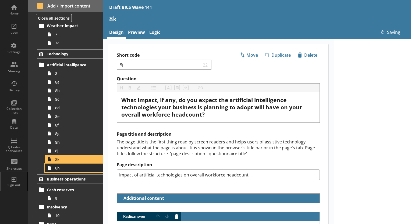
click at [60, 169] on span "8h" at bounding box center [75, 168] width 40 height 5
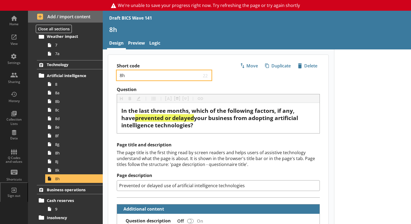
drag, startPoint x: 123, startPoint y: 77, endPoint x: 126, endPoint y: 77, distance: 3.0
click at [126, 77] on input "8h" at bounding box center [160, 75] width 82 height 5
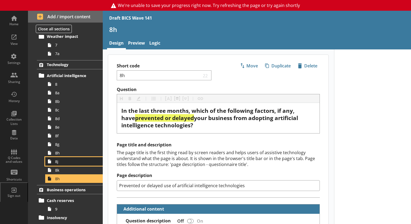
click at [59, 163] on span "8j" at bounding box center [75, 161] width 40 height 5
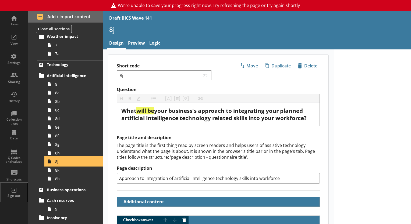
click at [59, 163] on span "8j" at bounding box center [75, 161] width 40 height 5
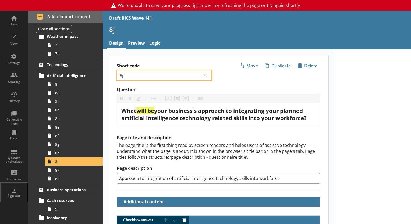
click at [123, 76] on input "8j" at bounding box center [160, 75] width 82 height 5
type textarea "x"
type input "8i"
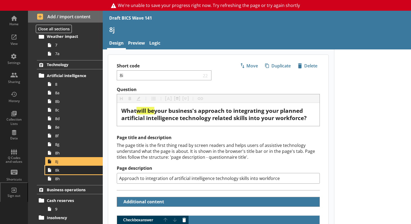
click at [61, 172] on span "8k" at bounding box center [75, 170] width 40 height 5
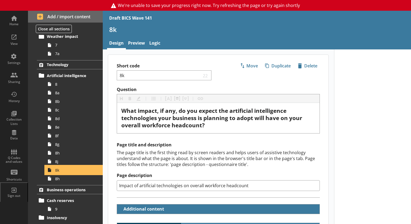
click at [60, 168] on span "8k" at bounding box center [75, 170] width 40 height 5
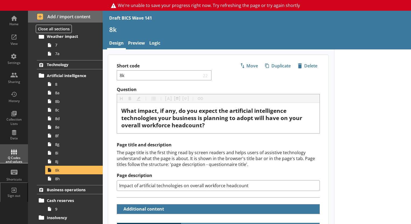
type textarea "x"
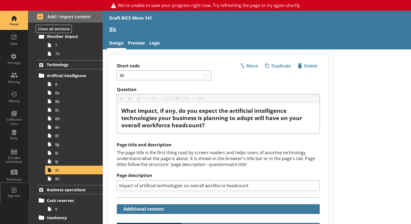
click at [17, 23] on div "Home" at bounding box center [14, 24] width 19 height 4
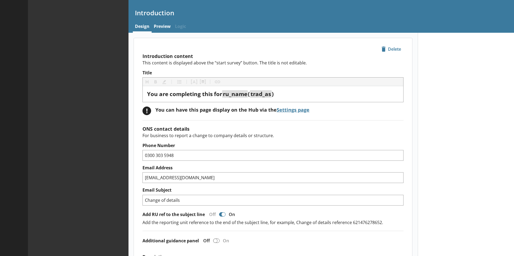
type textarea "x"
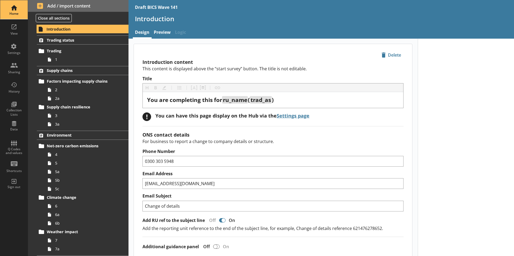
click at [12, 13] on div "Home" at bounding box center [14, 14] width 19 height 4
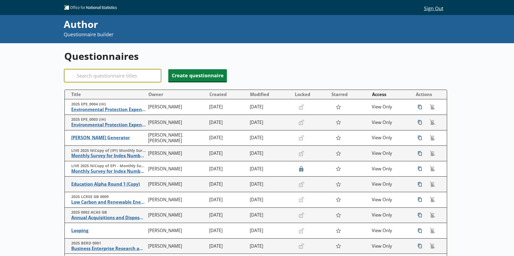
click at [95, 75] on input "Search" at bounding box center [112, 75] width 97 height 13
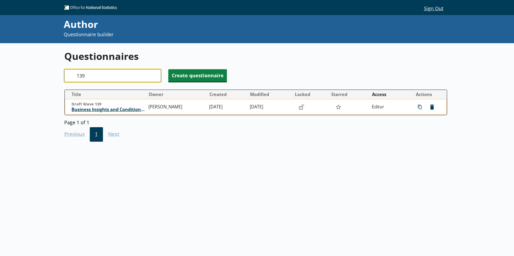
type input "139"
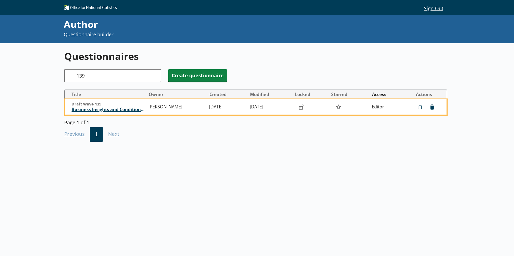
click at [107, 109] on span "Business Insights and Conditions Survey (BICS)" at bounding box center [109, 110] width 74 height 6
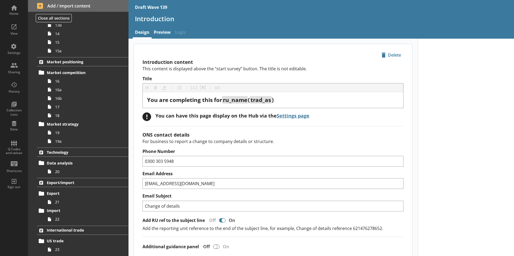
scroll to position [426, 0]
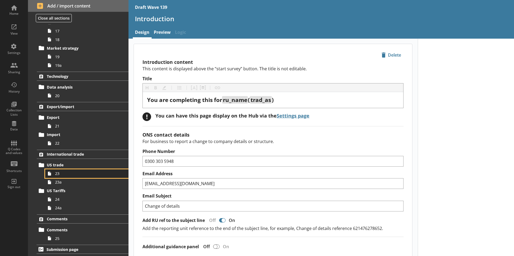
click at [59, 175] on span "23" at bounding box center [85, 173] width 60 height 5
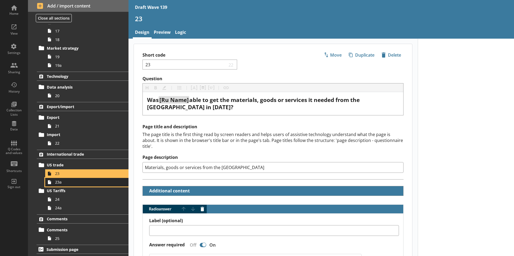
click at [59, 183] on span "23a" at bounding box center [85, 182] width 60 height 5
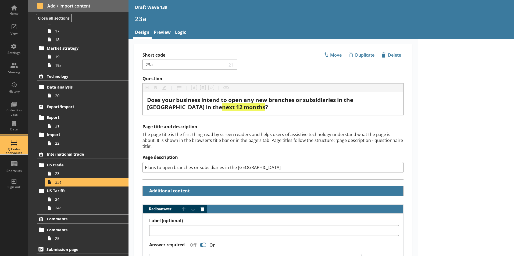
click at [15, 150] on div "Q Codes and values" at bounding box center [14, 152] width 19 height 8
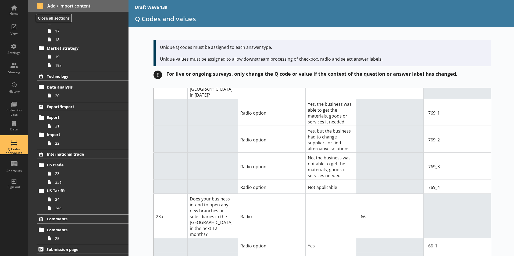
scroll to position [4883, 0]
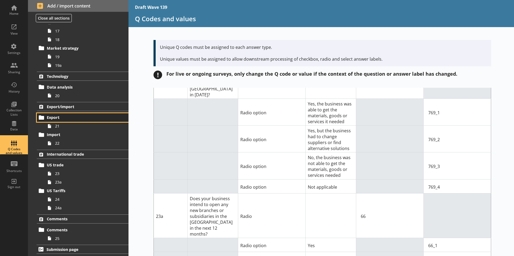
click at [55, 117] on span "Export" at bounding box center [80, 117] width 66 height 5
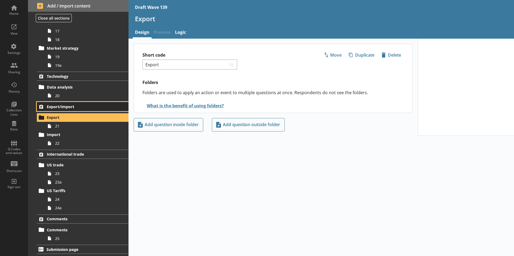
click at [51, 107] on span "Export/import" at bounding box center [80, 106] width 66 height 5
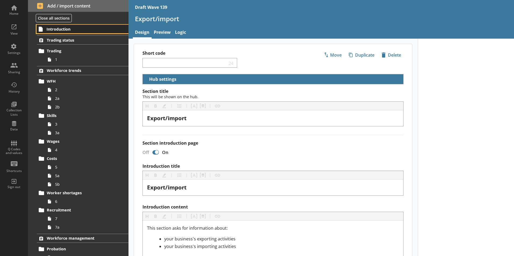
click at [55, 30] on span "Introduction" at bounding box center [80, 29] width 66 height 5
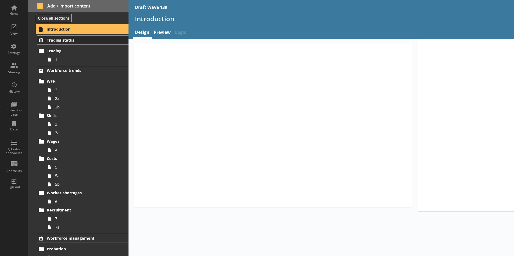
type textarea "x"
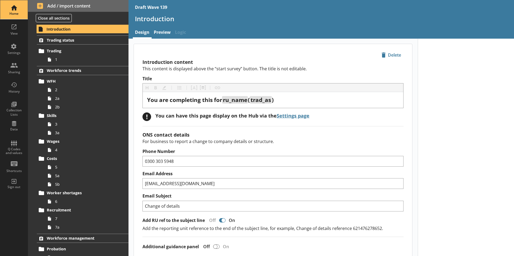
click at [14, 12] on div "Home" at bounding box center [14, 14] width 19 height 4
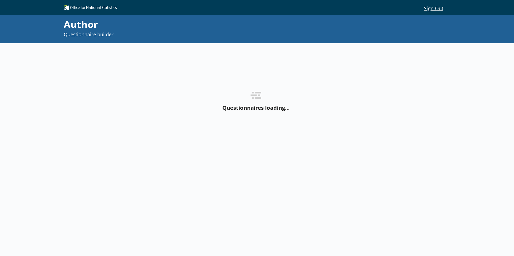
click at [78, 84] on div "Questionnaires loading…" at bounding box center [255, 101] width 383 height 117
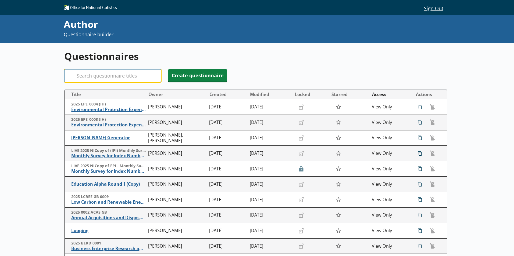
click at [87, 80] on input "Search" at bounding box center [112, 75] width 97 height 13
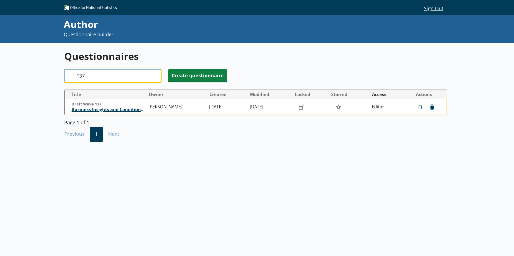
type input "137"
click at [118, 109] on span "Business Insights and Conditions Survey (BICS)" at bounding box center [109, 110] width 74 height 6
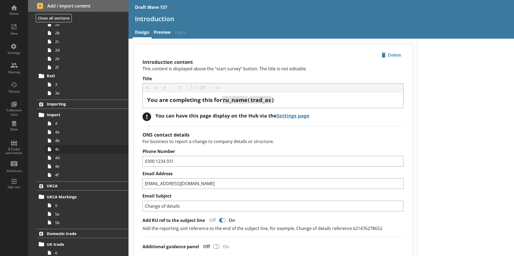
scroll to position [27, 0]
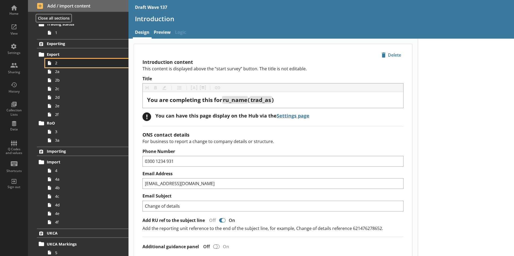
click at [61, 66] on link "2" at bounding box center [86, 63] width 83 height 9
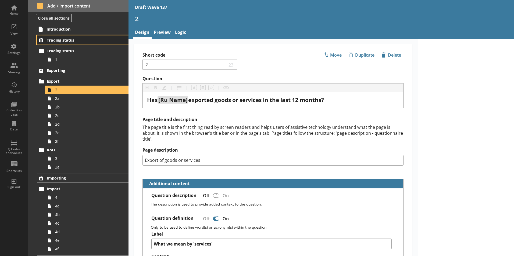
click at [64, 38] on span "Trading status" at bounding box center [80, 40] width 66 height 5
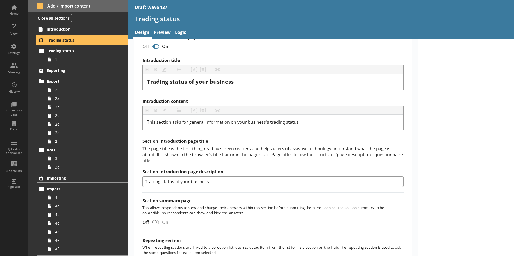
scroll to position [199, 0]
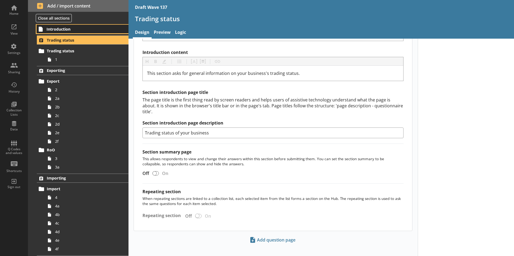
click at [56, 28] on span "Introduction" at bounding box center [80, 29] width 66 height 5
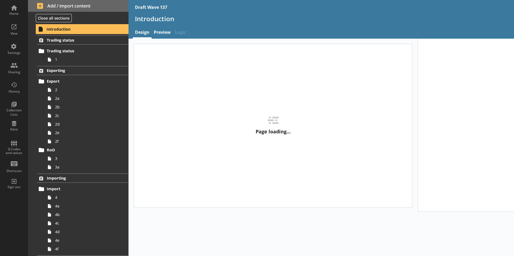
type textarea "x"
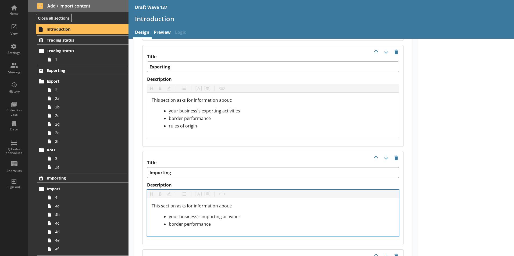
scroll to position [591, 0]
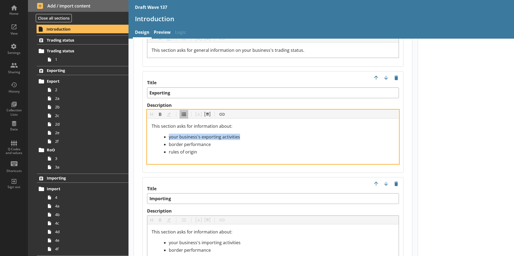
drag, startPoint x: 230, startPoint y: 131, endPoint x: 152, endPoint y: 133, distance: 78.0
click at [152, 133] on div "This section asks for information about: your business's exporting activities b…" at bounding box center [273, 139] width 243 height 32
copy span "your business's exporting activities"
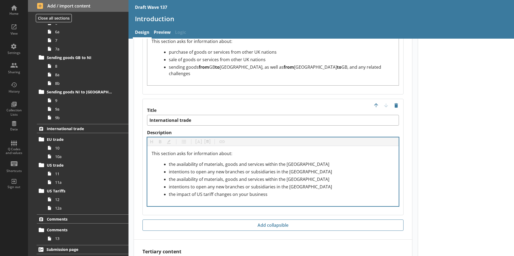
scroll to position [1021, 0]
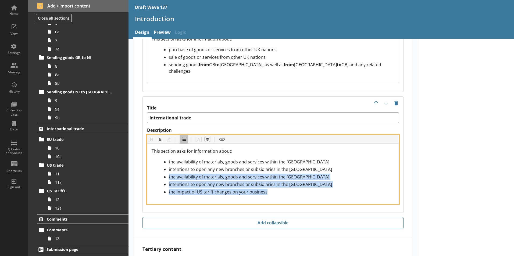
drag, startPoint x: 261, startPoint y: 174, endPoint x: 172, endPoint y: 165, distance: 90.0
click at [153, 159] on ul "the availability of materials, goods and services within the EU intentions to o…" at bounding box center [273, 177] width 243 height 37
copy ul "the availability of materials, goods and services within the US intentions to o…"
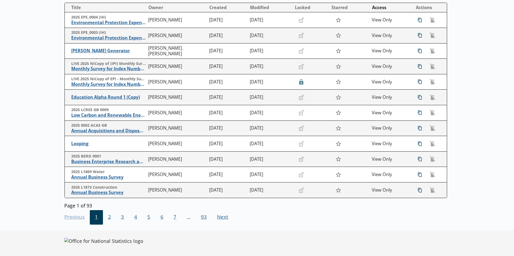
scroll to position [7, 0]
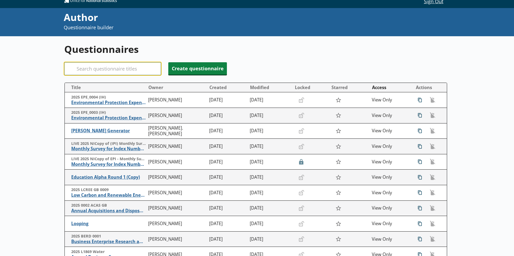
click at [95, 71] on input "Search" at bounding box center [112, 68] width 97 height 13
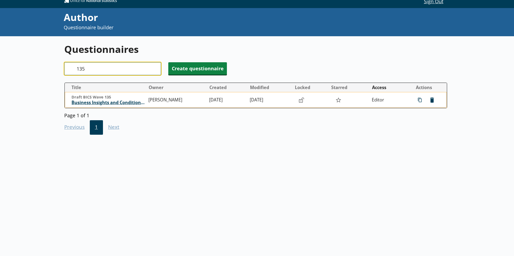
type input "135"
click at [117, 103] on span "Business Insights and Conditions Survey (BICS)" at bounding box center [109, 103] width 74 height 6
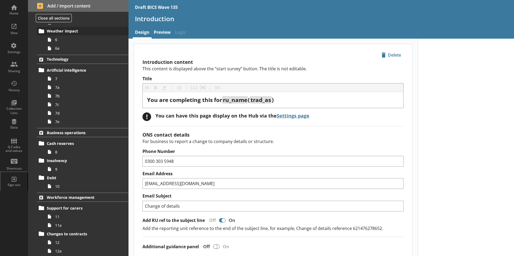
scroll to position [188, 0]
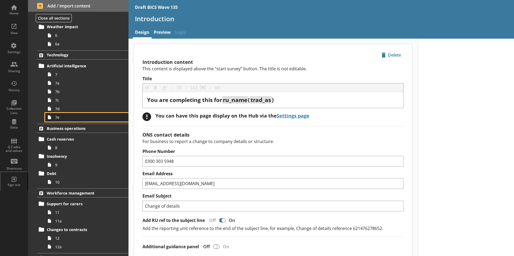
click at [54, 119] on link "7e" at bounding box center [86, 117] width 83 height 9
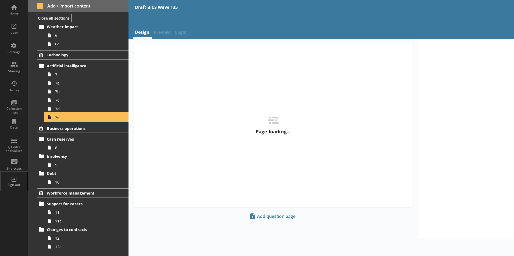
type textarea "x"
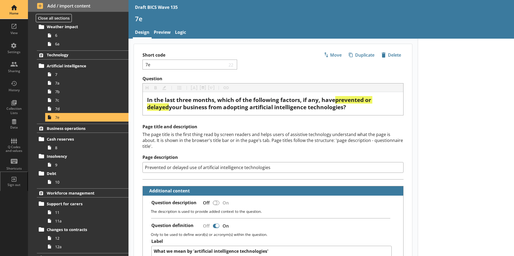
click at [12, 13] on div "Home" at bounding box center [14, 13] width 19 height 4
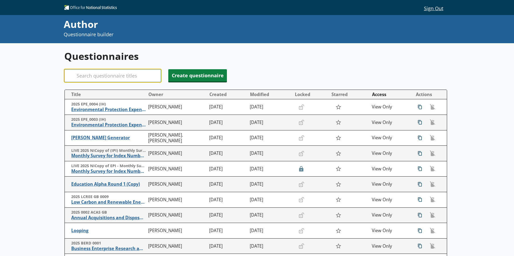
click at [141, 76] on input "Search" at bounding box center [112, 75] width 97 height 13
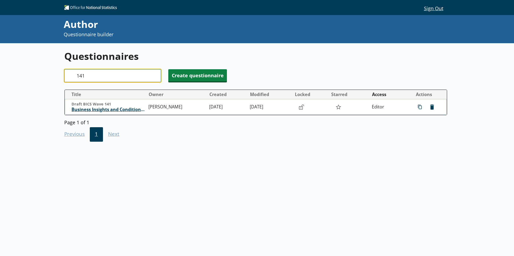
type input "141"
click at [115, 109] on span "Business Insights and Conditions Survey (BICS)" at bounding box center [109, 110] width 74 height 6
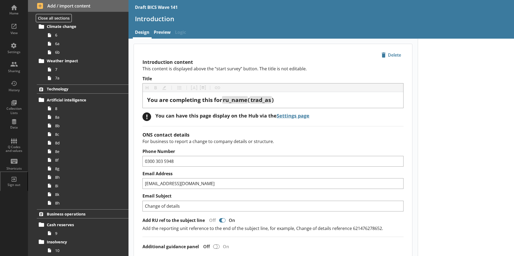
scroll to position [188, 0]
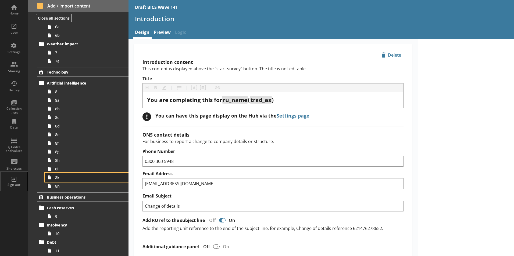
click at [59, 179] on span "8k" at bounding box center [85, 177] width 60 height 5
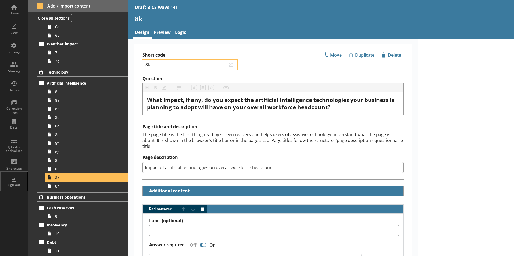
drag, startPoint x: 148, startPoint y: 64, endPoint x: 151, endPoint y: 65, distance: 3.0
click at [151, 65] on input "8k" at bounding box center [186, 64] width 82 height 5
type textarea "x"
type input "8j"
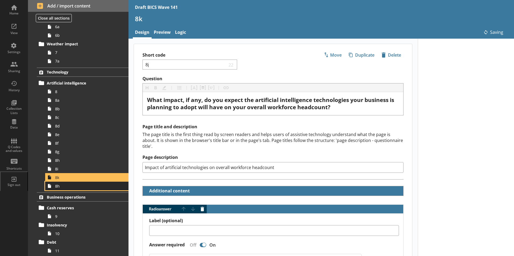
click at [58, 186] on span "8h" at bounding box center [85, 186] width 60 height 5
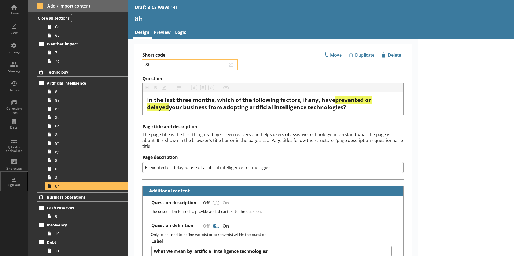
drag, startPoint x: 148, startPoint y: 64, endPoint x: 155, endPoint y: 65, distance: 7.6
click at [155, 65] on input "8h" at bounding box center [186, 64] width 82 height 5
type textarea "x"
type input "8k"
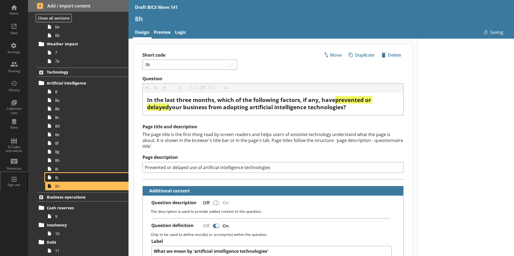
click at [69, 179] on span "8j" at bounding box center [85, 177] width 60 height 5
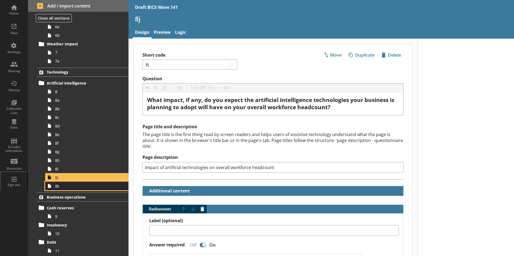
click at [61, 187] on span "8k" at bounding box center [85, 186] width 60 height 5
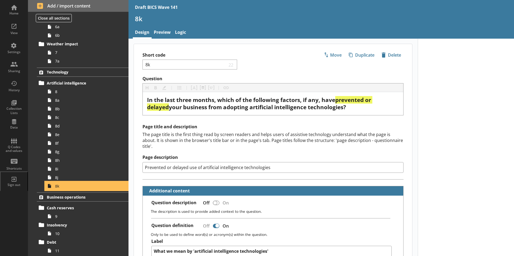
type textarea "x"
click at [183, 32] on link "Logic" at bounding box center [180, 33] width 15 height 12
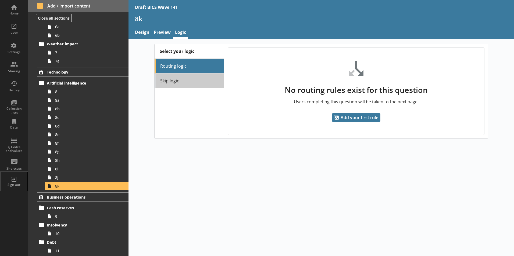
click at [186, 80] on link "Skip logic" at bounding box center [189, 81] width 69 height 15
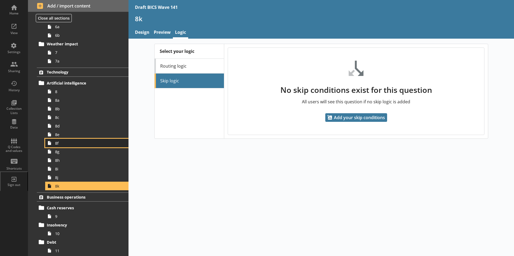
click at [60, 145] on span "8f" at bounding box center [85, 143] width 60 height 5
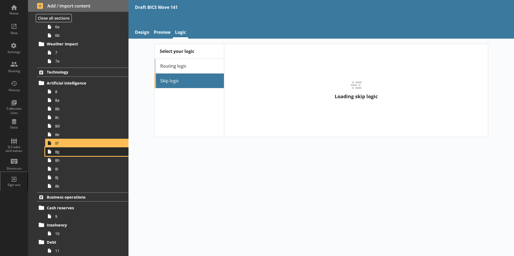
click at [58, 155] on link "8g" at bounding box center [86, 152] width 83 height 9
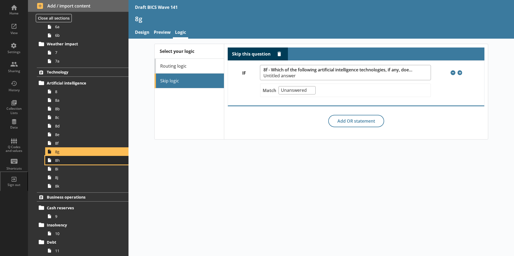
click at [58, 164] on link "8h" at bounding box center [86, 160] width 83 height 9
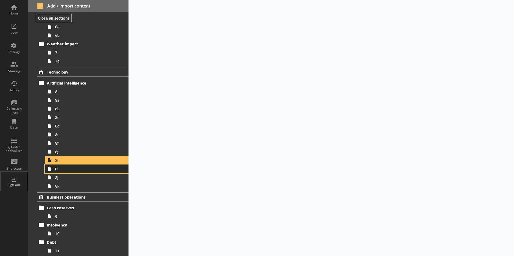
click at [56, 171] on span "8i" at bounding box center [85, 169] width 60 height 5
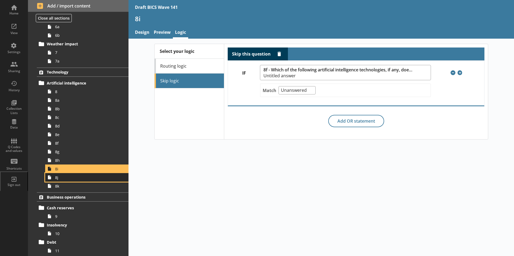
click at [60, 178] on span "8j" at bounding box center [85, 177] width 60 height 5
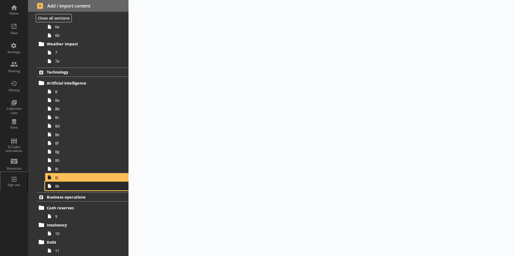
click at [57, 187] on span "8k" at bounding box center [85, 186] width 60 height 5
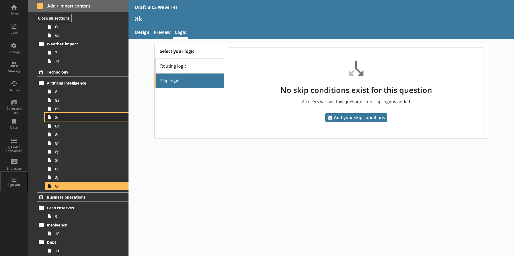
click at [59, 118] on span "8c" at bounding box center [85, 117] width 60 height 5
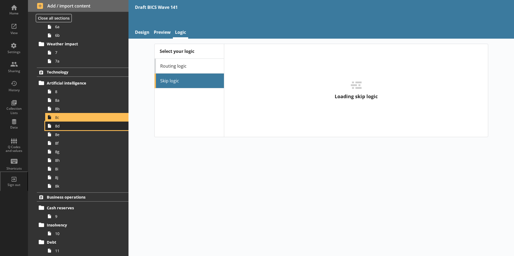
click at [59, 128] on span "8d" at bounding box center [85, 126] width 60 height 5
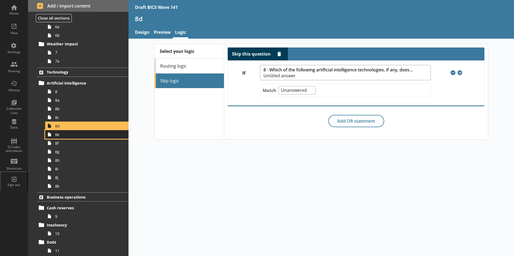
click at [58, 136] on span "8e" at bounding box center [85, 134] width 60 height 5
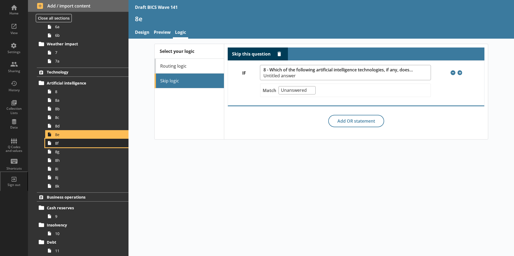
click at [57, 146] on span "8f" at bounding box center [85, 143] width 60 height 5
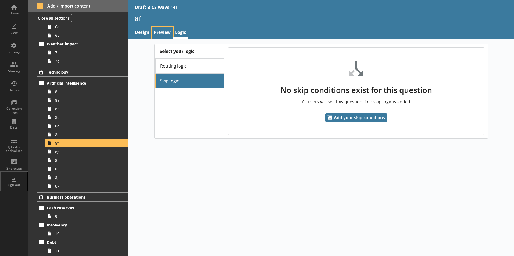
click at [165, 34] on link "Preview" at bounding box center [162, 33] width 21 height 12
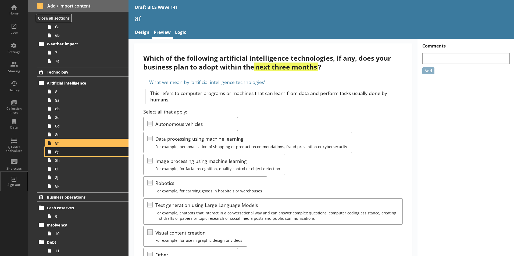
click at [58, 153] on span "8g" at bounding box center [85, 151] width 60 height 5
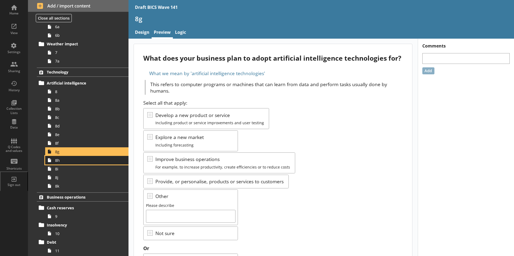
click at [58, 164] on link "8h" at bounding box center [86, 160] width 83 height 9
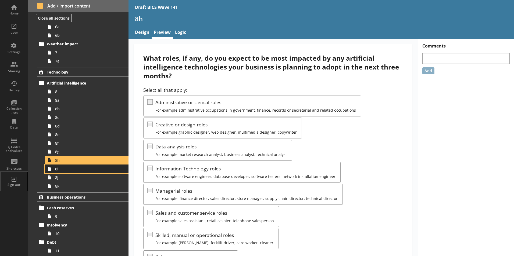
click at [57, 172] on link "8i" at bounding box center [86, 169] width 83 height 9
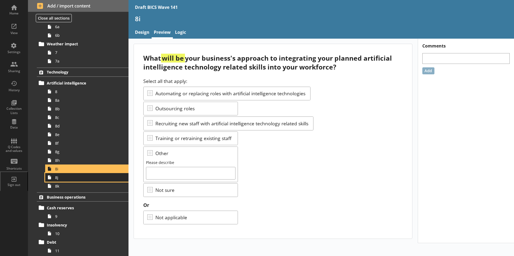
click at [60, 180] on link "8j" at bounding box center [86, 177] width 83 height 9
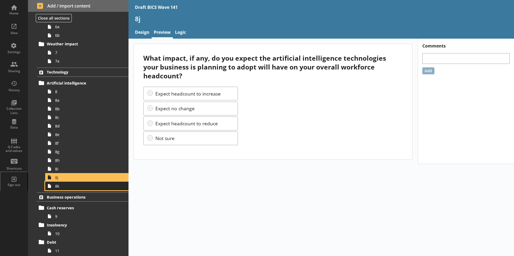
click at [59, 187] on span "8k" at bounding box center [85, 186] width 60 height 5
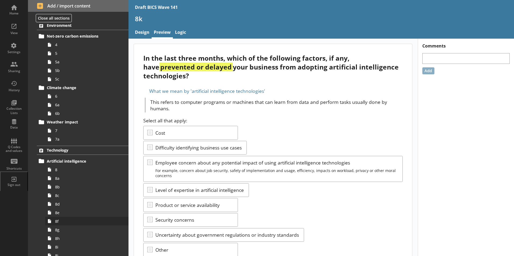
scroll to position [134, 0]
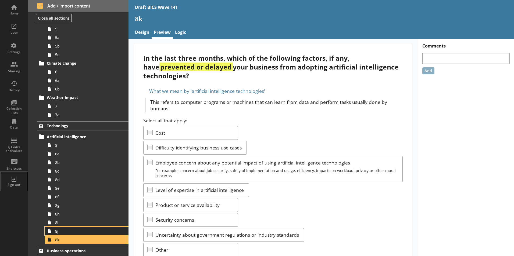
click at [60, 231] on span "8j" at bounding box center [85, 231] width 60 height 5
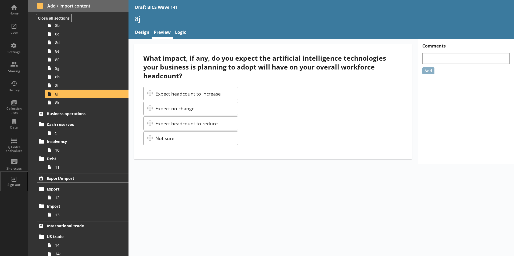
scroll to position [323, 0]
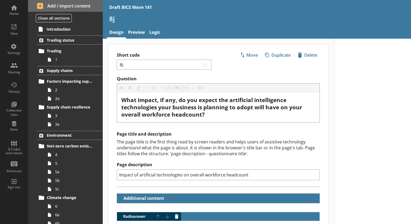
type textarea "x"
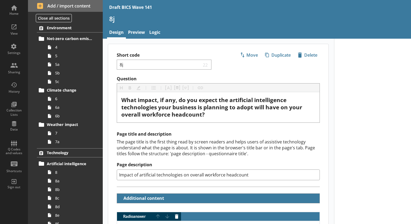
scroll to position [188, 0]
